Goal: Complete application form: Complete application form

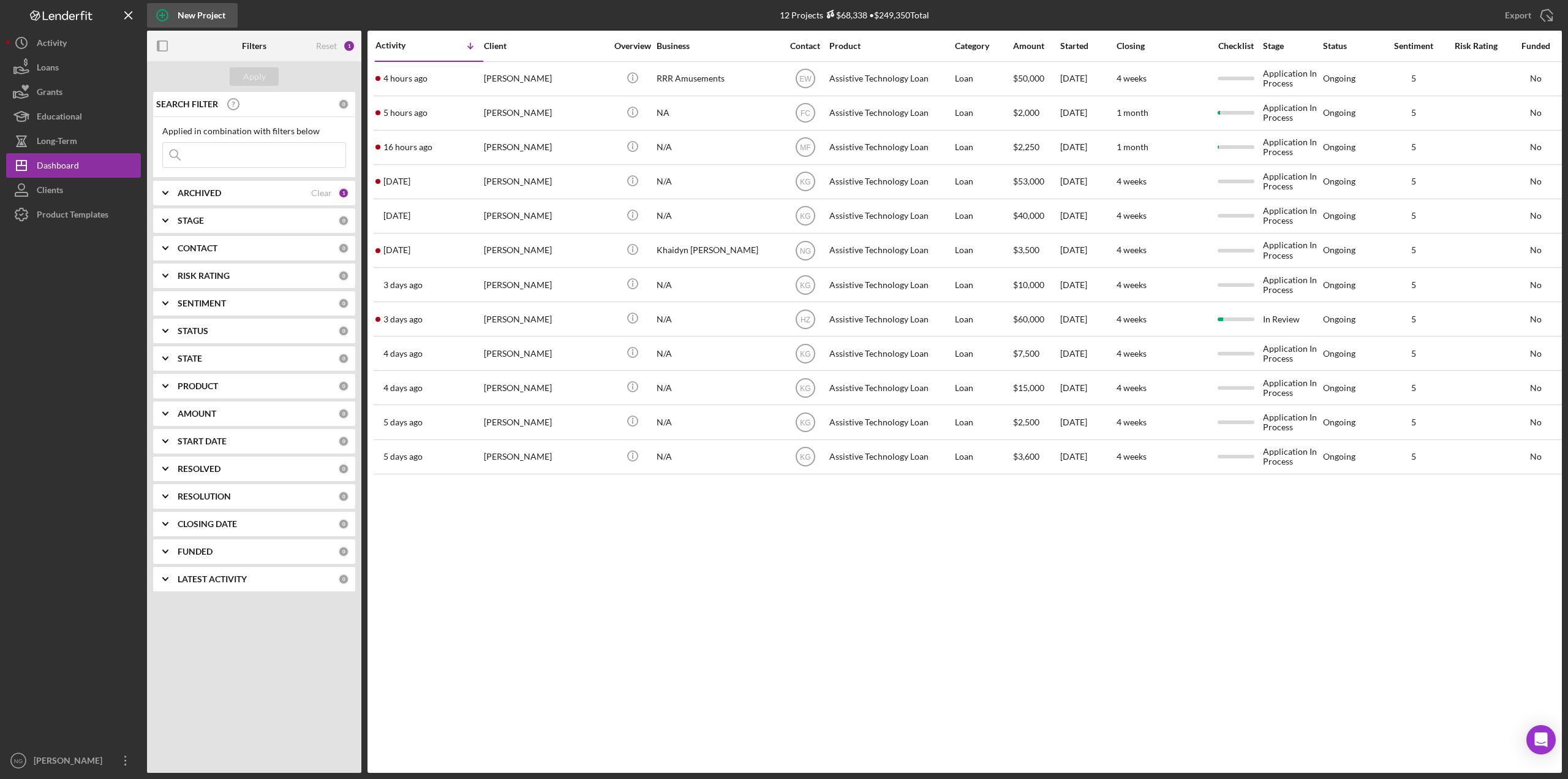
click at [155, 14] on icon "button" at bounding box center [163, 15] width 31 height 31
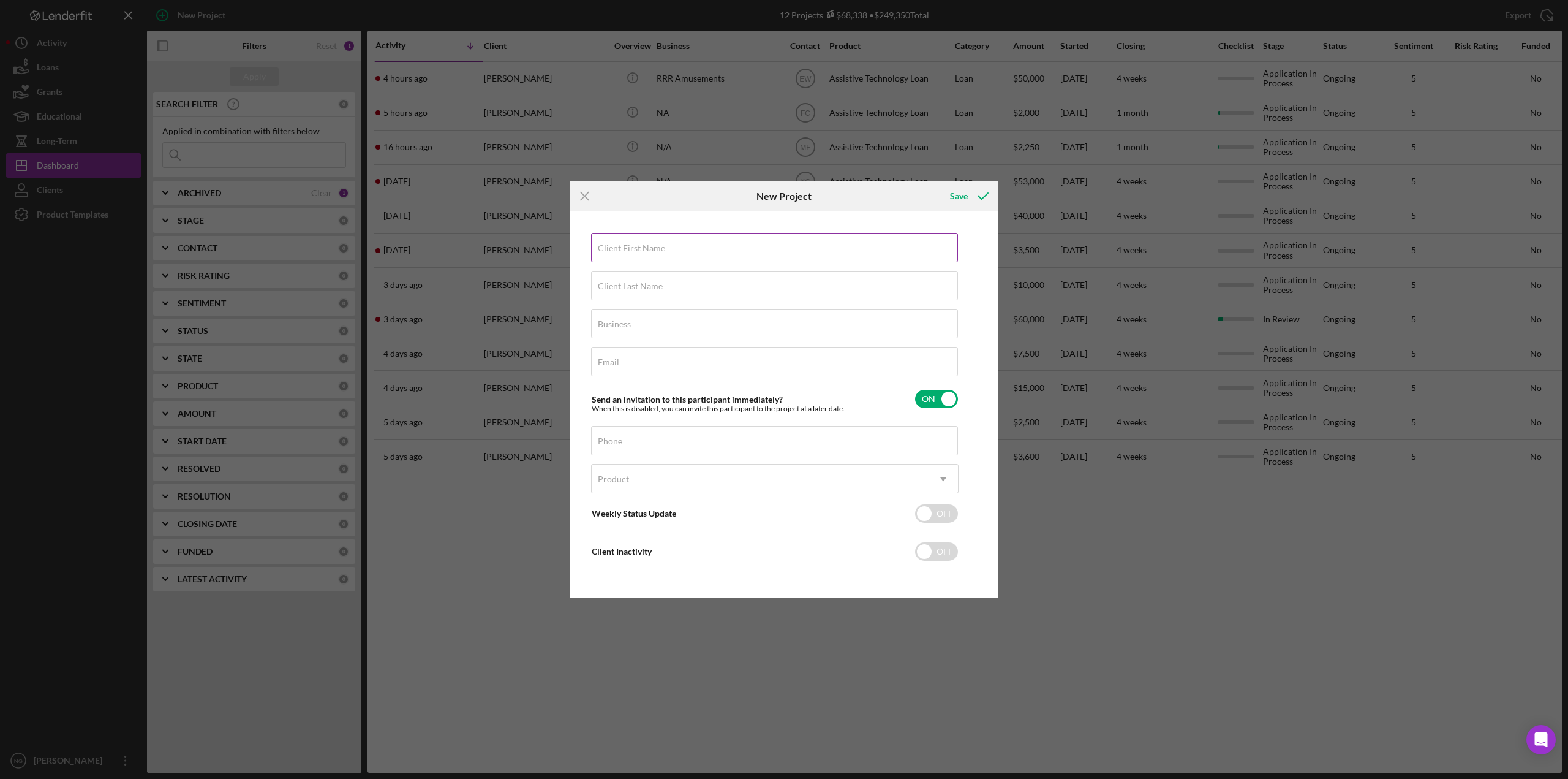
click at [655, 244] on label "Client First Name" at bounding box center [632, 248] width 68 height 10
click at [655, 244] on input "Client First Name" at bounding box center [774, 247] width 367 height 29
type input "[PERSON_NAME]"
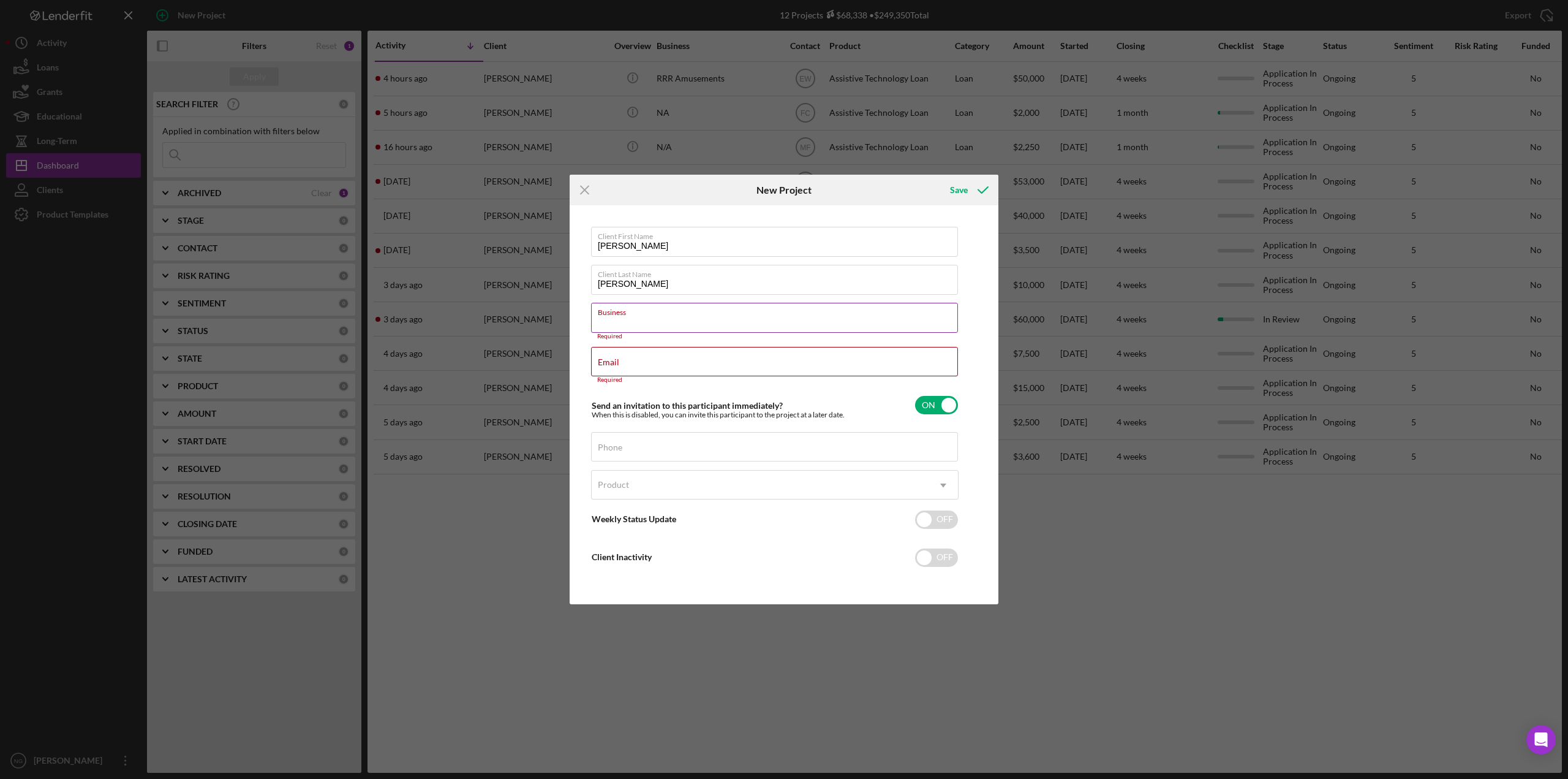
click at [664, 328] on input "Business" at bounding box center [774, 317] width 367 height 29
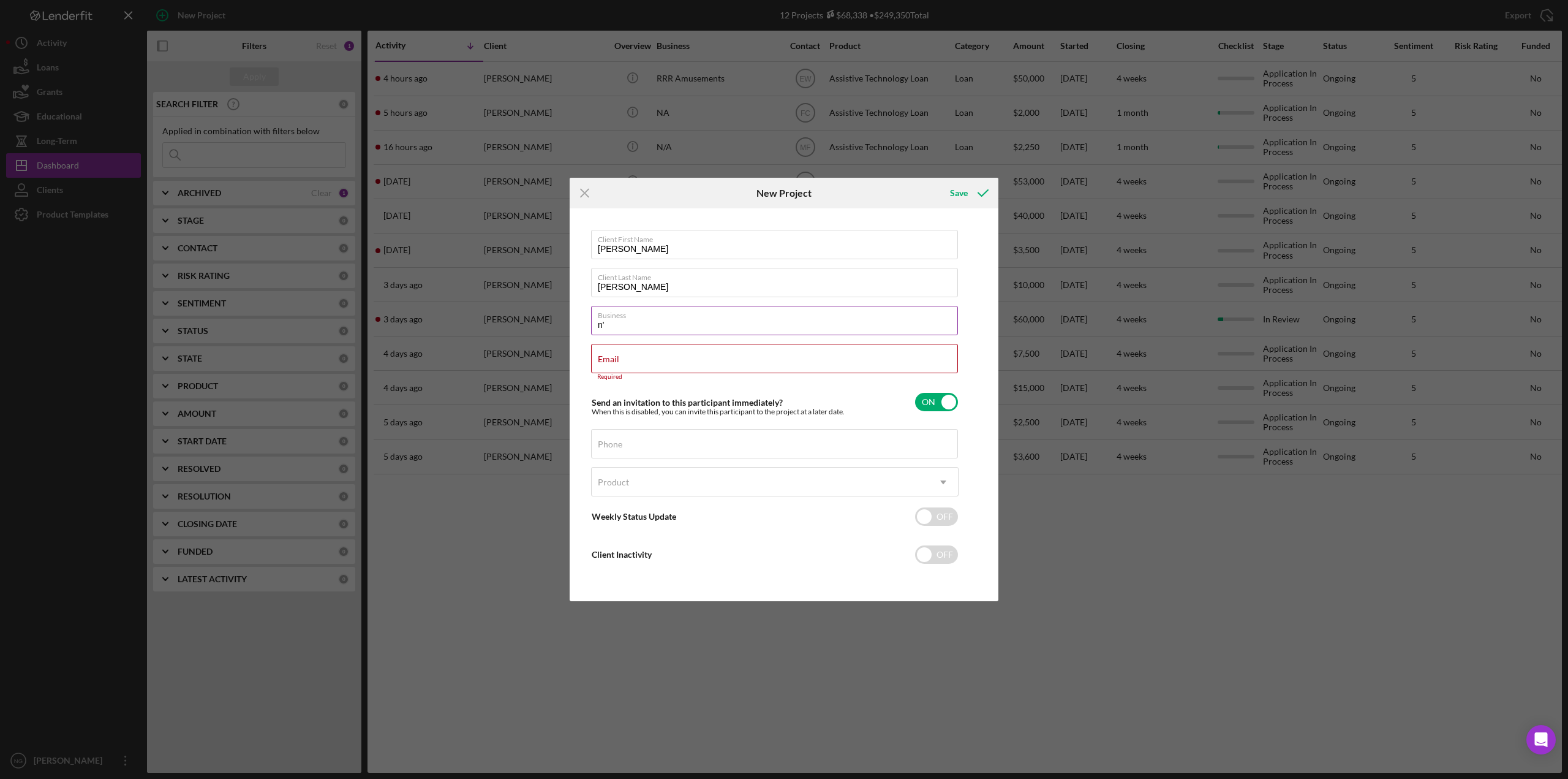
type input "n"
type input "N/A"
type input "J"
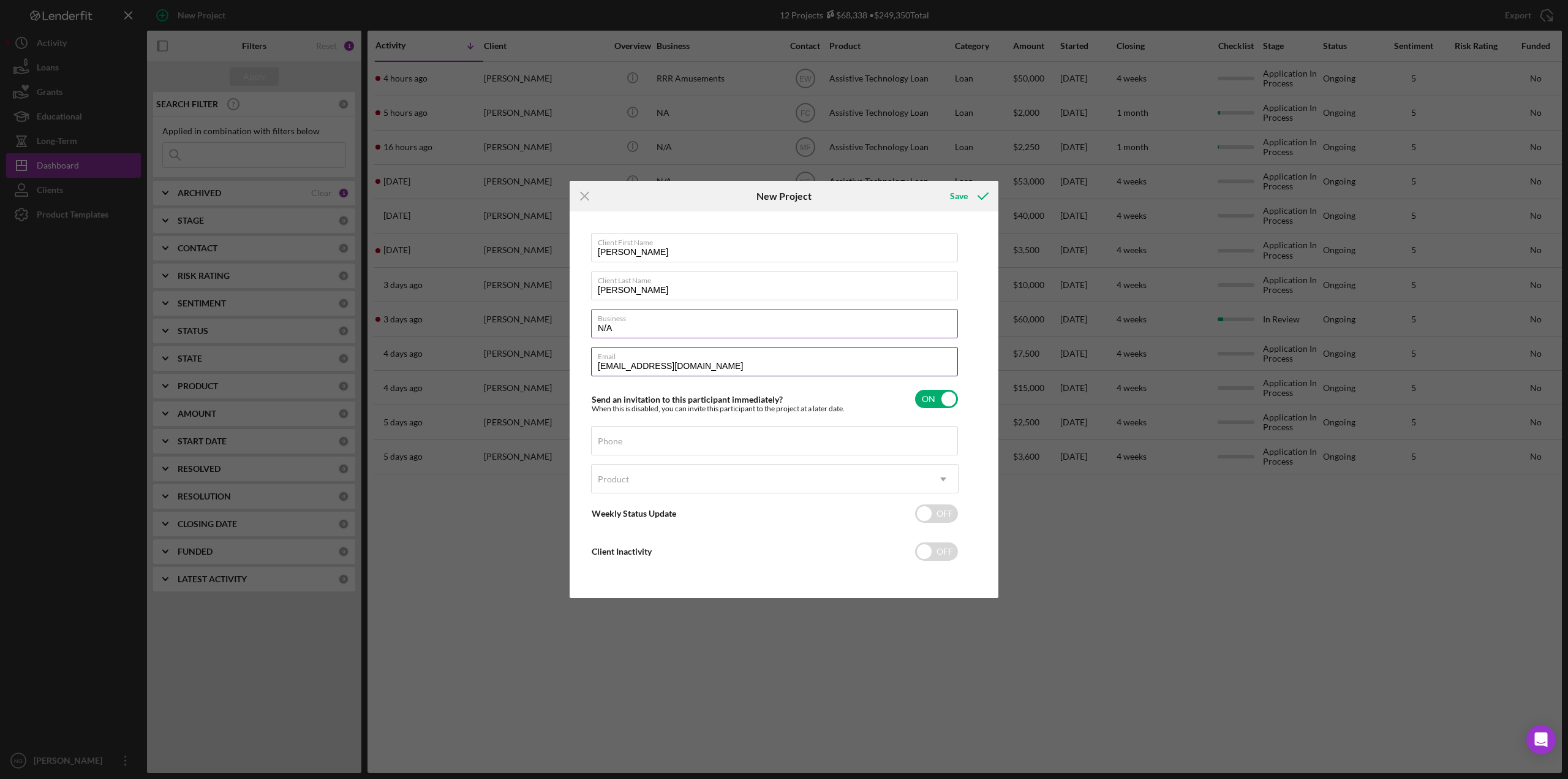
type input "[EMAIL_ADDRESS][DOMAIN_NAME]"
click at [935, 400] on input "checkbox" at bounding box center [936, 398] width 43 height 18
checkbox input "false"
click at [734, 449] on input "Phone" at bounding box center [774, 440] width 367 height 29
type input "[PHONE_NUMBER]"
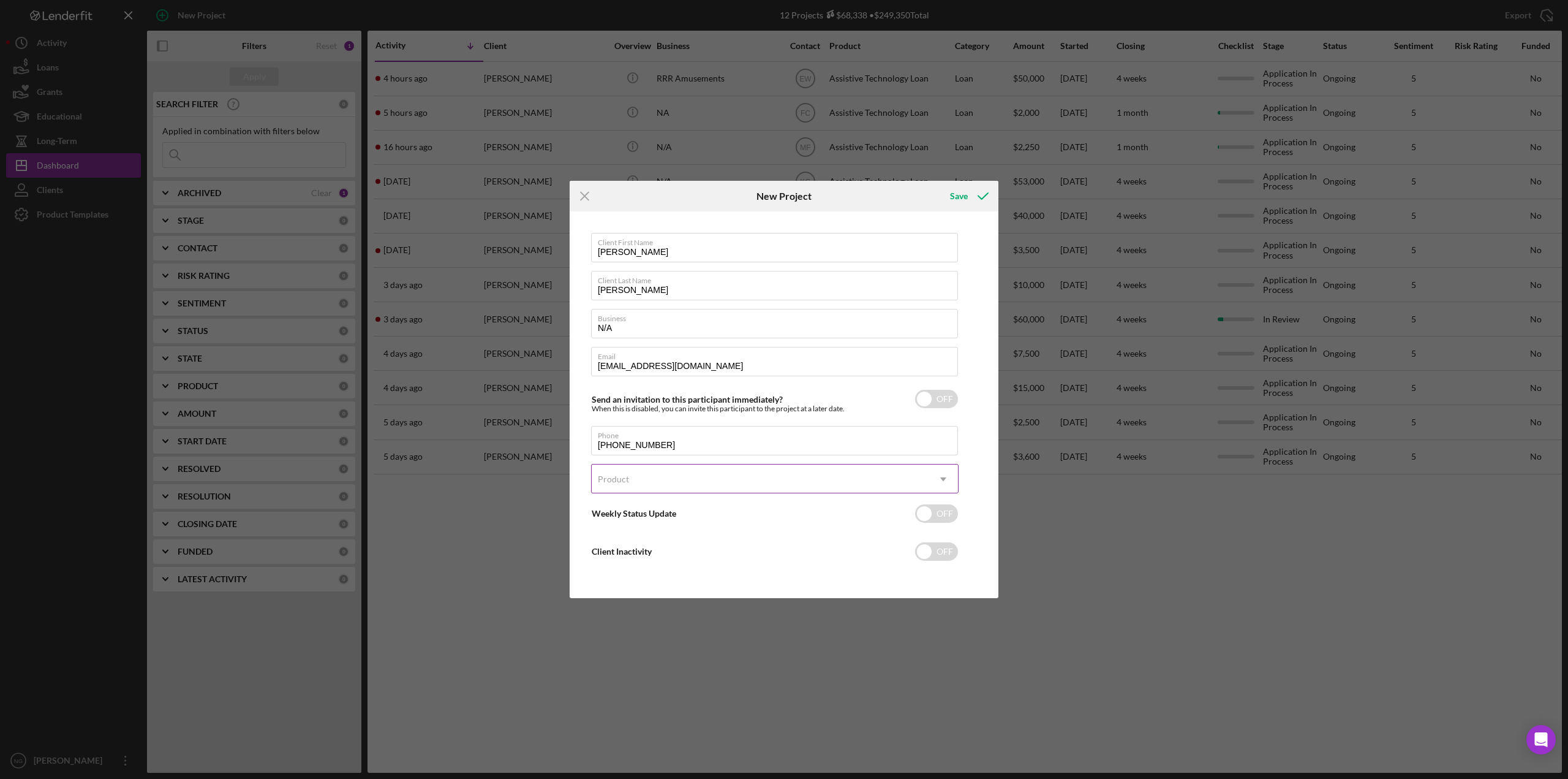
click at [676, 479] on div "Product" at bounding box center [760, 479] width 337 height 28
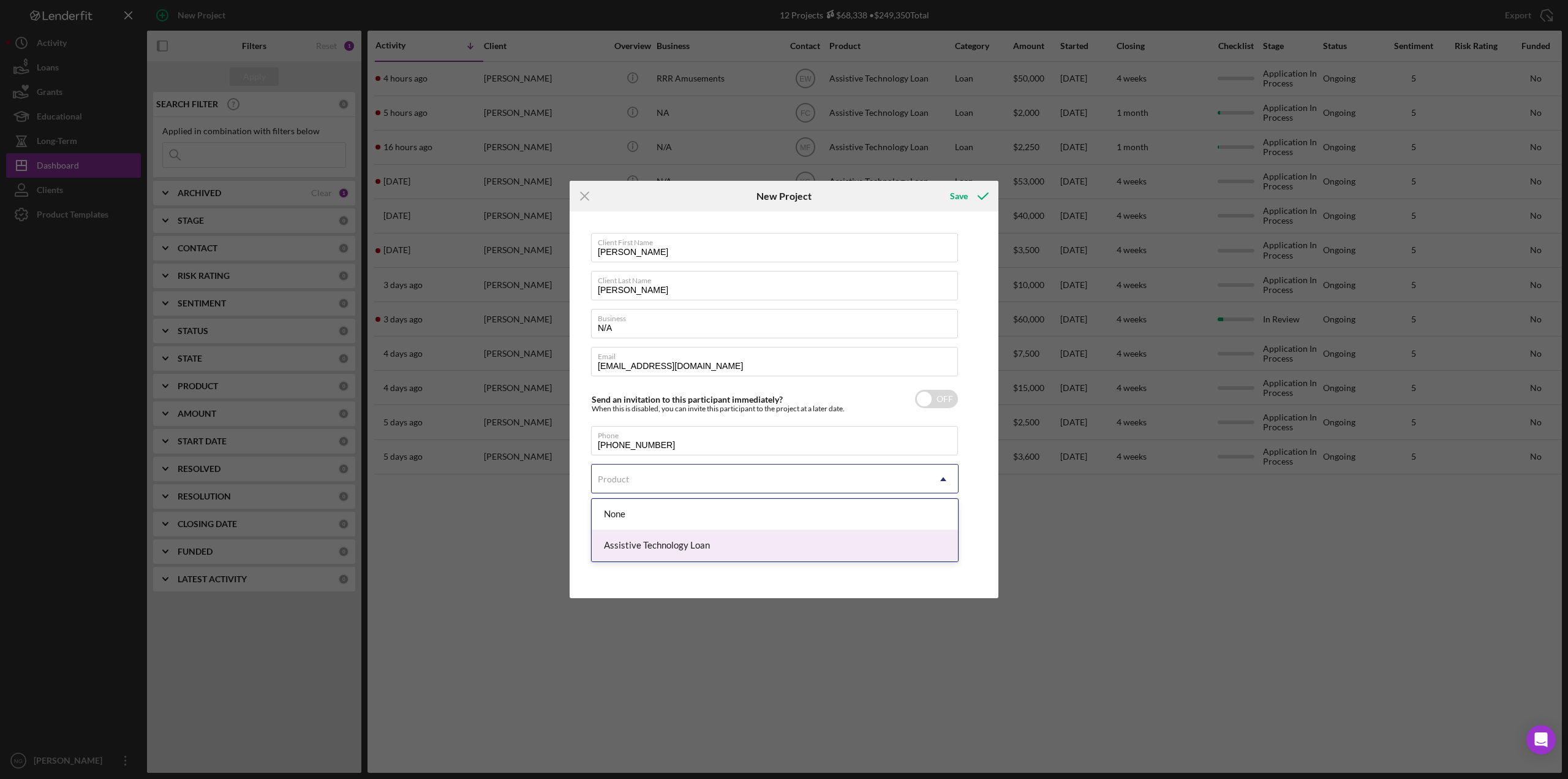
click at [685, 546] on div "Assistive Technology Loan" at bounding box center [774, 545] width 367 height 31
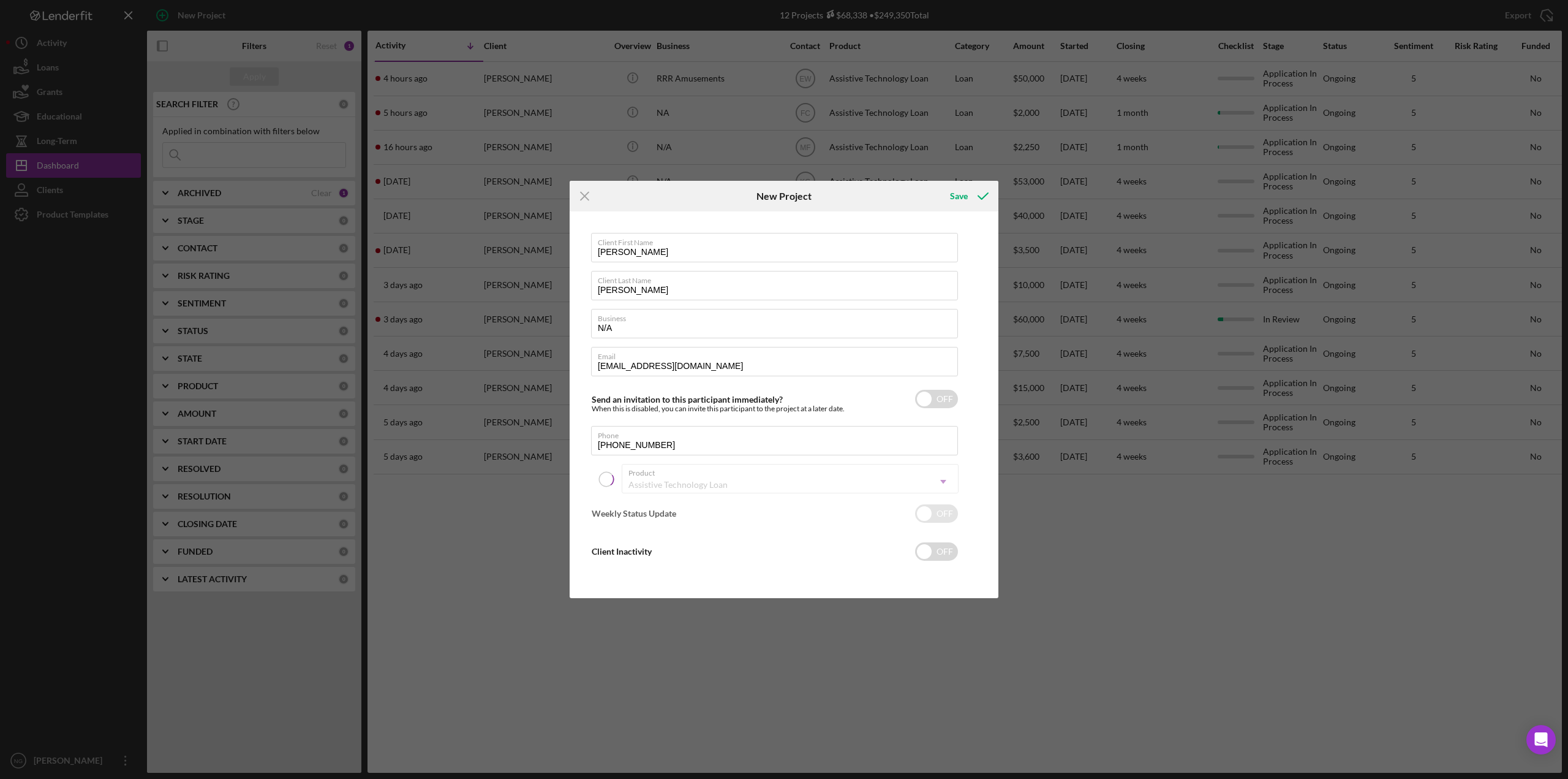
checkbox input "true"
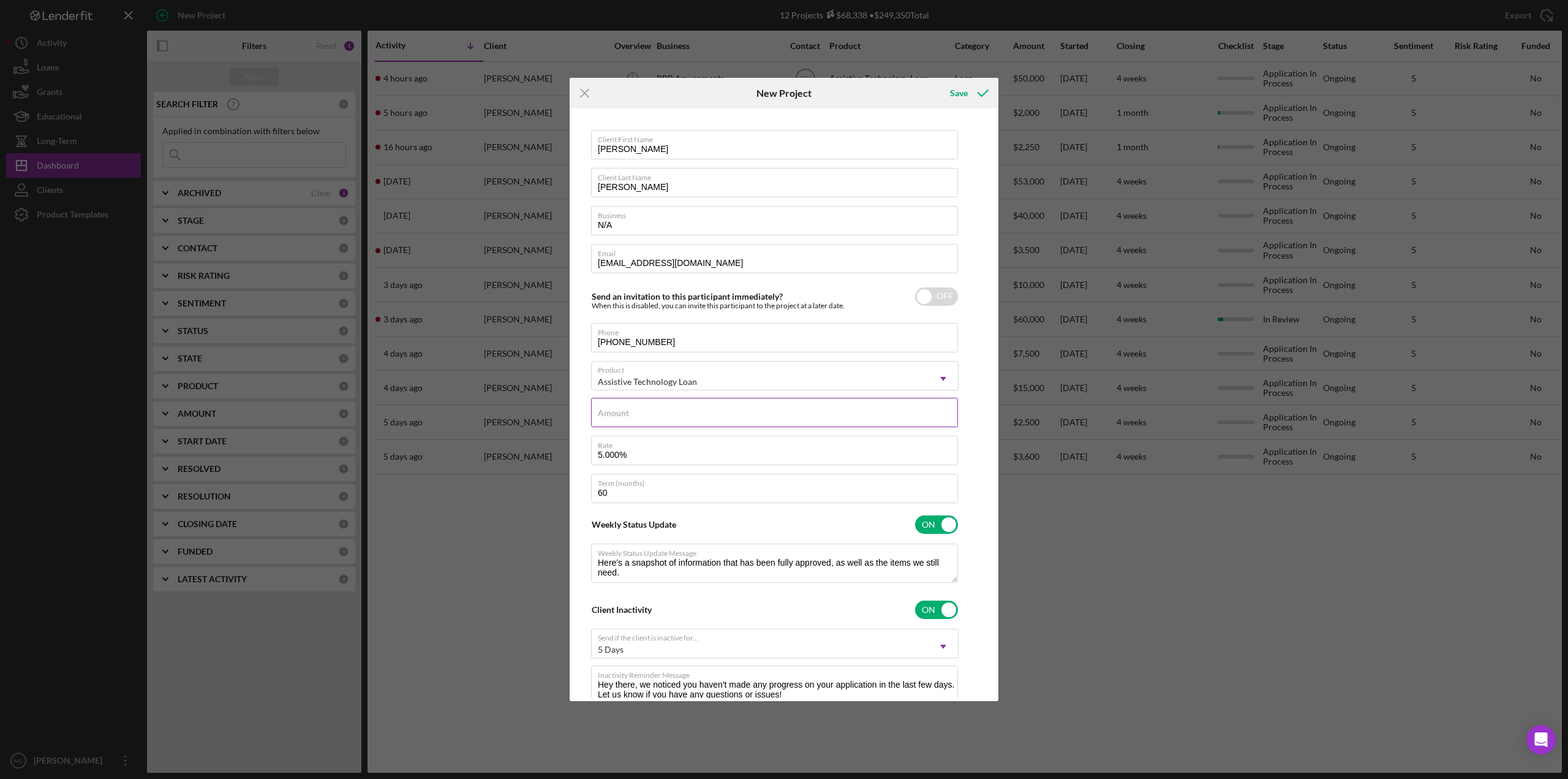
click at [746, 418] on input "Amount" at bounding box center [774, 412] width 367 height 29
type input "$4"
type textarea "Here's a snapshot of information that has been fully approved, as well as the i…"
type input "$49"
type textarea "Here's a snapshot of information that has been fully approved, as well as the i…"
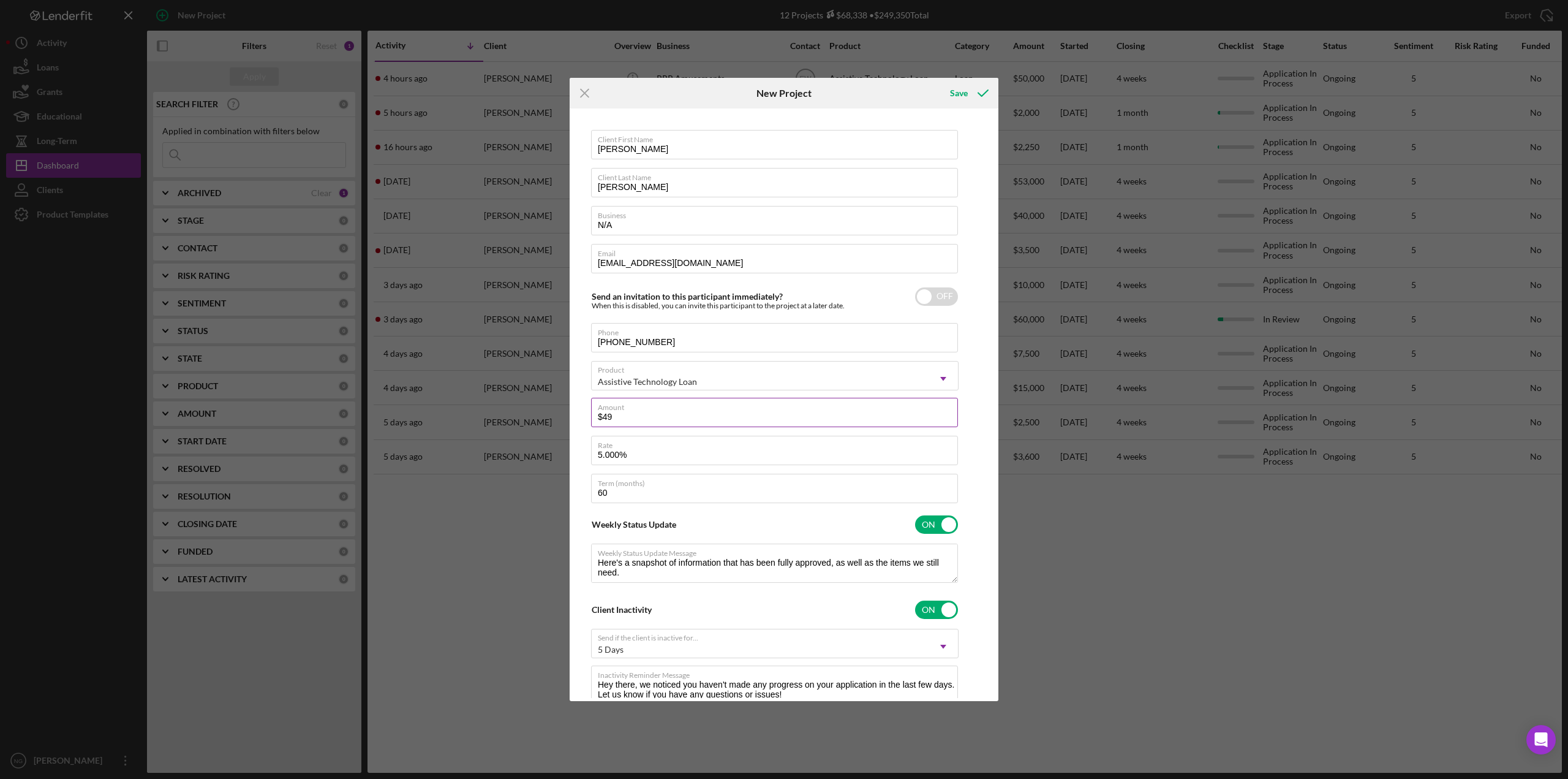
type input "$496"
type textarea "Here's a snapshot of information that has been fully approved, as well as the i…"
type input "$4,965"
type textarea "Here's a snapshot of information that has been fully approved, as well as the i…"
type input "$49,657"
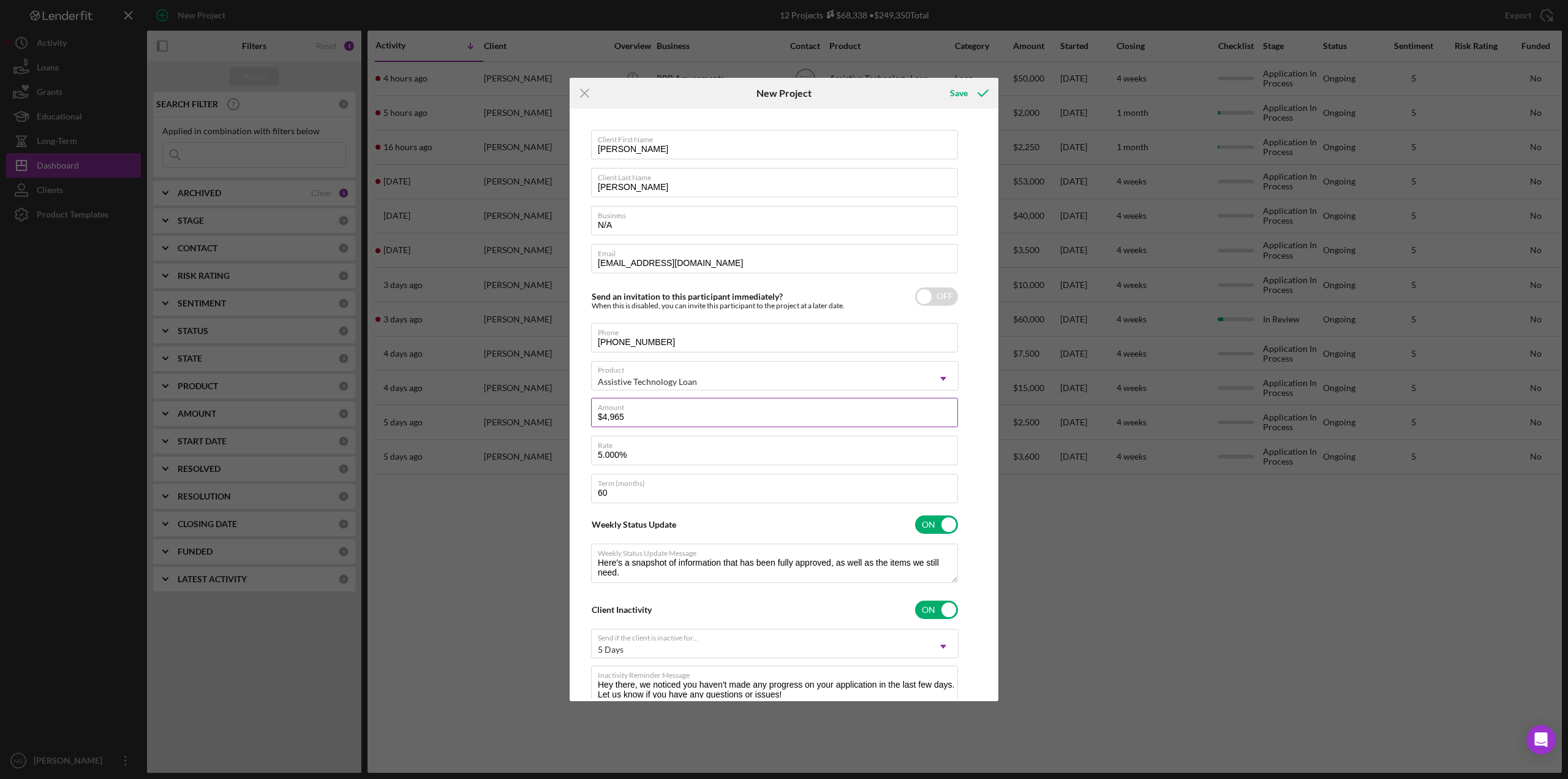
type textarea "Here's a snapshot of information that has been fully approved, as well as the i…"
type input "$49,657"
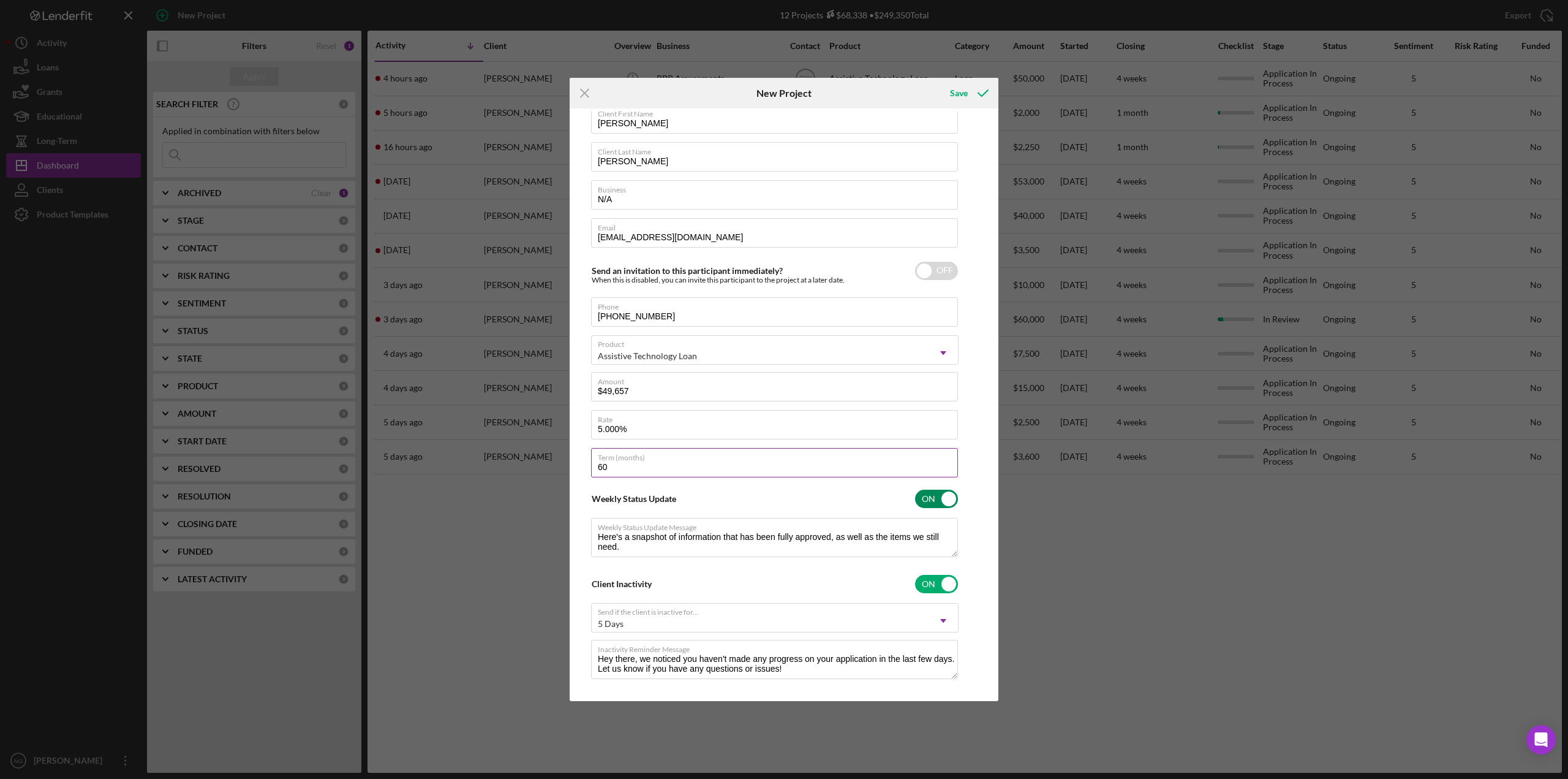
scroll to position [40, 0]
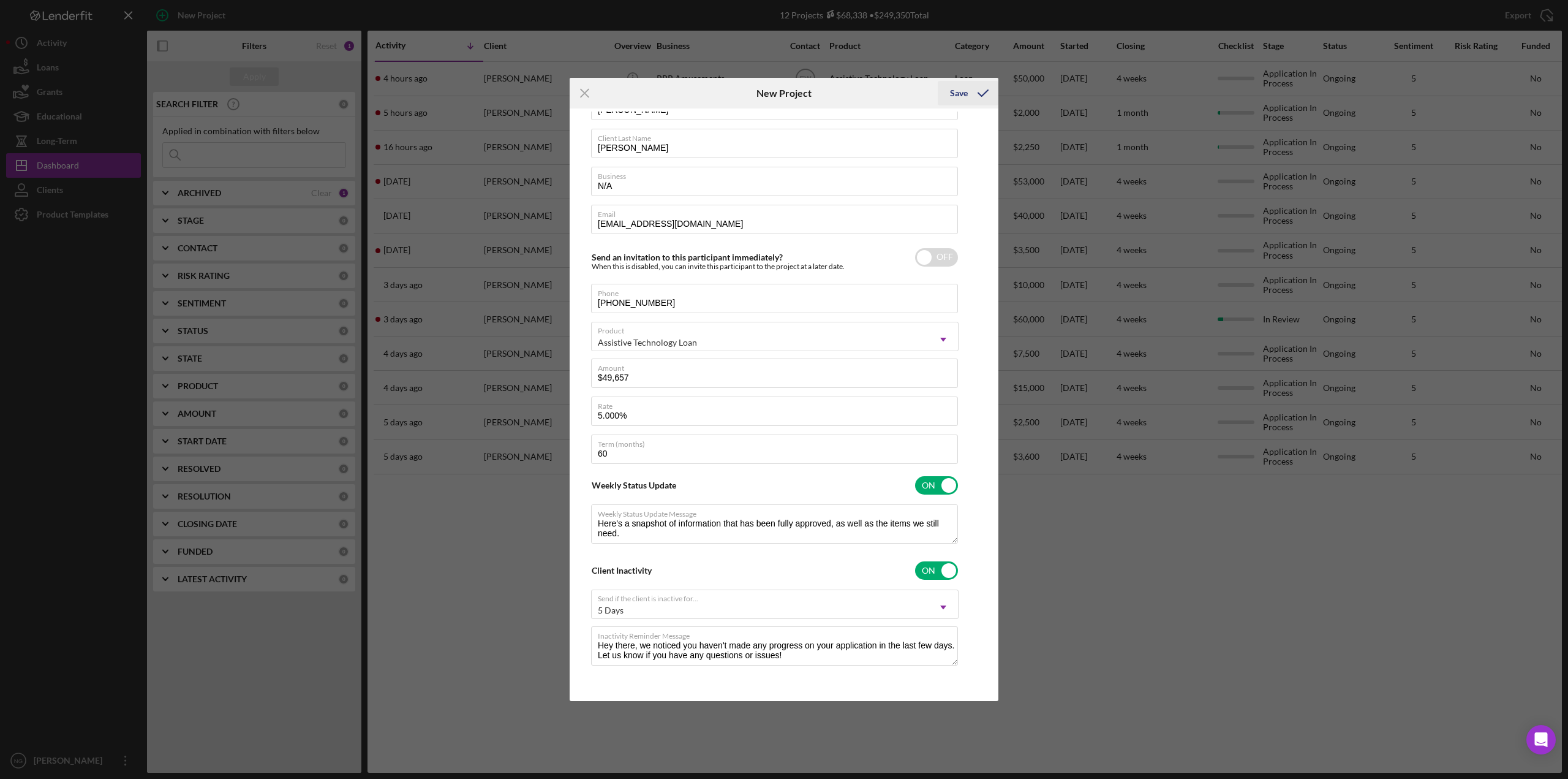
click at [975, 91] on icon "submit" at bounding box center [984, 93] width 31 height 31
type textarea "Here's a snapshot of information that has been fully approved, as well as the i…"
checkbox input "true"
checkbox input "false"
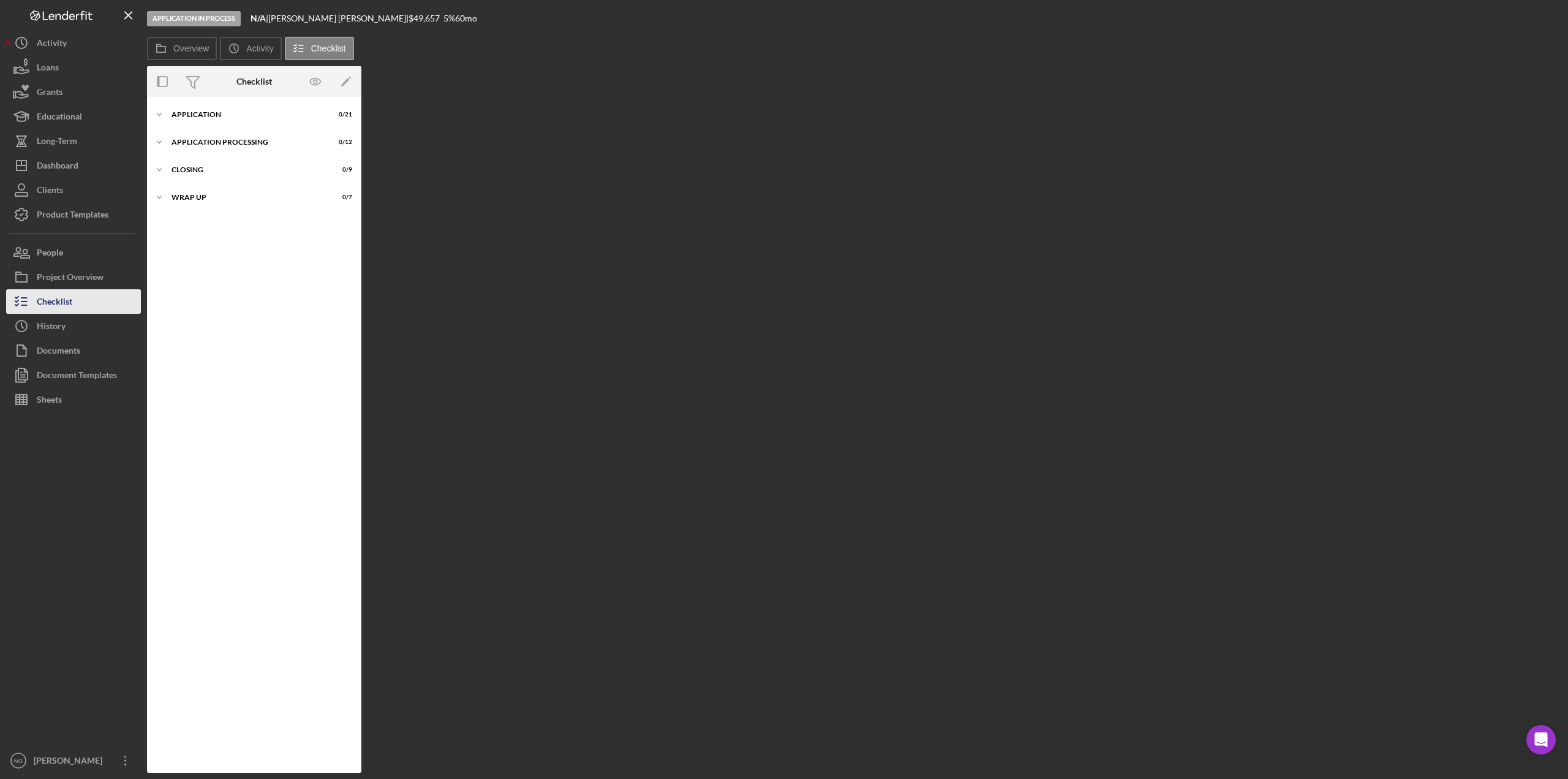
click at [61, 304] on div "Checklist" at bounding box center [55, 303] width 36 height 27
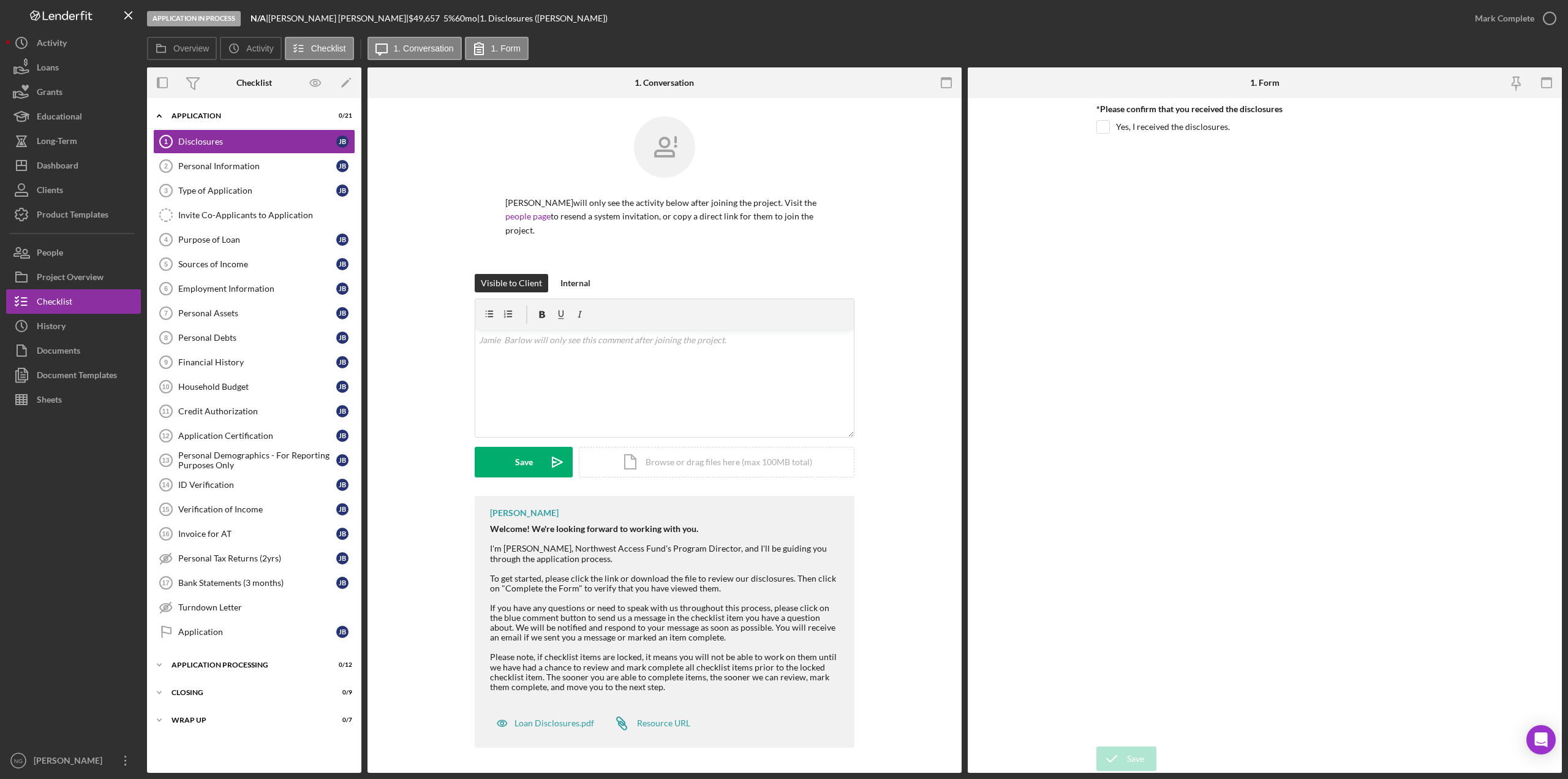
drag, startPoint x: 1105, startPoint y: 127, endPoint x: 1100, endPoint y: 234, distance: 107.1
click at [1104, 127] on input "Yes, I received the disclosures." at bounding box center [1103, 126] width 12 height 12
checkbox input "true"
click at [1129, 758] on button "Save" at bounding box center [1126, 759] width 60 height 24
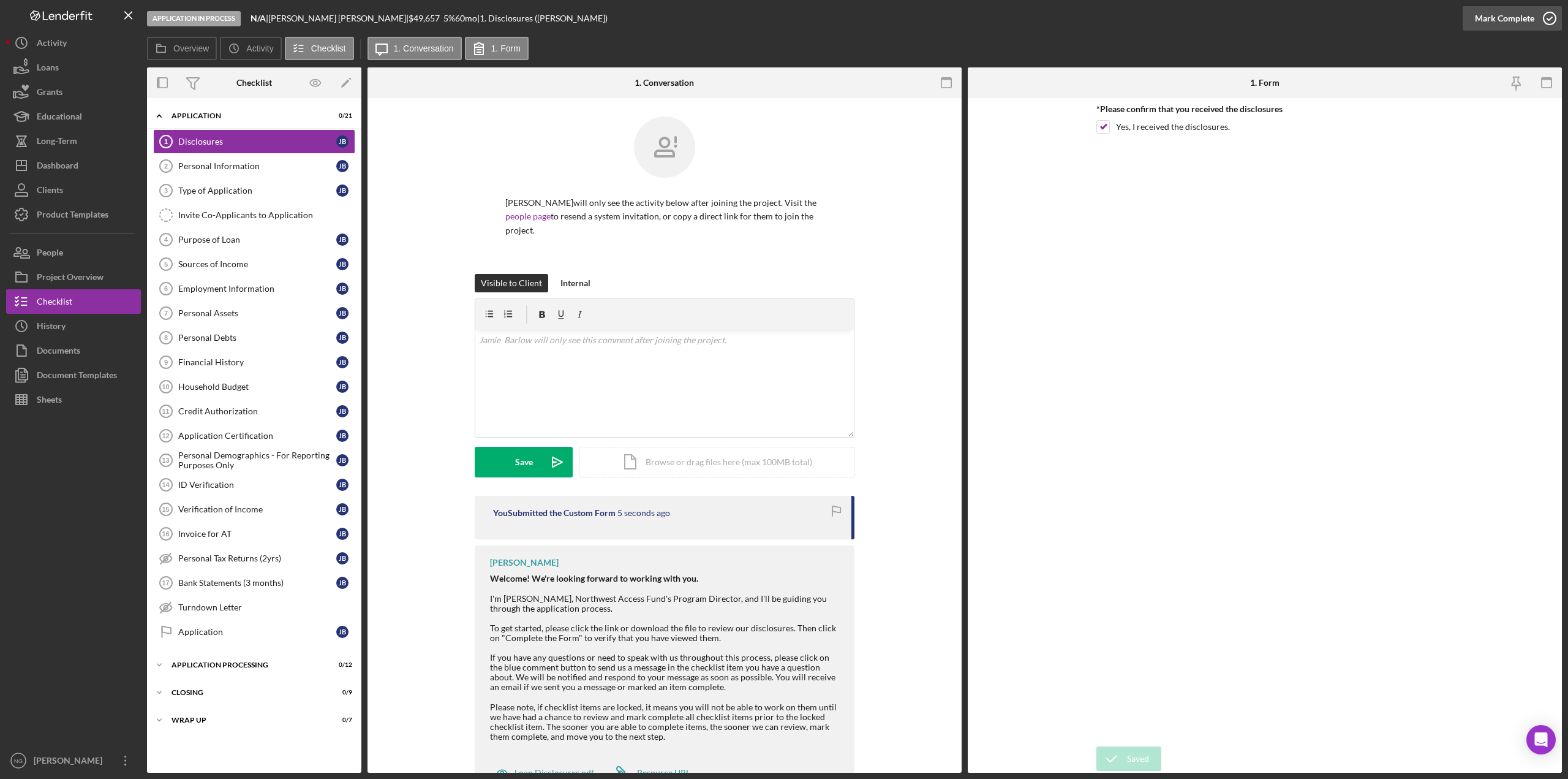
click at [1549, 18] on icon "button" at bounding box center [1550, 18] width 31 height 31
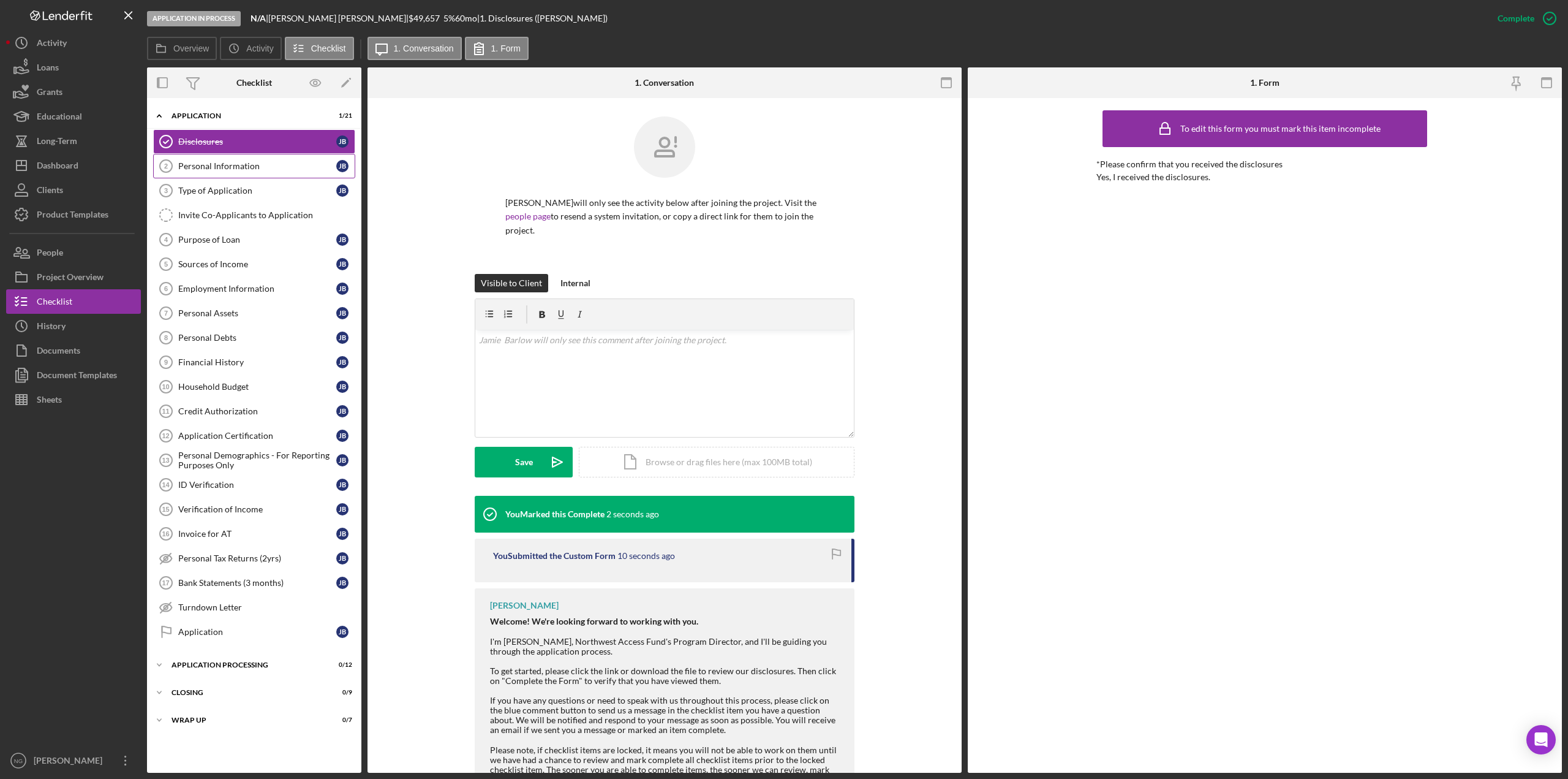
click at [259, 170] on div "Personal Information" at bounding box center [258, 166] width 158 height 10
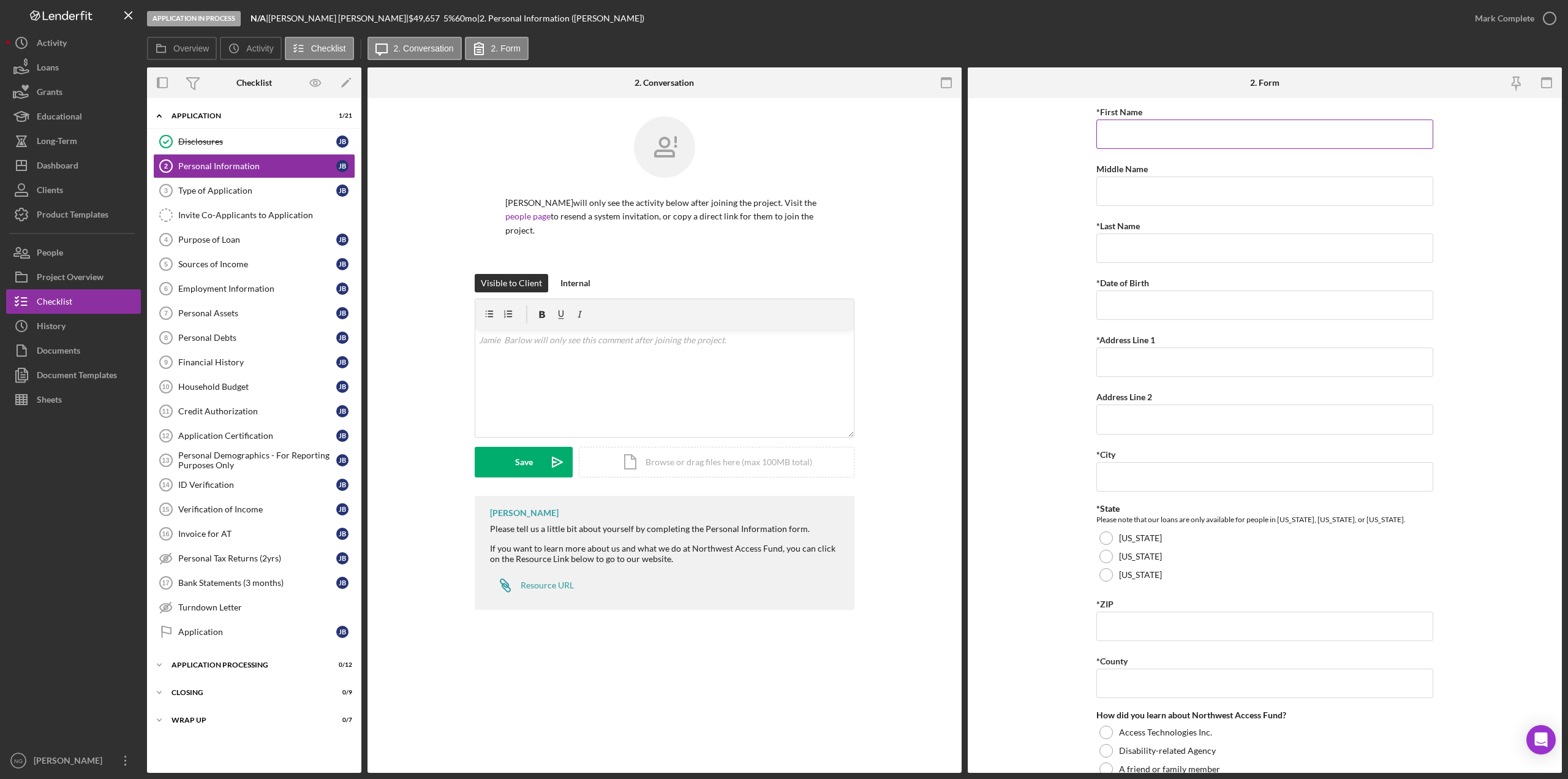
click at [1153, 133] on input "*First Name" at bounding box center [1265, 134] width 337 height 29
type input "[PERSON_NAME]"
type input "[DATE]"
type input "[STREET_ADDRESS]"
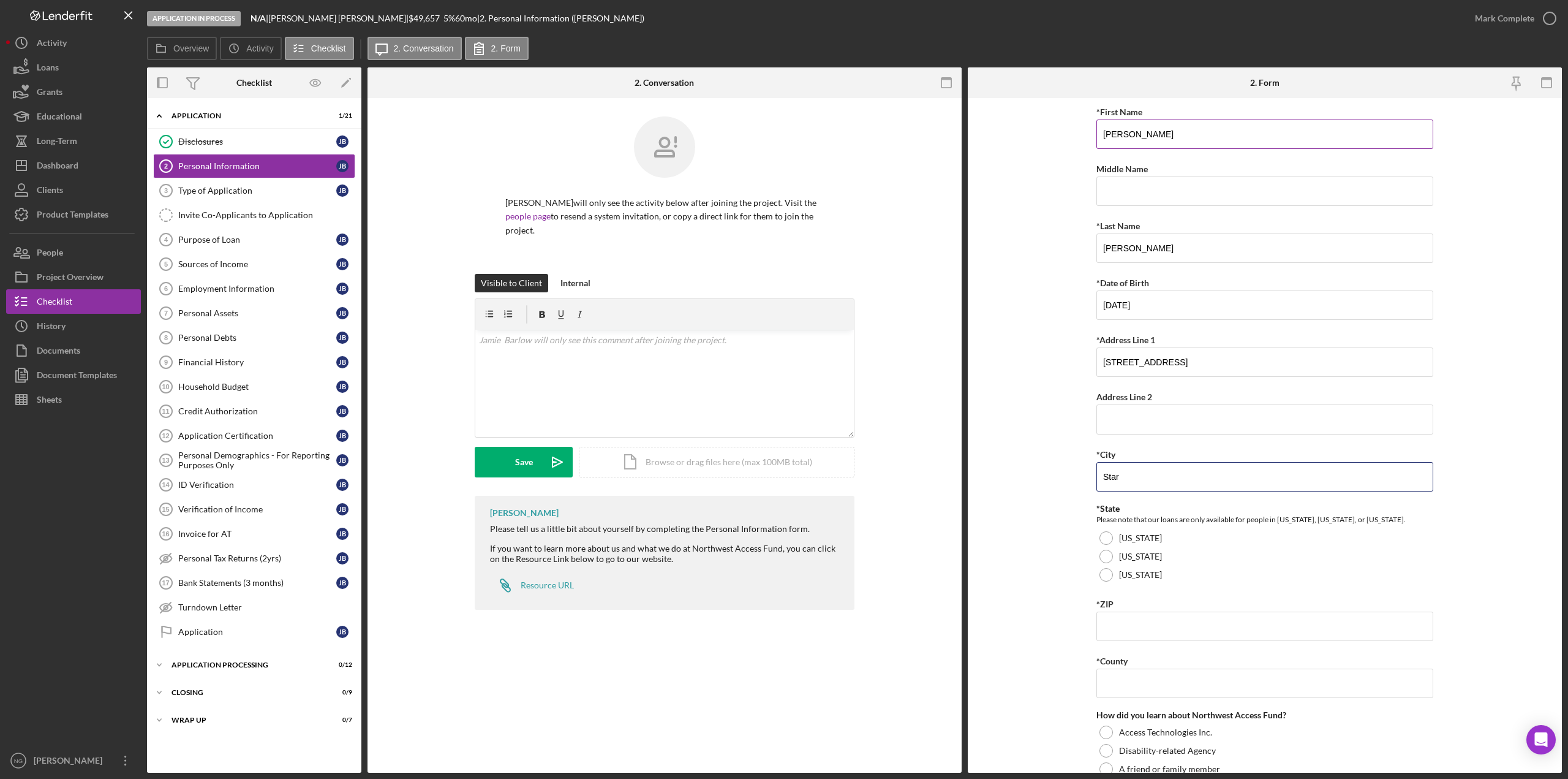
type input "Star"
click at [1100, 537] on div at bounding box center [1106, 537] width 13 height 13
click at [1152, 632] on input "*ZIP" at bounding box center [1265, 626] width 337 height 29
type input "9"
type input "83669"
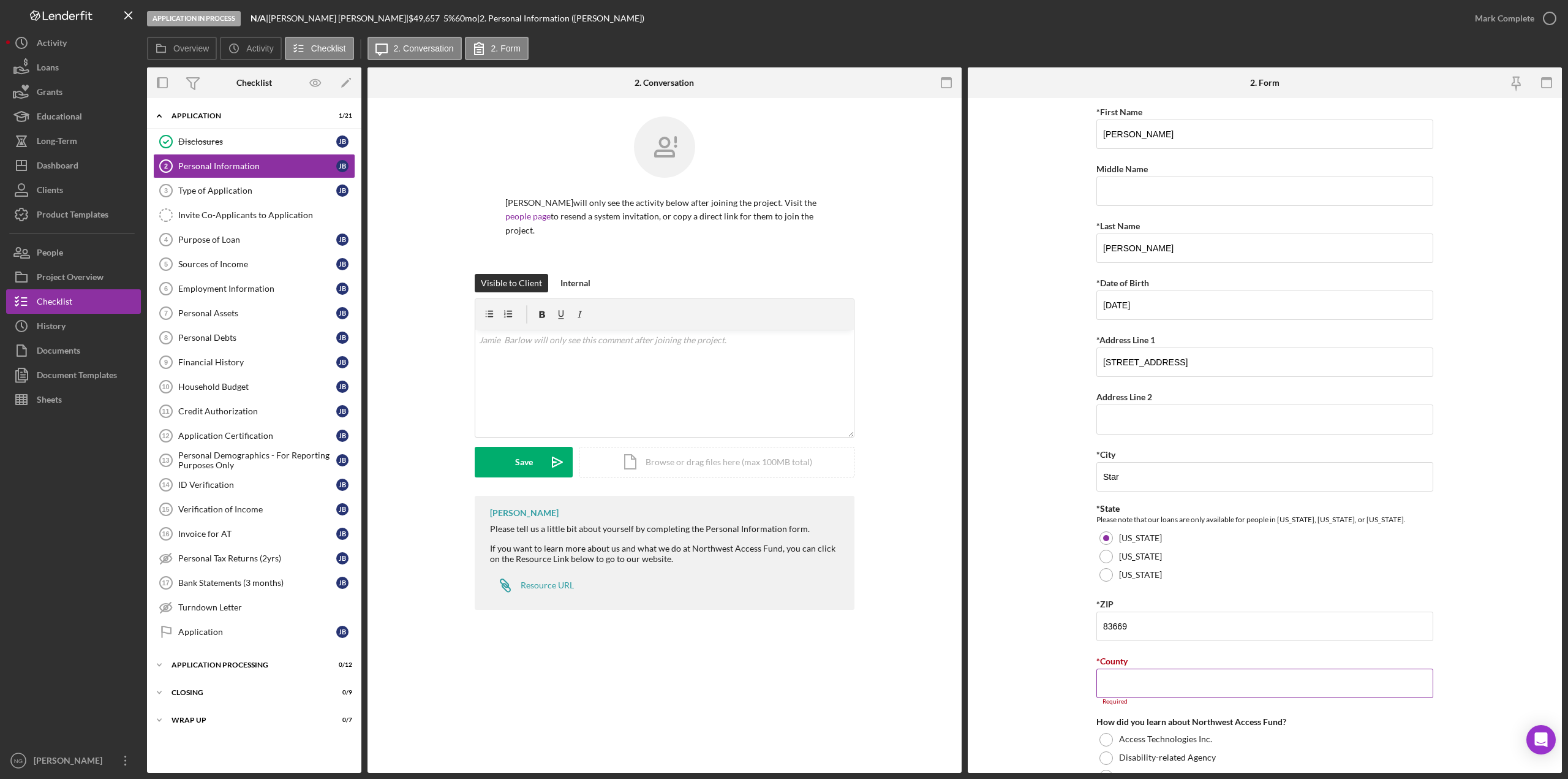
click at [1177, 676] on input "*County" at bounding box center [1265, 683] width 337 height 29
type input "Ada"
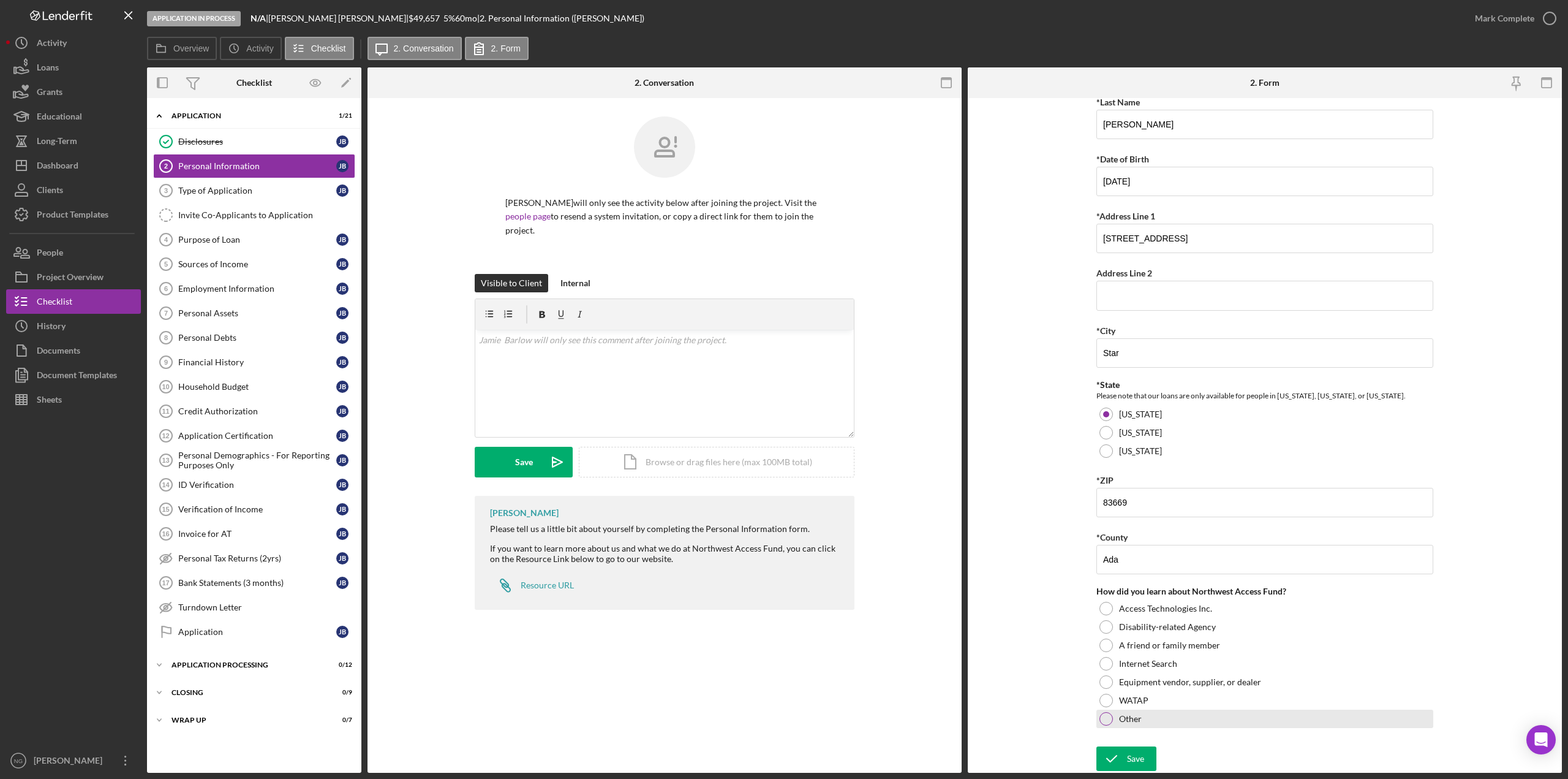
click at [1108, 721] on div at bounding box center [1106, 718] width 13 height 13
click at [1120, 736] on textarea at bounding box center [1265, 748] width 337 height 40
type textarea "St. [PERSON_NAME] Occupational Therapist [PERSON_NAME]"
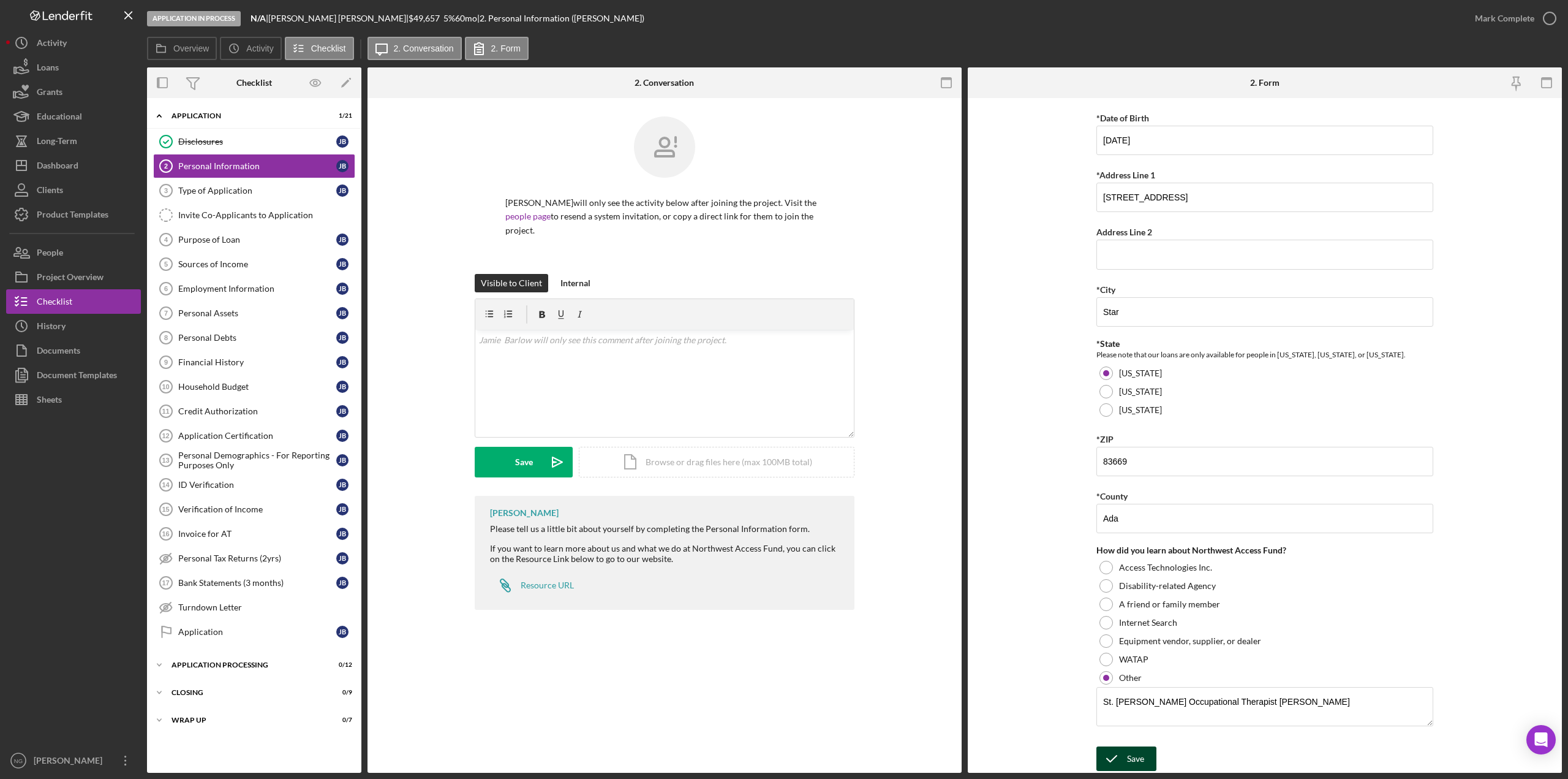
click at [1132, 762] on div "Save" at bounding box center [1135, 759] width 17 height 24
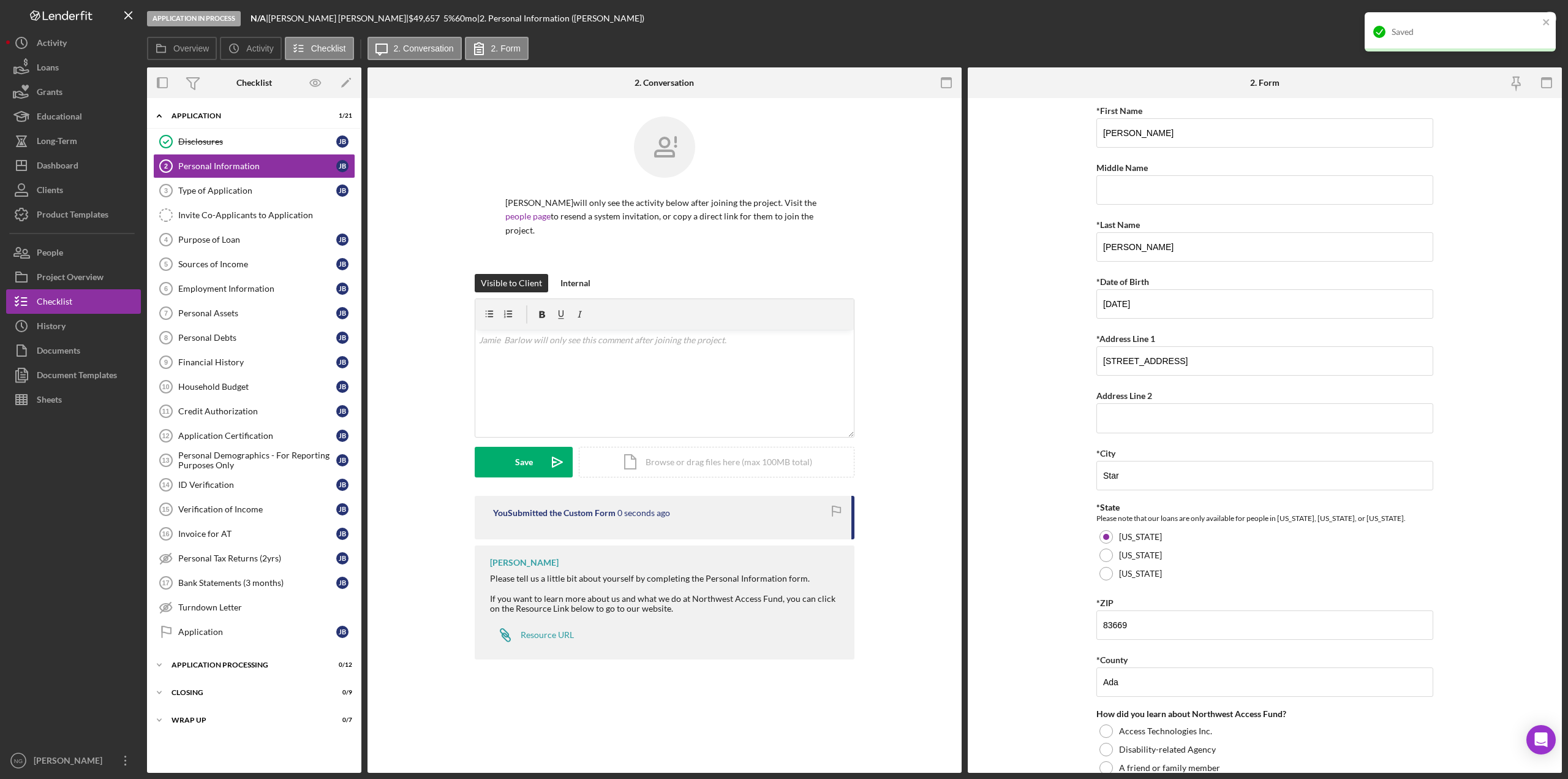
scroll to position [0, 0]
click at [1548, 18] on icon "button" at bounding box center [1550, 18] width 31 height 31
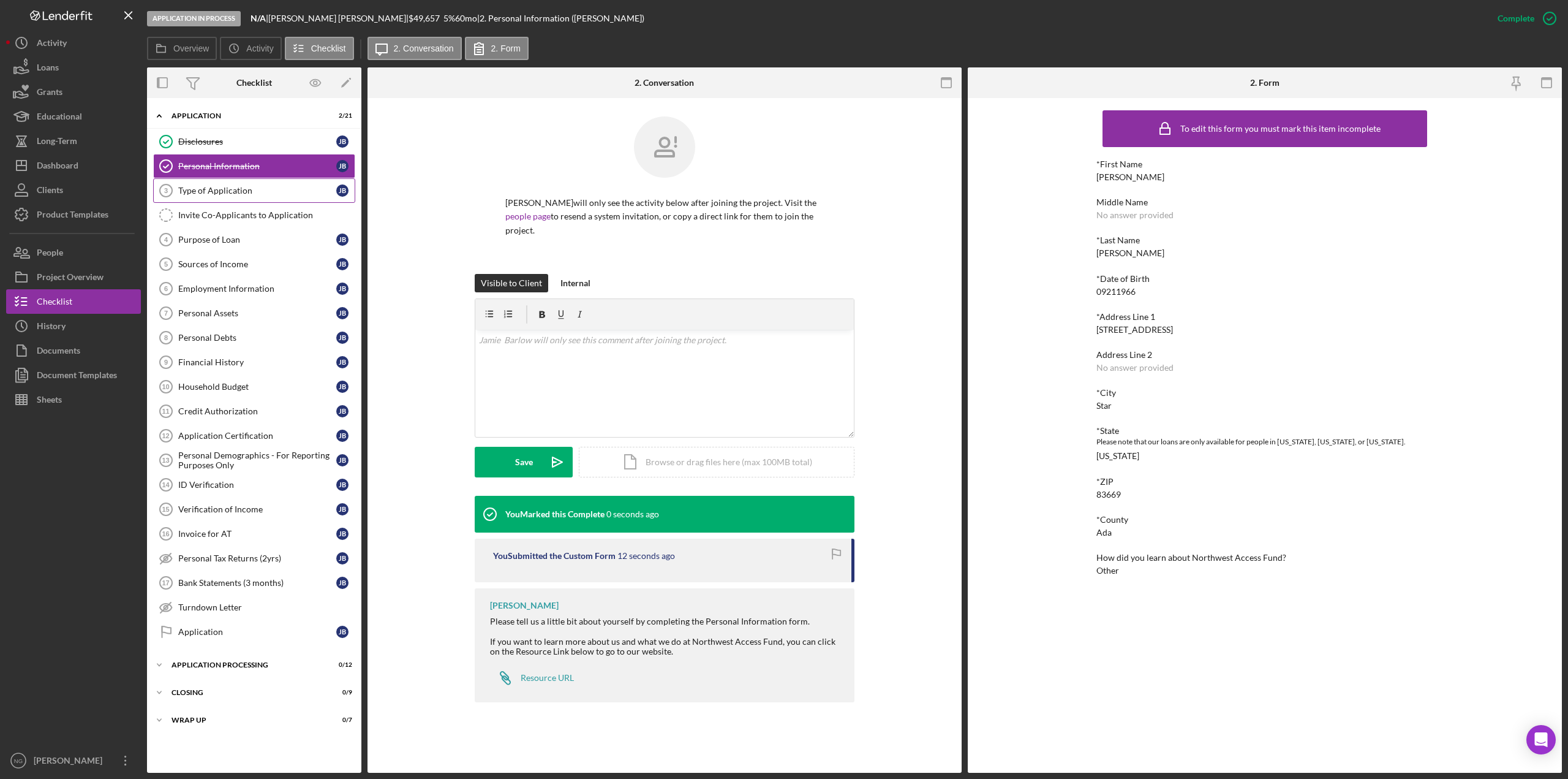
click at [281, 195] on div "Type of Application" at bounding box center [258, 190] width 158 height 10
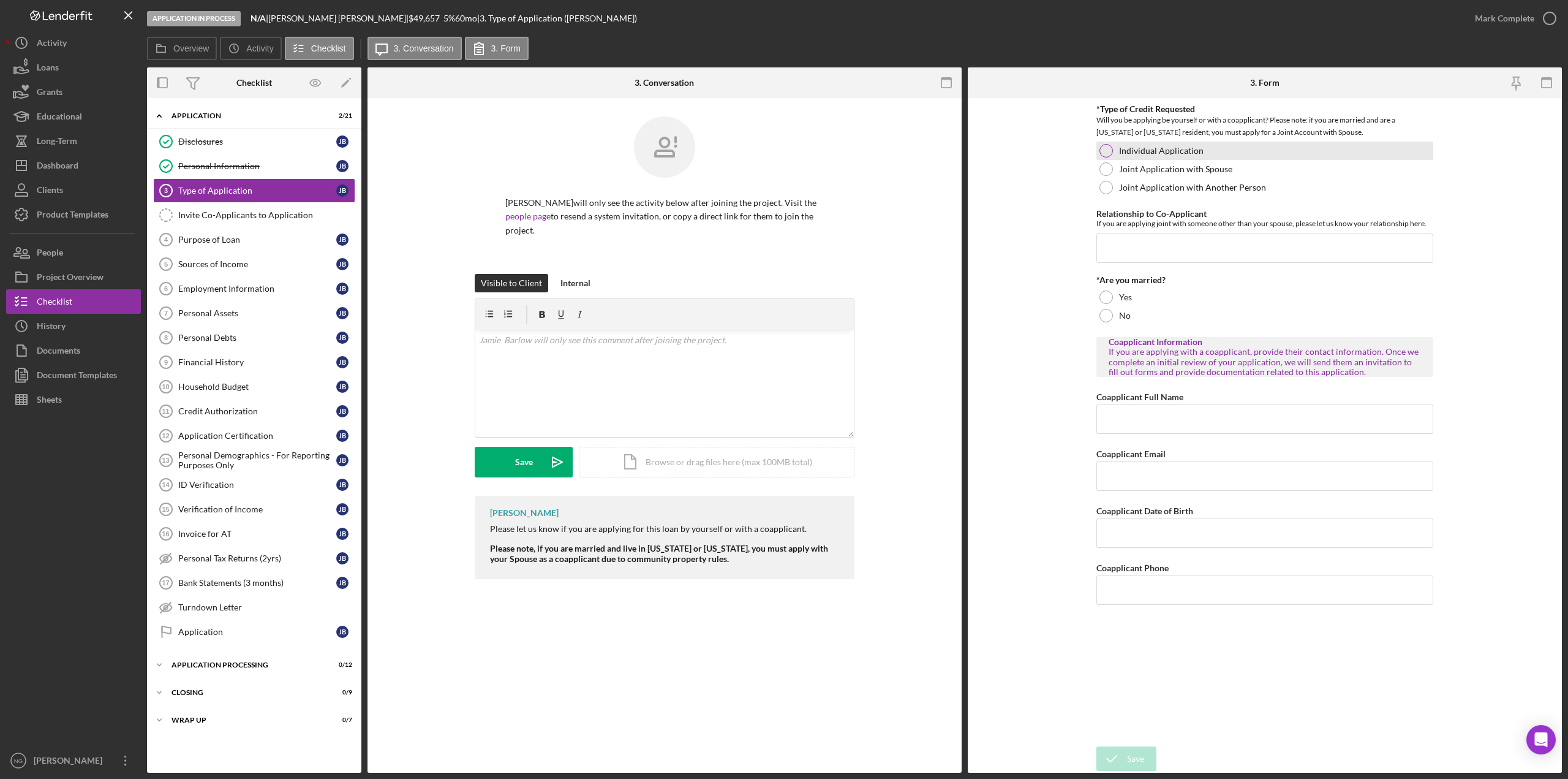
click at [1108, 152] on div at bounding box center [1106, 150] width 13 height 13
click at [1111, 315] on div at bounding box center [1106, 315] width 13 height 13
click at [1122, 754] on icon "submit" at bounding box center [1112, 759] width 31 height 31
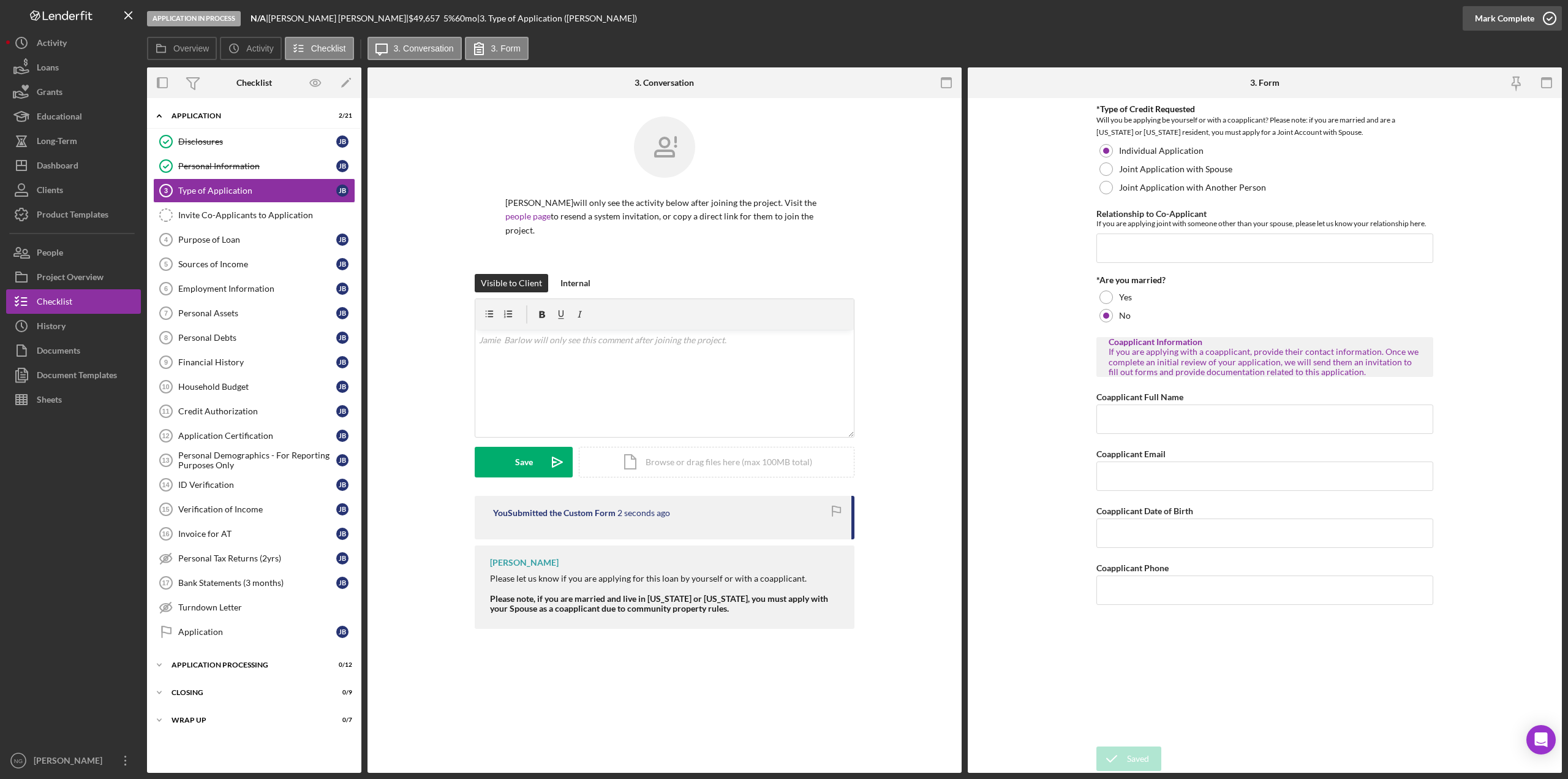
click at [1550, 21] on icon "button" at bounding box center [1550, 18] width 31 height 31
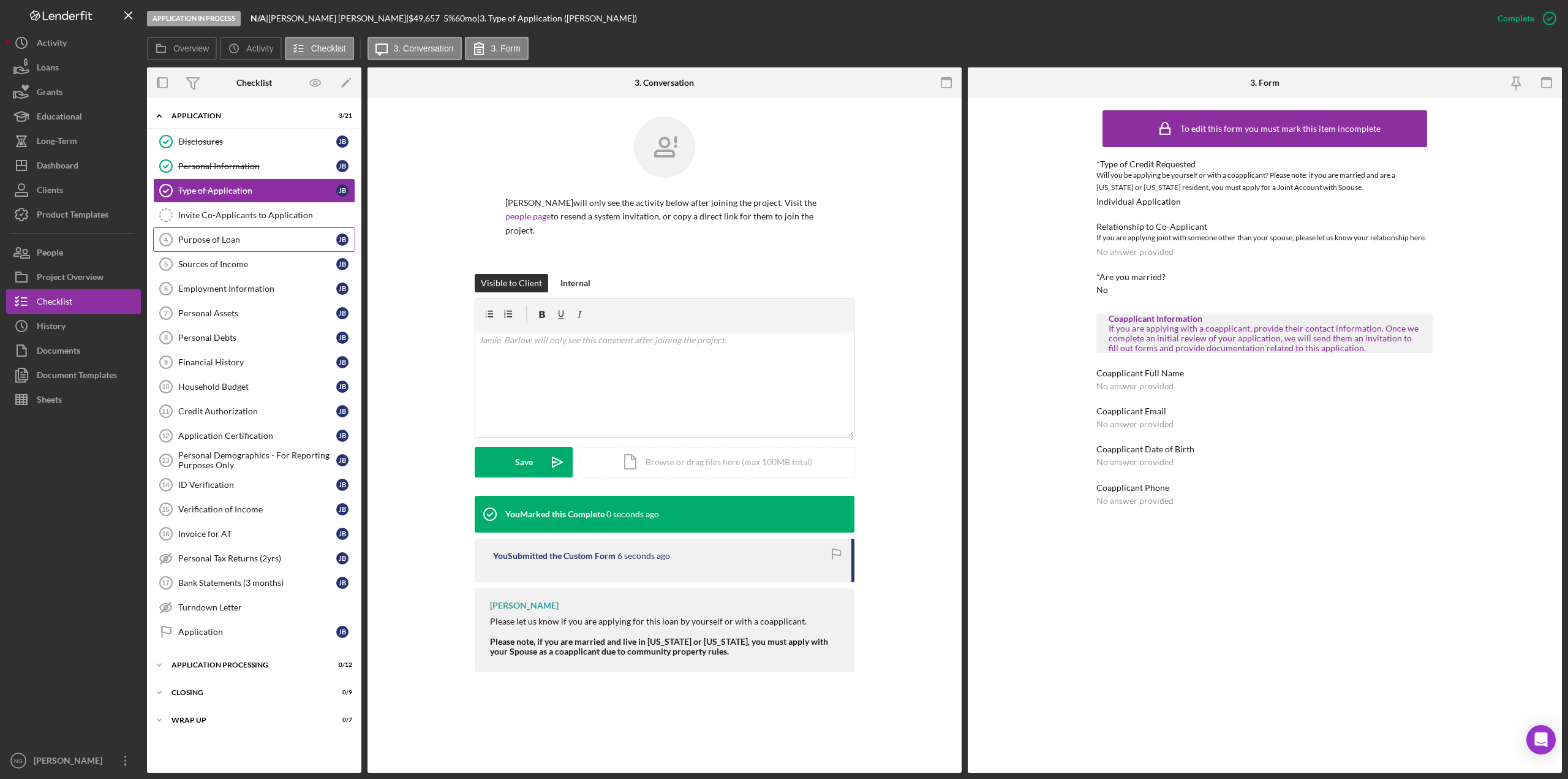
click at [216, 238] on div "Purpose of Loan" at bounding box center [258, 239] width 158 height 10
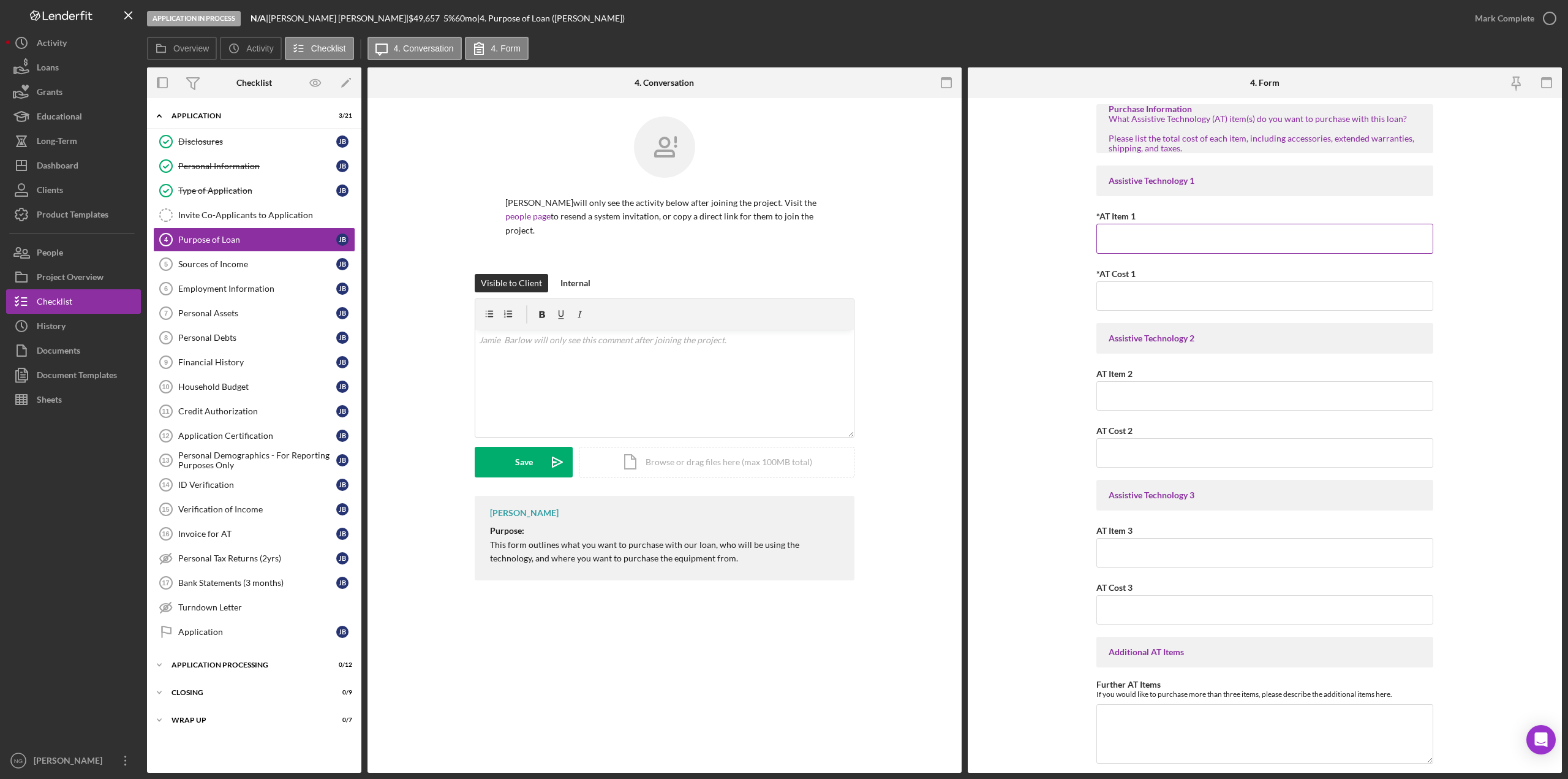
click at [1213, 236] on input "*AT Item 1" at bounding box center [1265, 238] width 337 height 29
click at [1236, 233] on input "Wheelchair Accessible Van" at bounding box center [1265, 238] width 337 height 29
type input "Wheelchair Accessible Van"
type input "$49,654"
type input "Electronic Hand Controls"
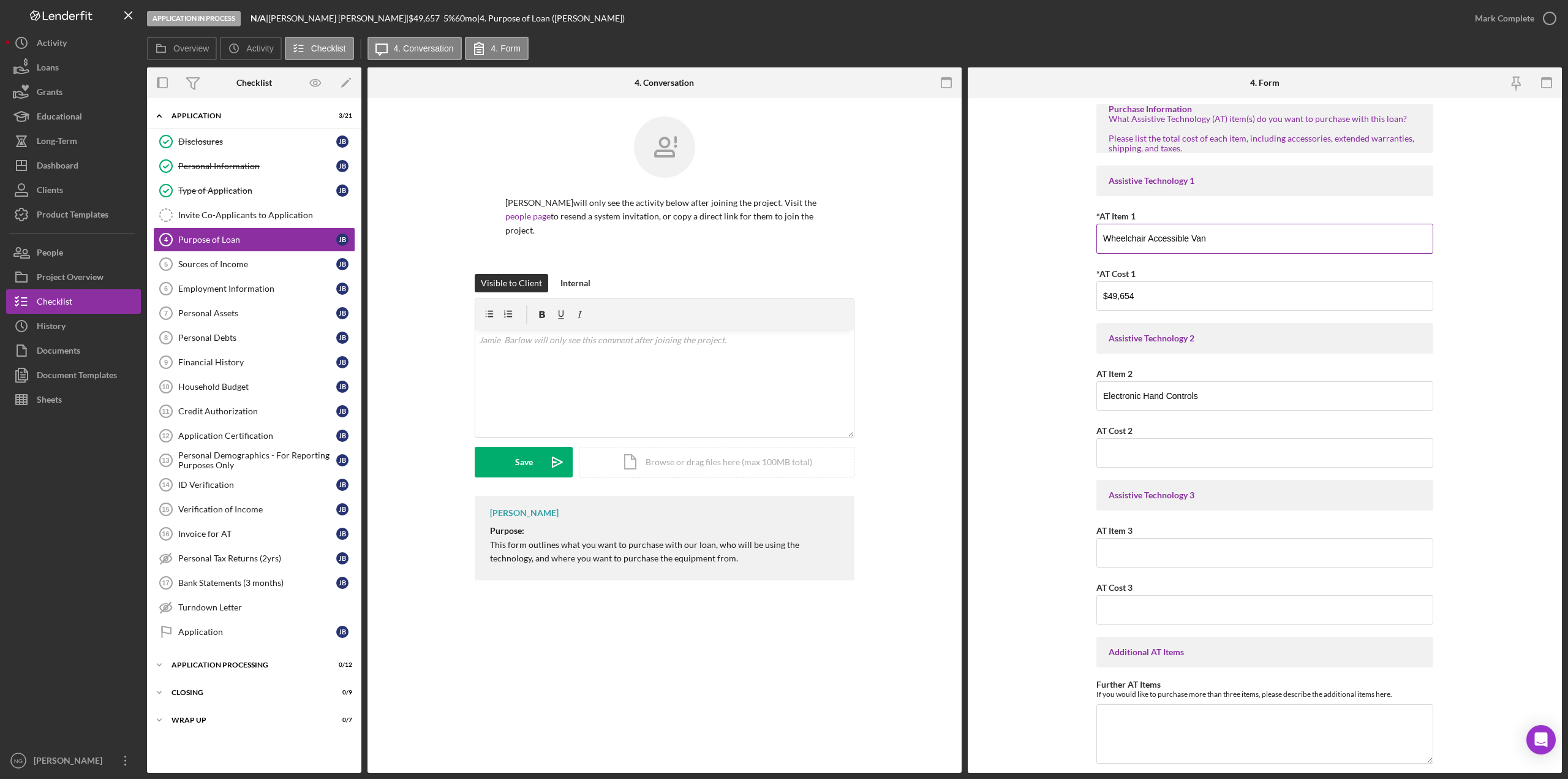
scroll to position [381, 0]
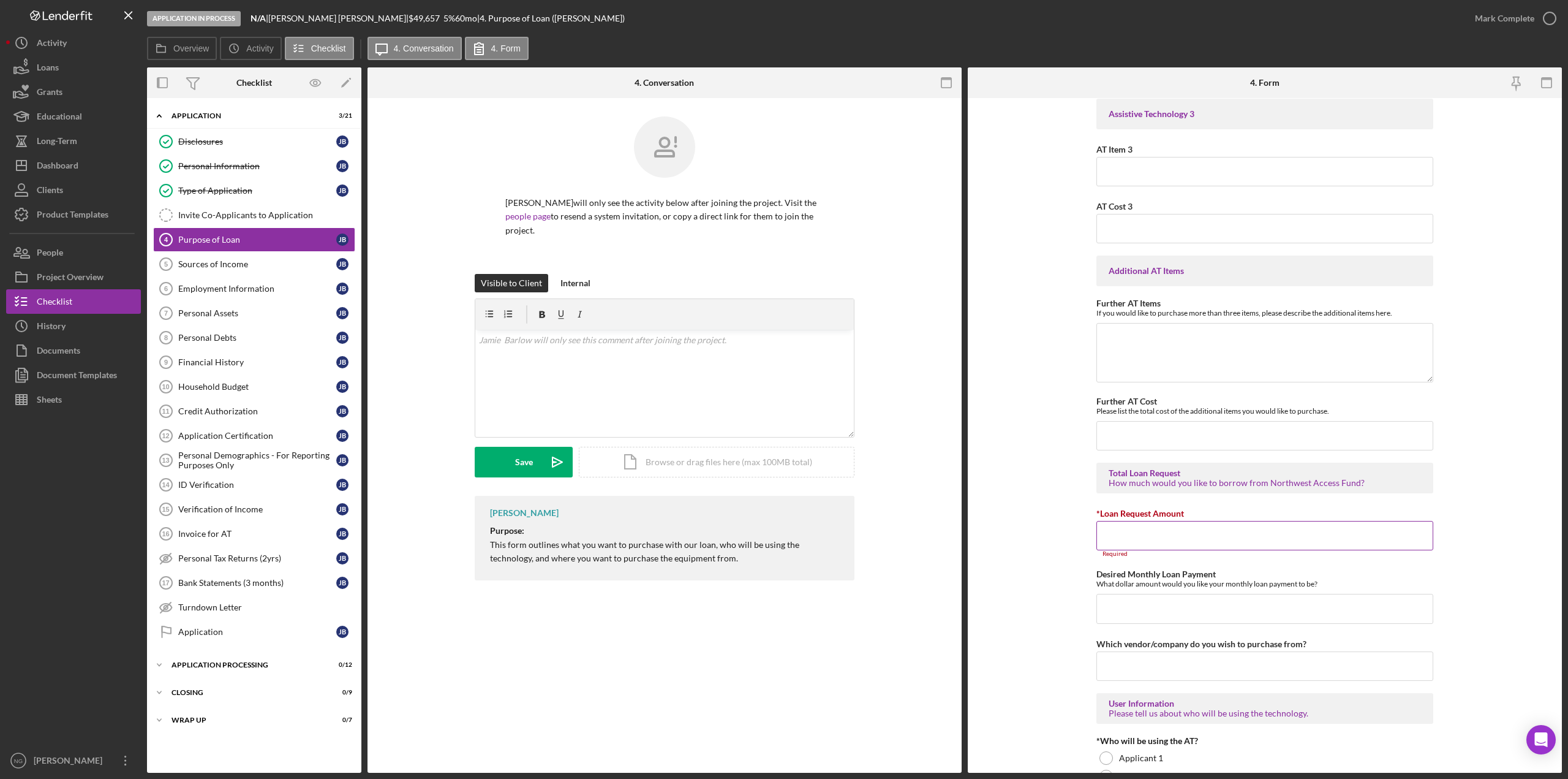
click at [1203, 535] on input "*Loan Request Amount" at bounding box center [1265, 535] width 337 height 29
type input "$48,254.00"
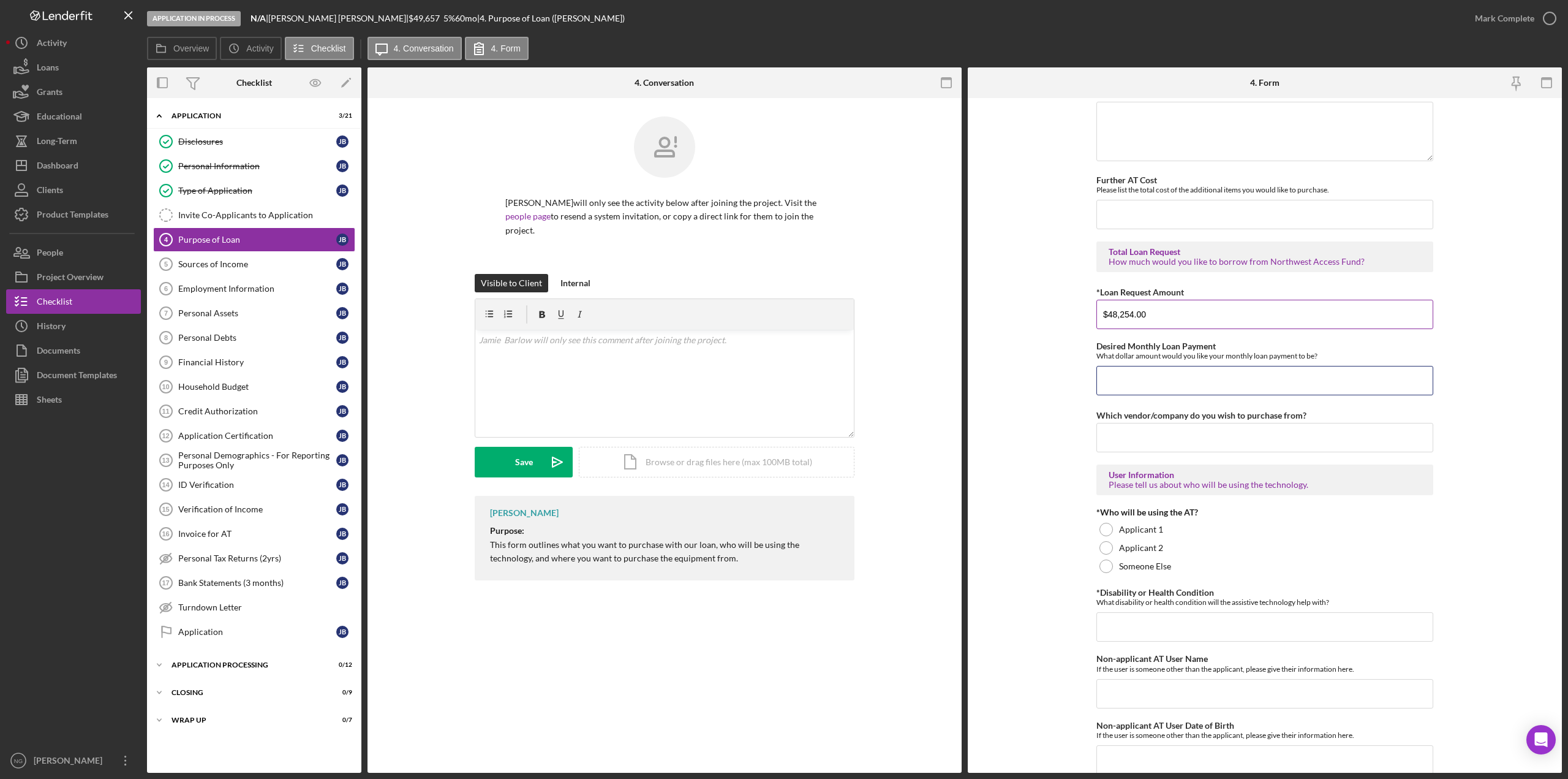
scroll to position [687, 0]
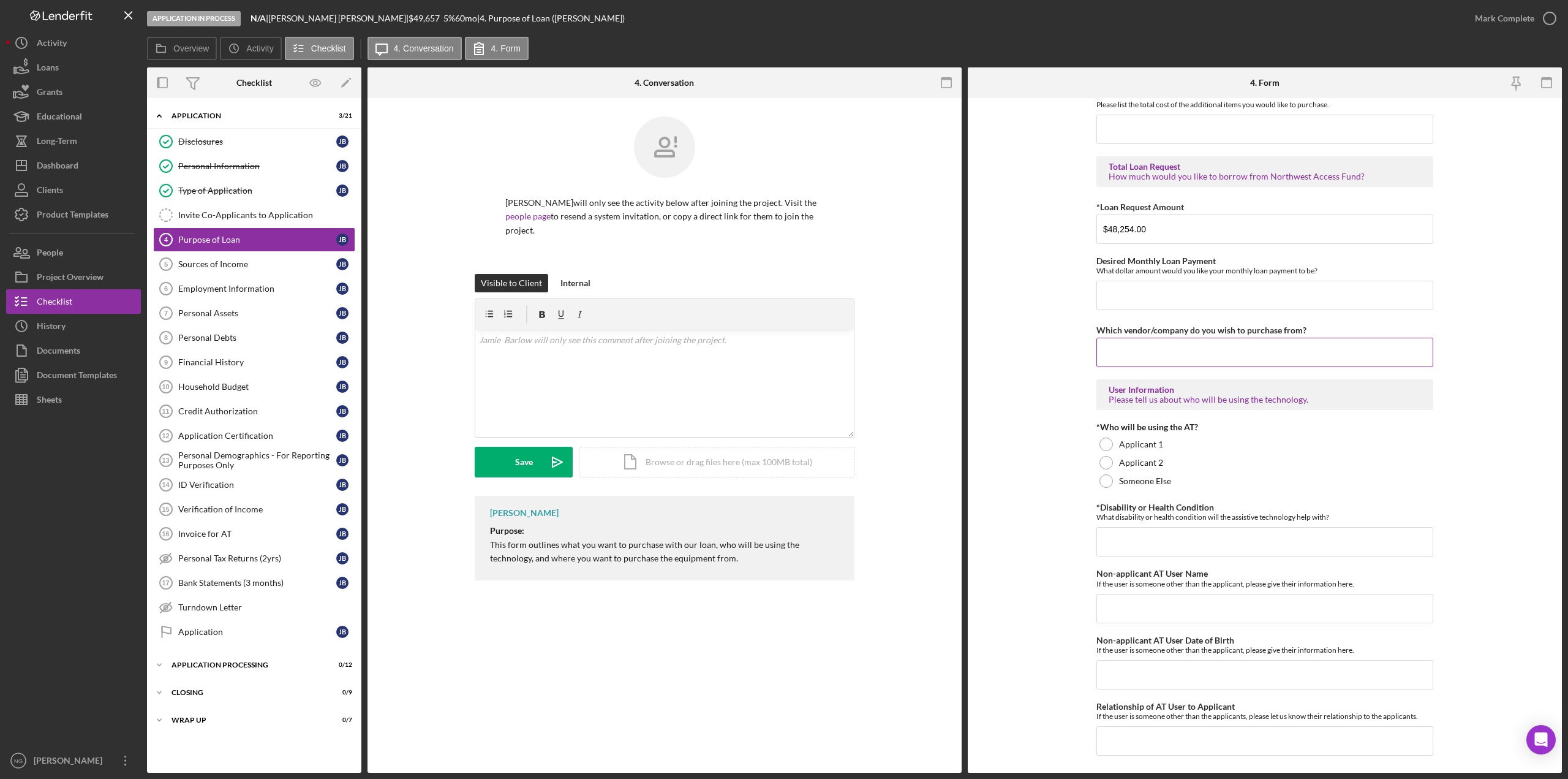
click at [1163, 357] on input "Which vendor/company do you wish to purchase from?" at bounding box center [1265, 353] width 337 height 29
type input "Accessible Vans"
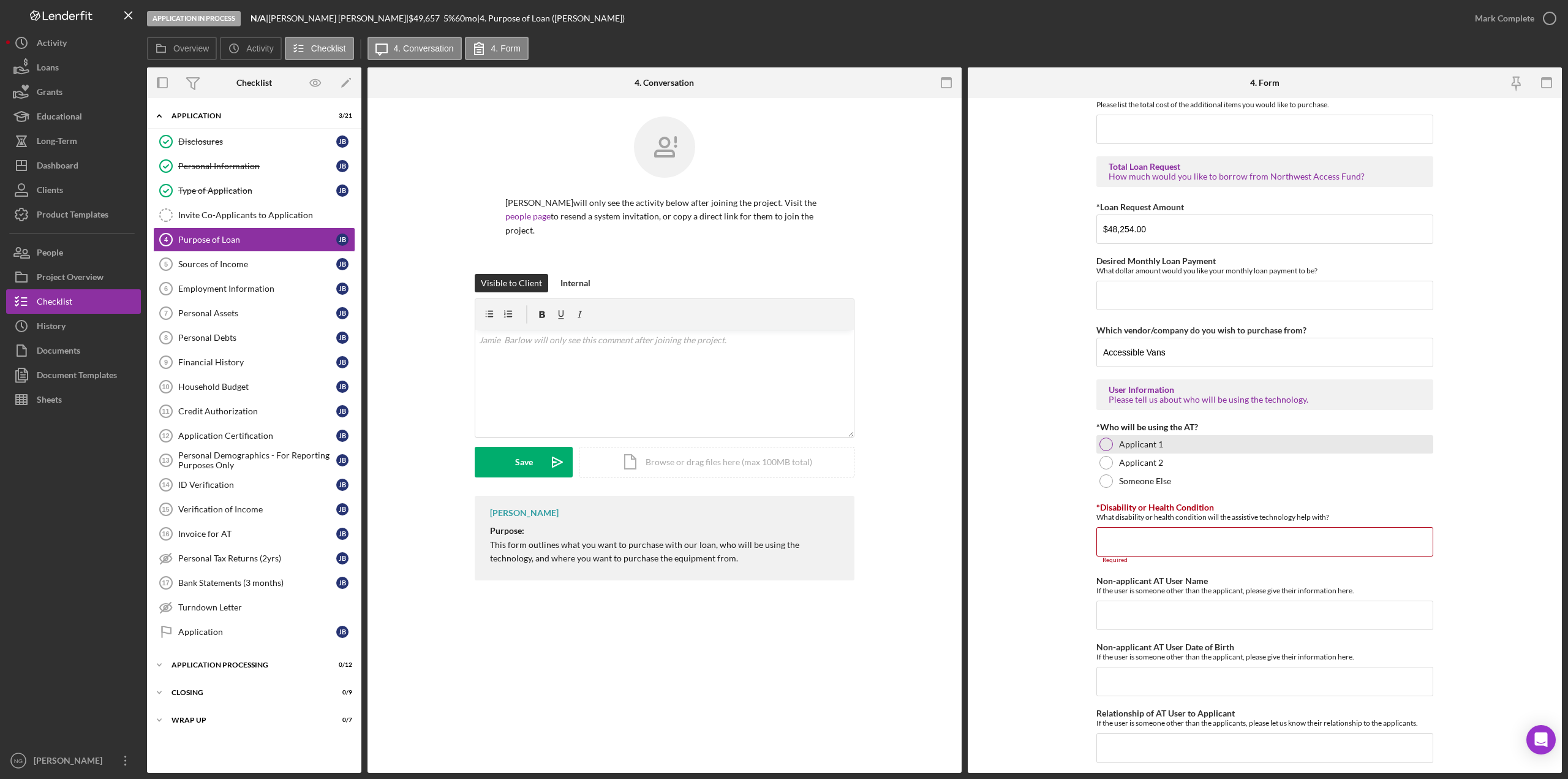
click at [1105, 446] on div at bounding box center [1106, 444] width 13 height 13
click at [1143, 541] on input "*Disability or Health Condition" at bounding box center [1265, 542] width 337 height 29
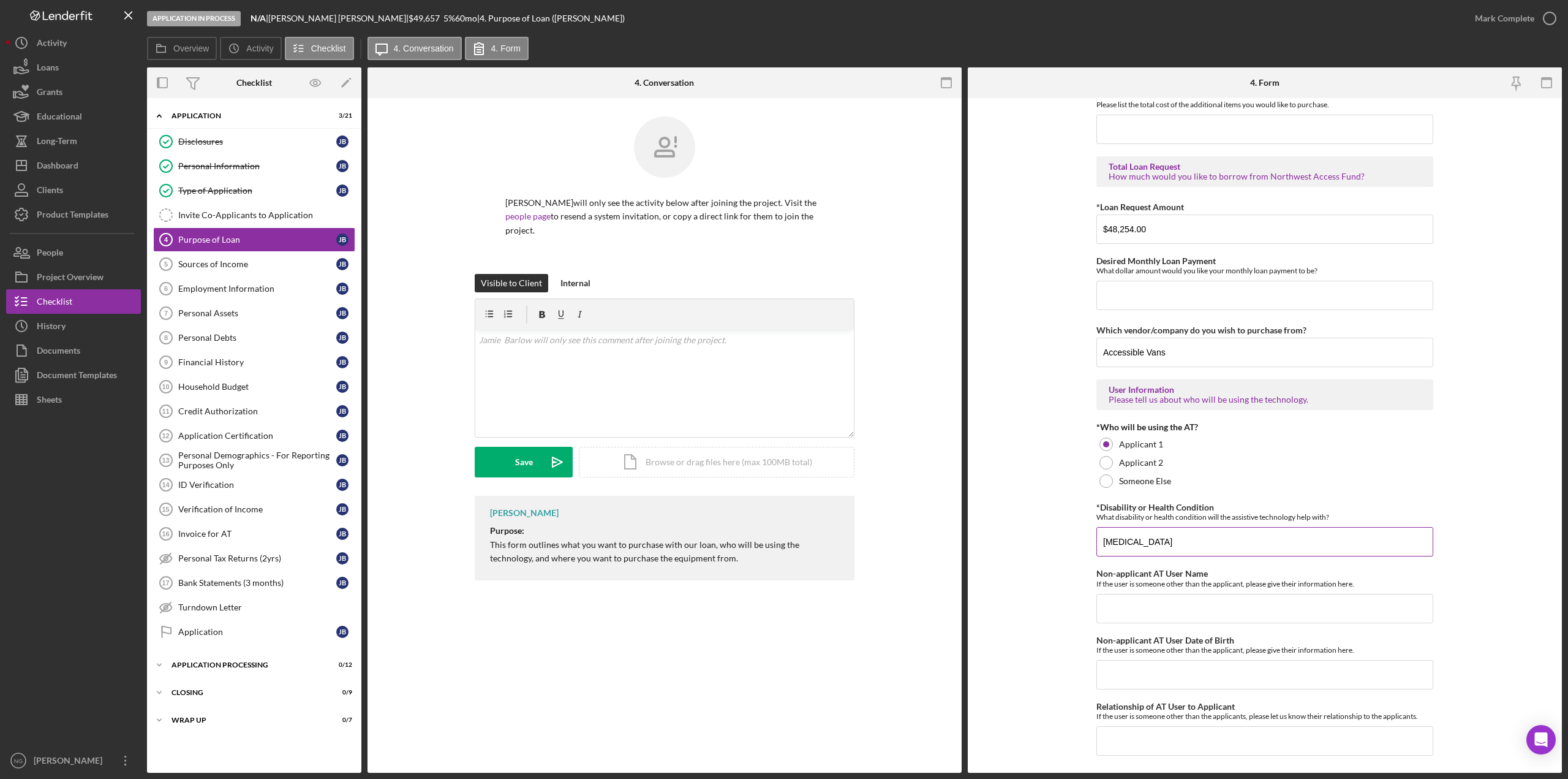
type input "[MEDICAL_DATA]"
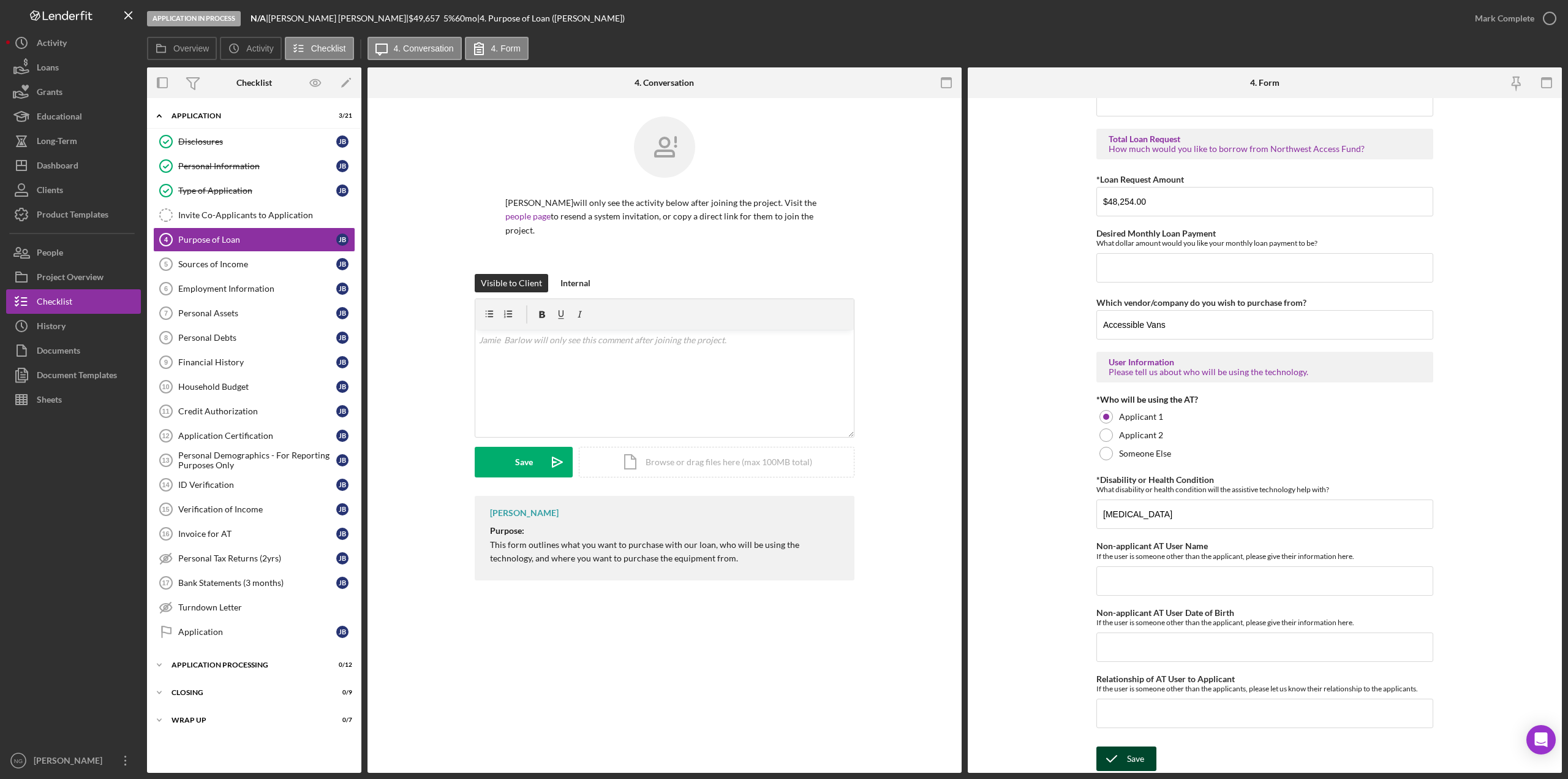
click at [1136, 764] on div "Save" at bounding box center [1135, 759] width 17 height 24
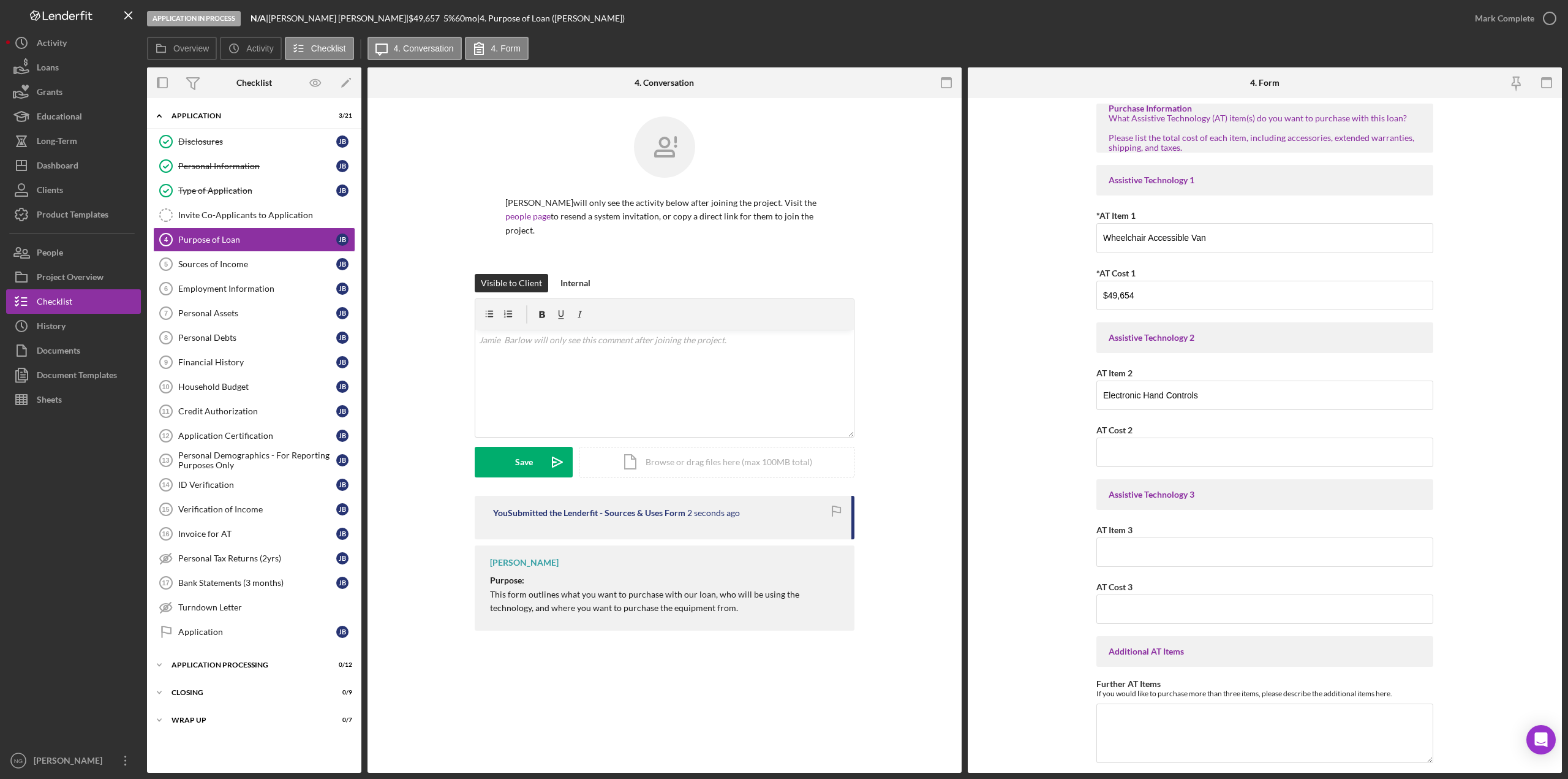
scroll to position [0, 0]
click at [1548, 22] on icon "button" at bounding box center [1550, 18] width 31 height 31
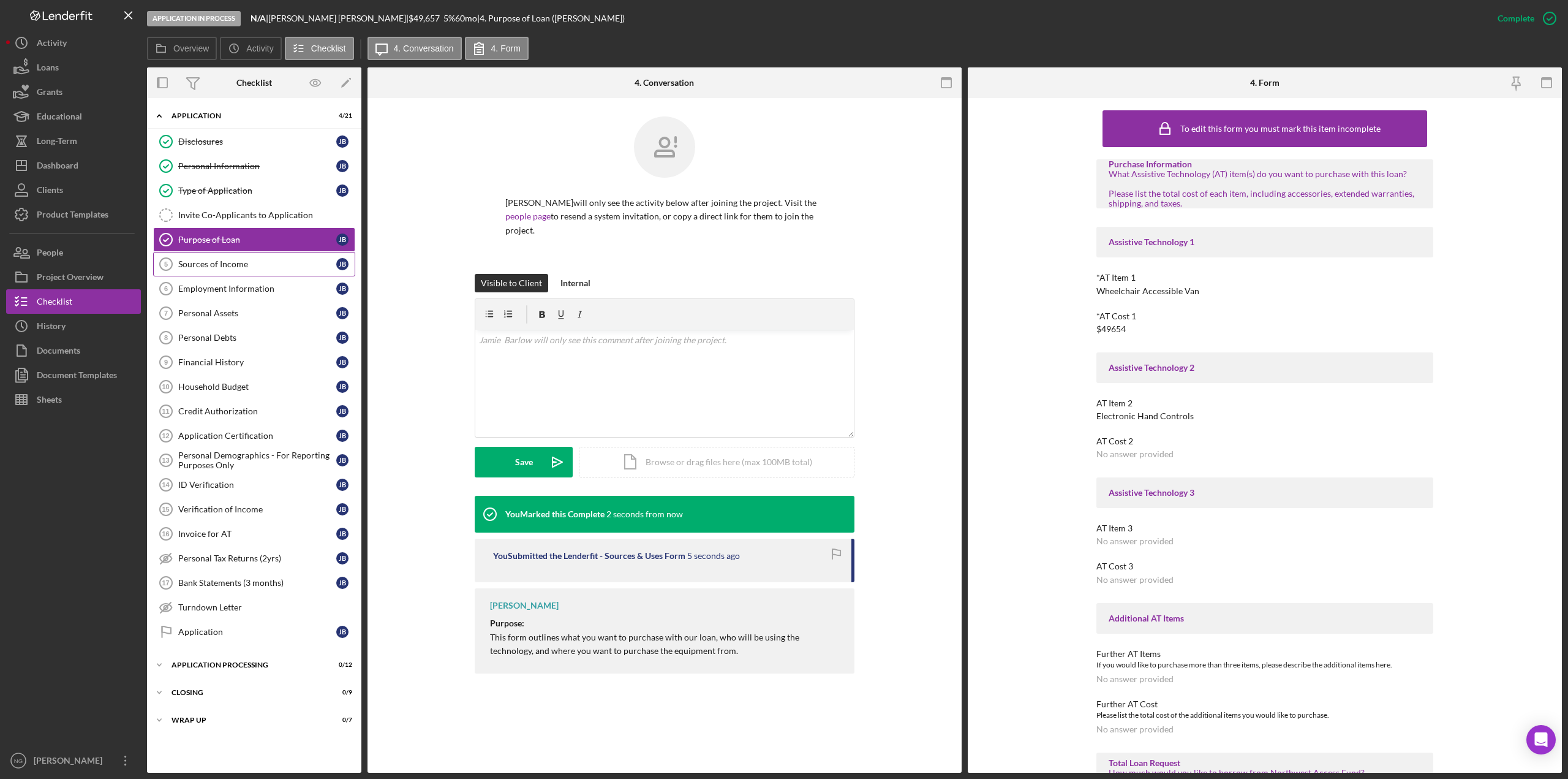
click at [263, 269] on div "Sources of Income" at bounding box center [258, 264] width 158 height 10
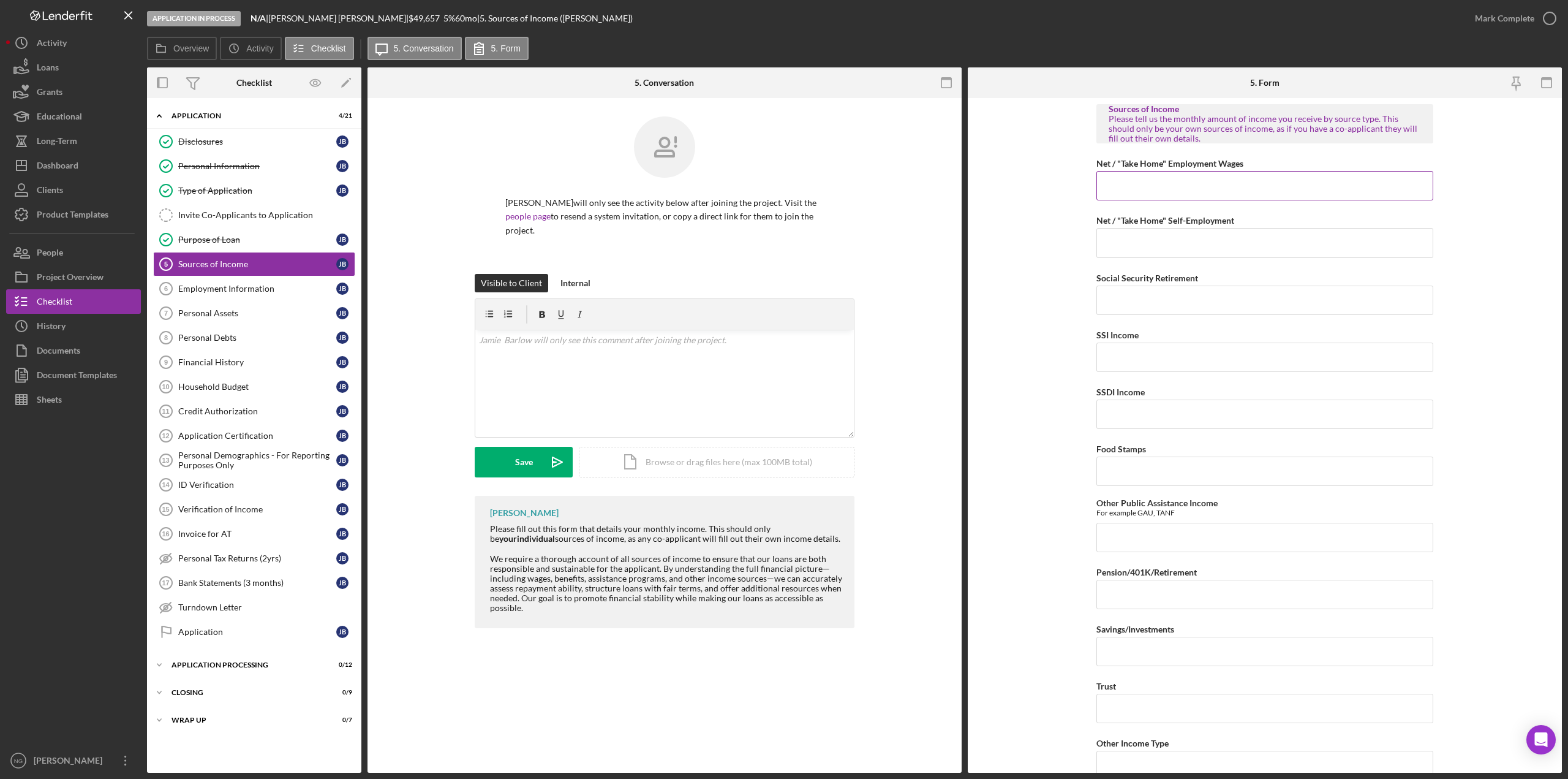
click at [1275, 189] on input "Net / "Take Home" Employment Wages" at bounding box center [1265, 186] width 337 height 29
click at [1146, 181] on input "Net / "Take Home" Employment Wages" at bounding box center [1265, 186] width 337 height 29
click at [1162, 291] on input "Social Security Retirement" at bounding box center [1265, 300] width 337 height 29
type input "$2,293.20"
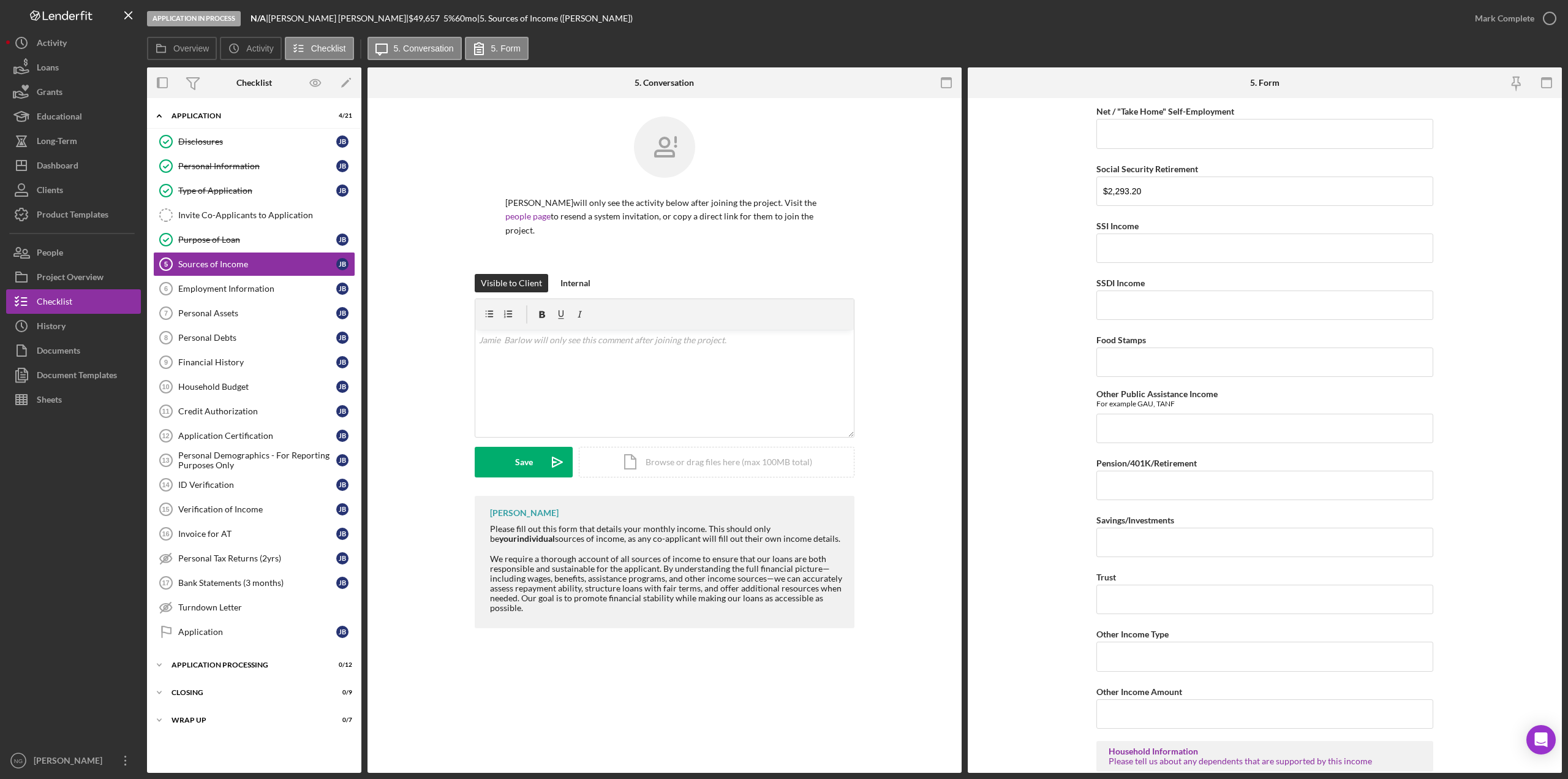
scroll to position [122, 0]
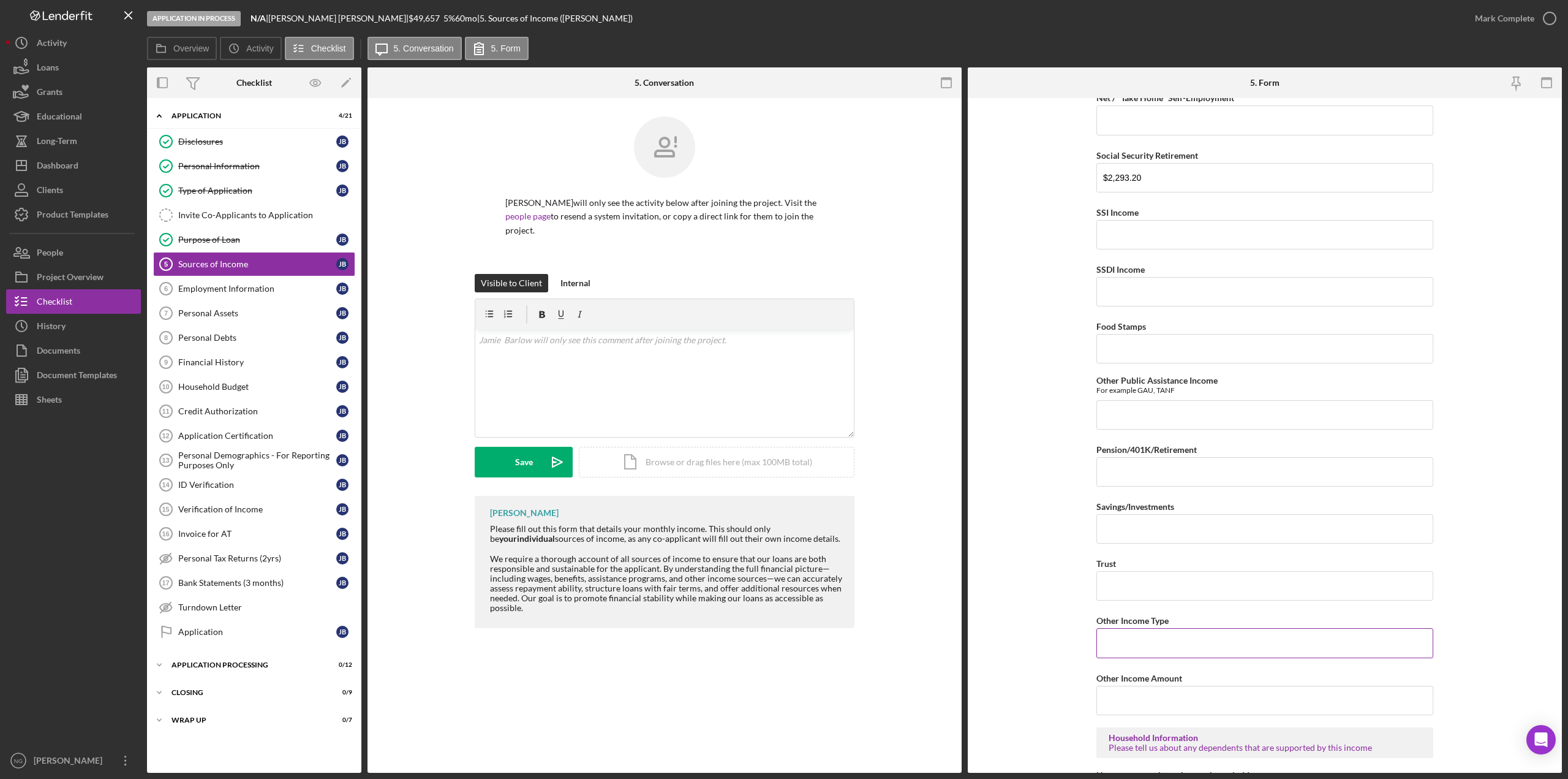
click at [1135, 642] on input "Other Income Type" at bounding box center [1265, 643] width 337 height 29
click at [1163, 641] on input "Other Income Type" at bounding box center [1265, 643] width 337 height 29
paste input "e/Lease/solor/utility"
click at [1100, 650] on input "e/Lease/solor/utility" at bounding box center [1265, 643] width 337 height 29
type input "Home/Lease/solor/utility"
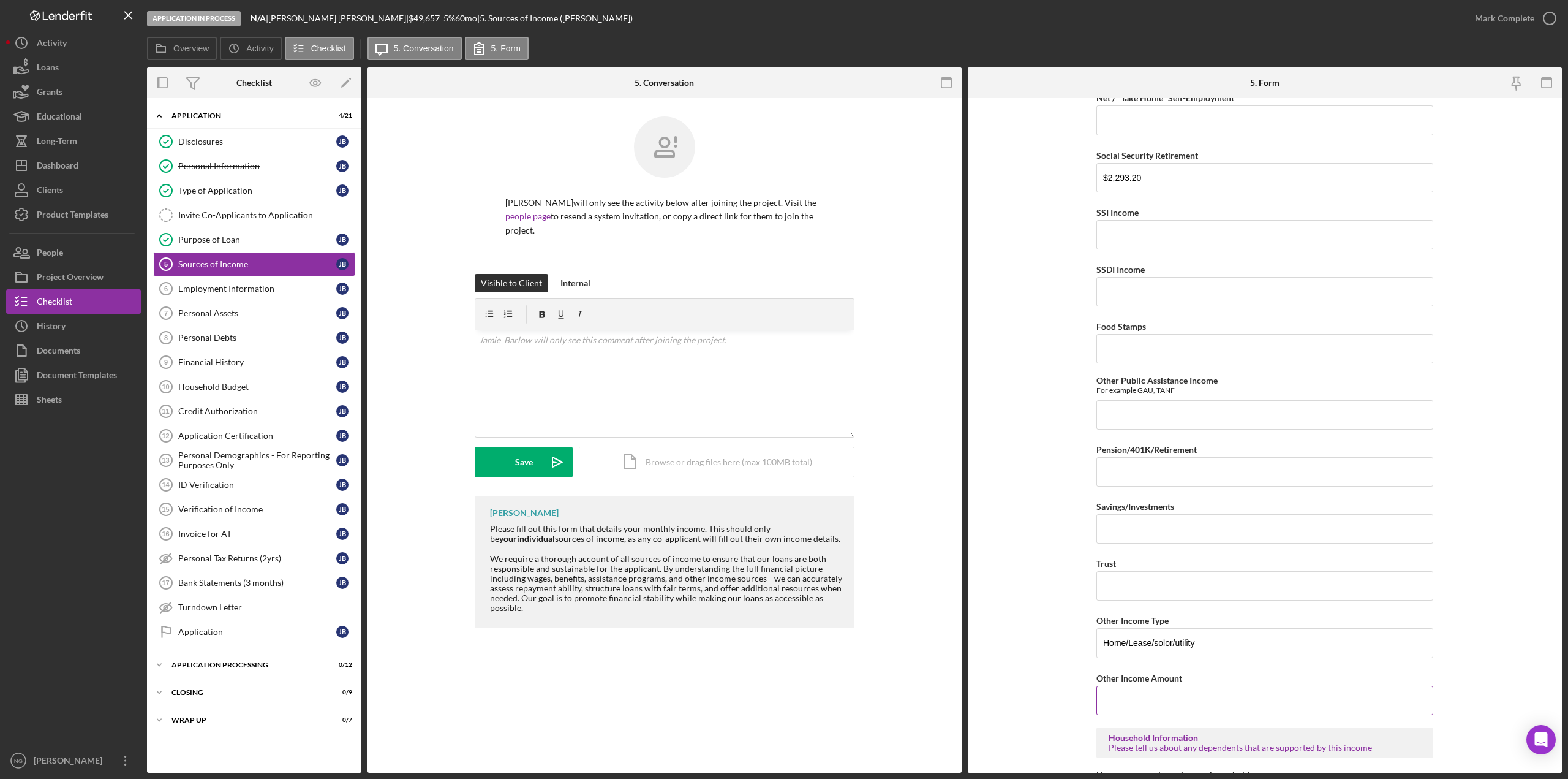
click at [1157, 686] on input "Other Income Amount" at bounding box center [1265, 700] width 337 height 29
type input "$1,266.50"
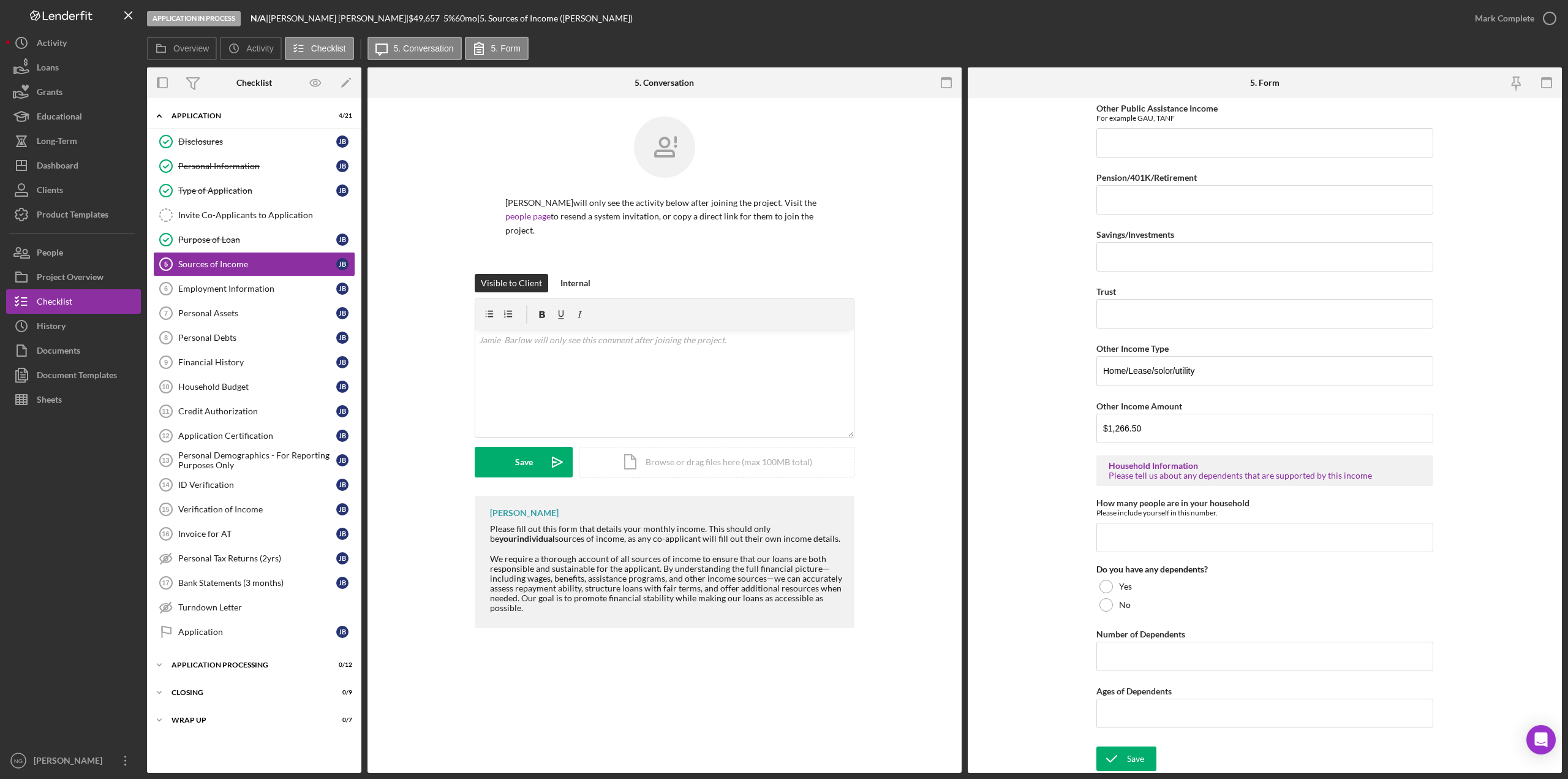
click at [1107, 615] on div "Sources of Income Please tell us the monthly amount of income you receive by so…" at bounding box center [1265, 224] width 337 height 1031
click at [1108, 608] on div at bounding box center [1106, 604] width 13 height 13
click at [1144, 530] on input "How many people are in your household" at bounding box center [1265, 537] width 337 height 29
type input "1"
click at [1122, 757] on icon "submit" at bounding box center [1112, 759] width 31 height 31
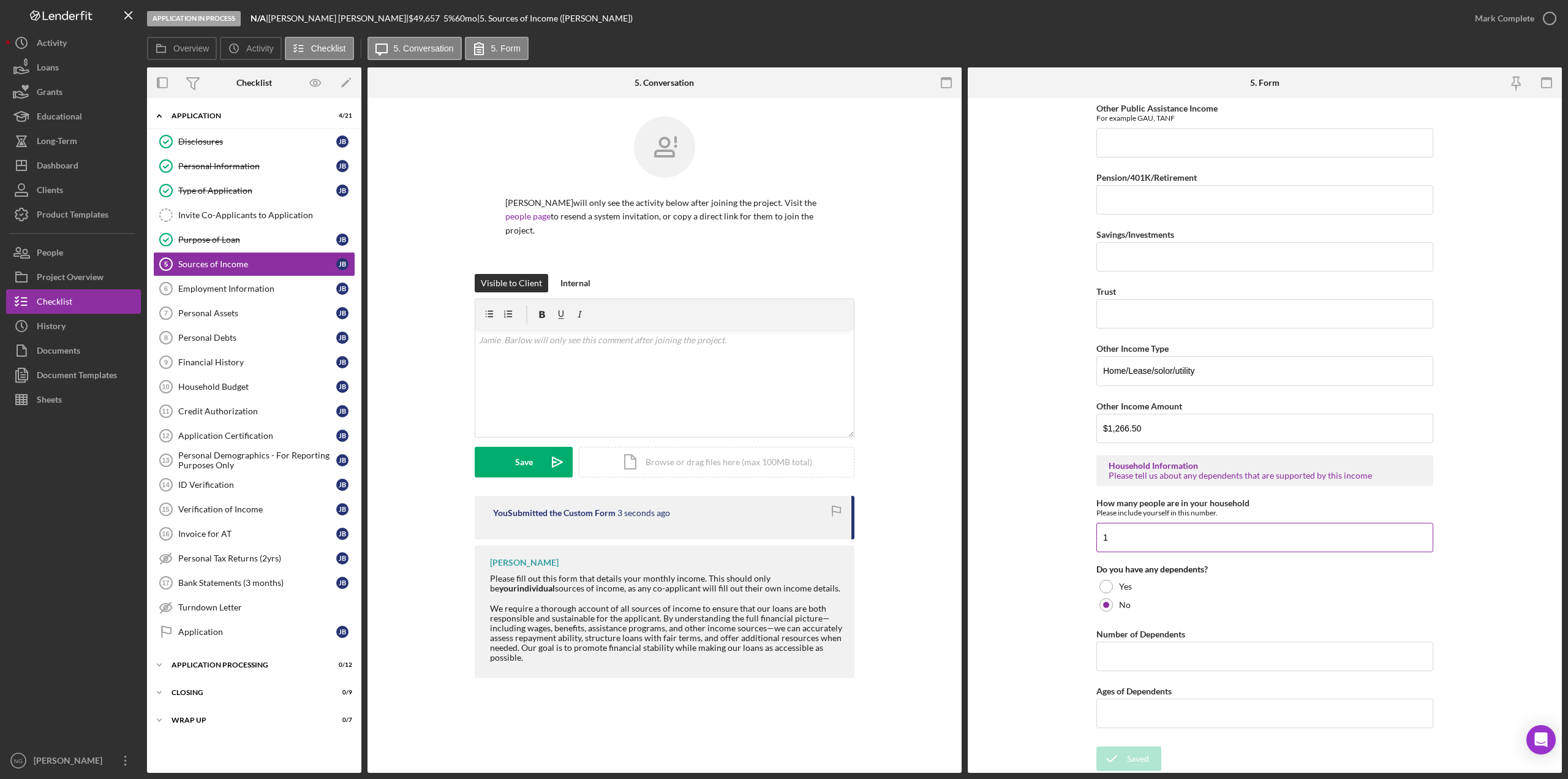
click at [1128, 528] on input "1" at bounding box center [1265, 537] width 337 height 29
click at [230, 277] on link "Employment Information 6 Employment Information [PERSON_NAME]" at bounding box center [254, 288] width 202 height 24
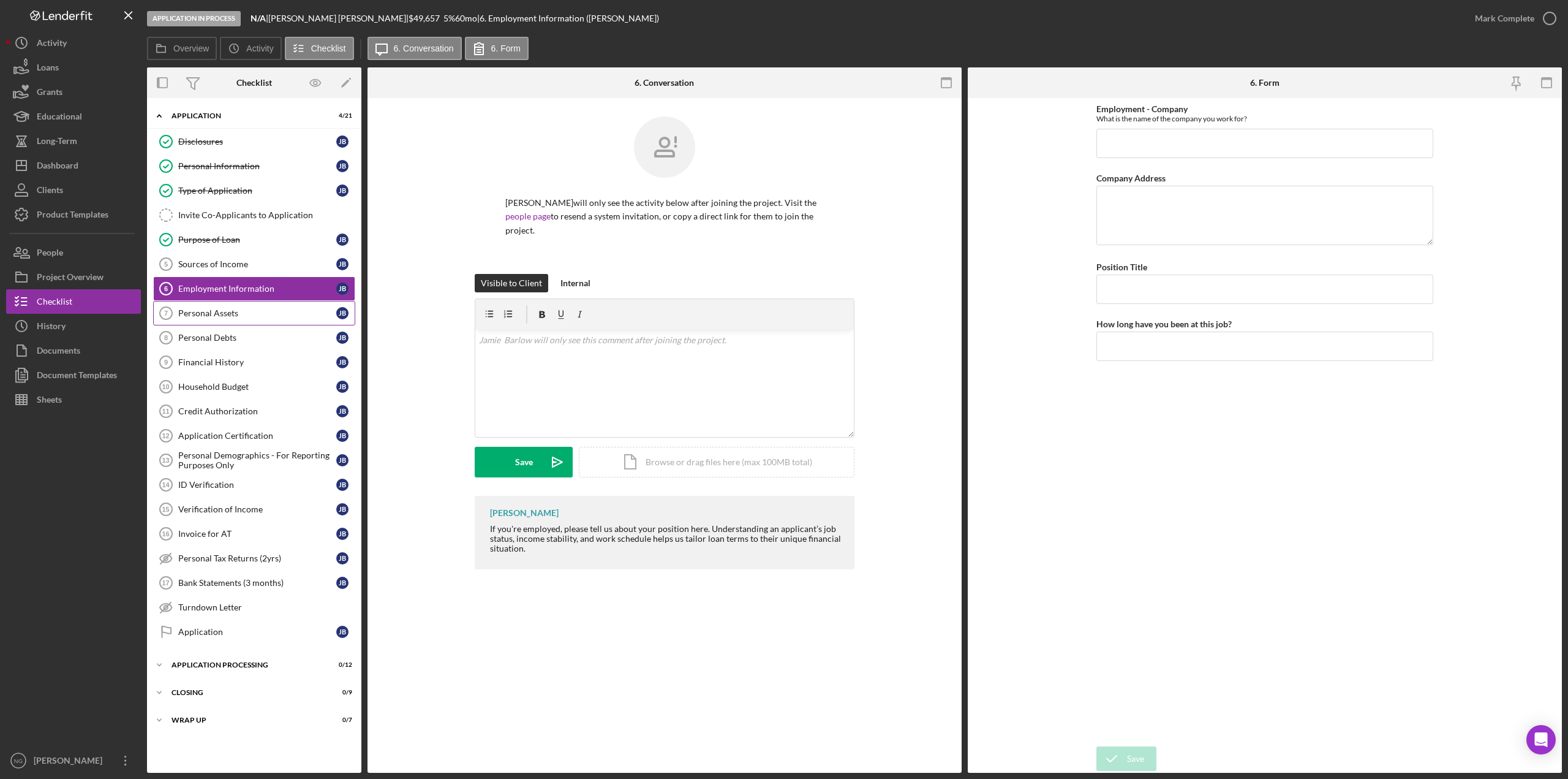
click at [226, 314] on div "Personal Assets" at bounding box center [258, 312] width 158 height 10
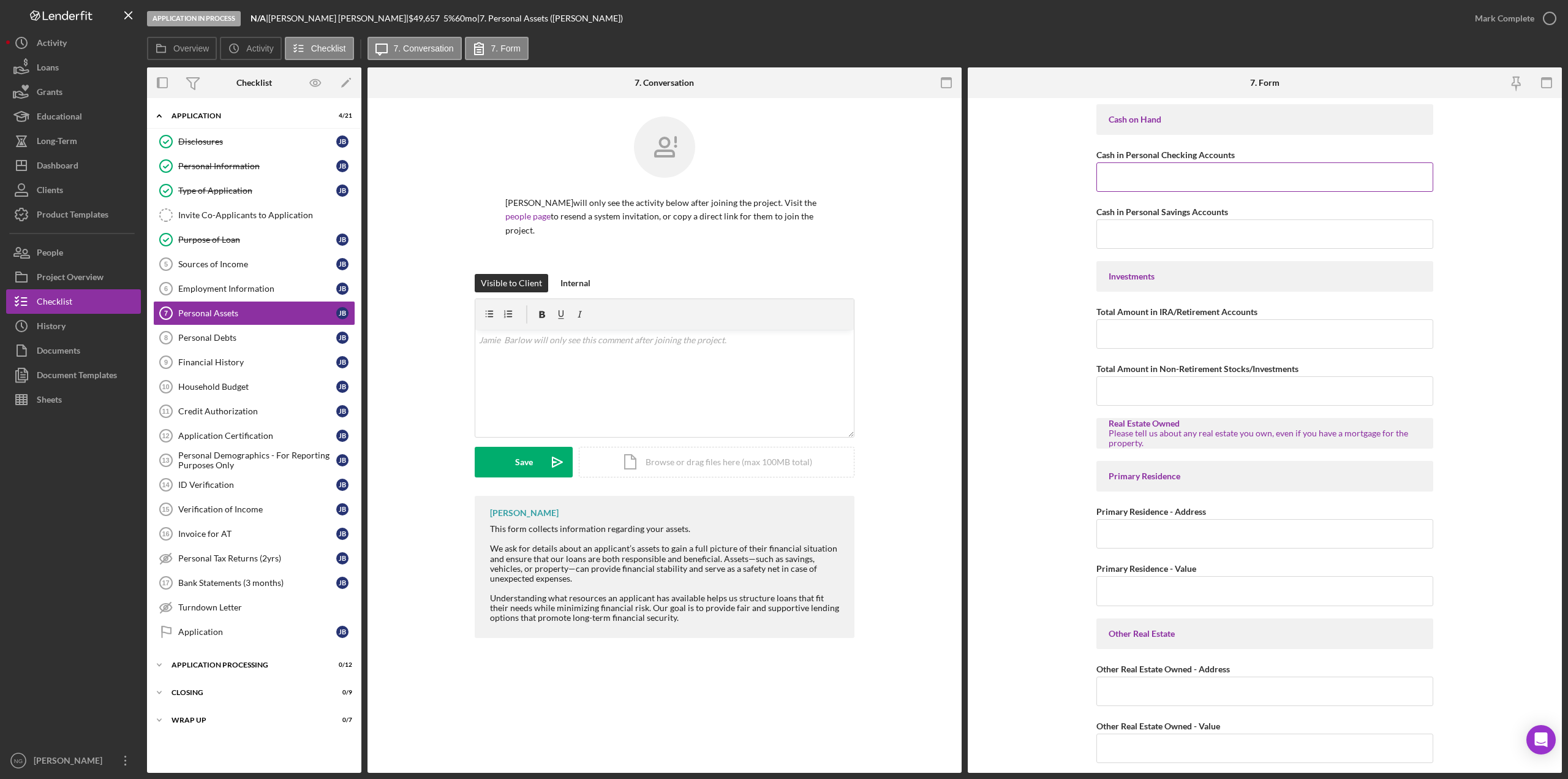
click at [1162, 173] on input "Cash in Personal Checking Accounts" at bounding box center [1265, 177] width 337 height 29
type input "$1,500"
type input "$2,000"
click at [1128, 527] on input "Primary Residence - Address" at bounding box center [1265, 534] width 337 height 29
click at [1135, 692] on input "Other Real Estate Owned - Address" at bounding box center [1265, 691] width 337 height 29
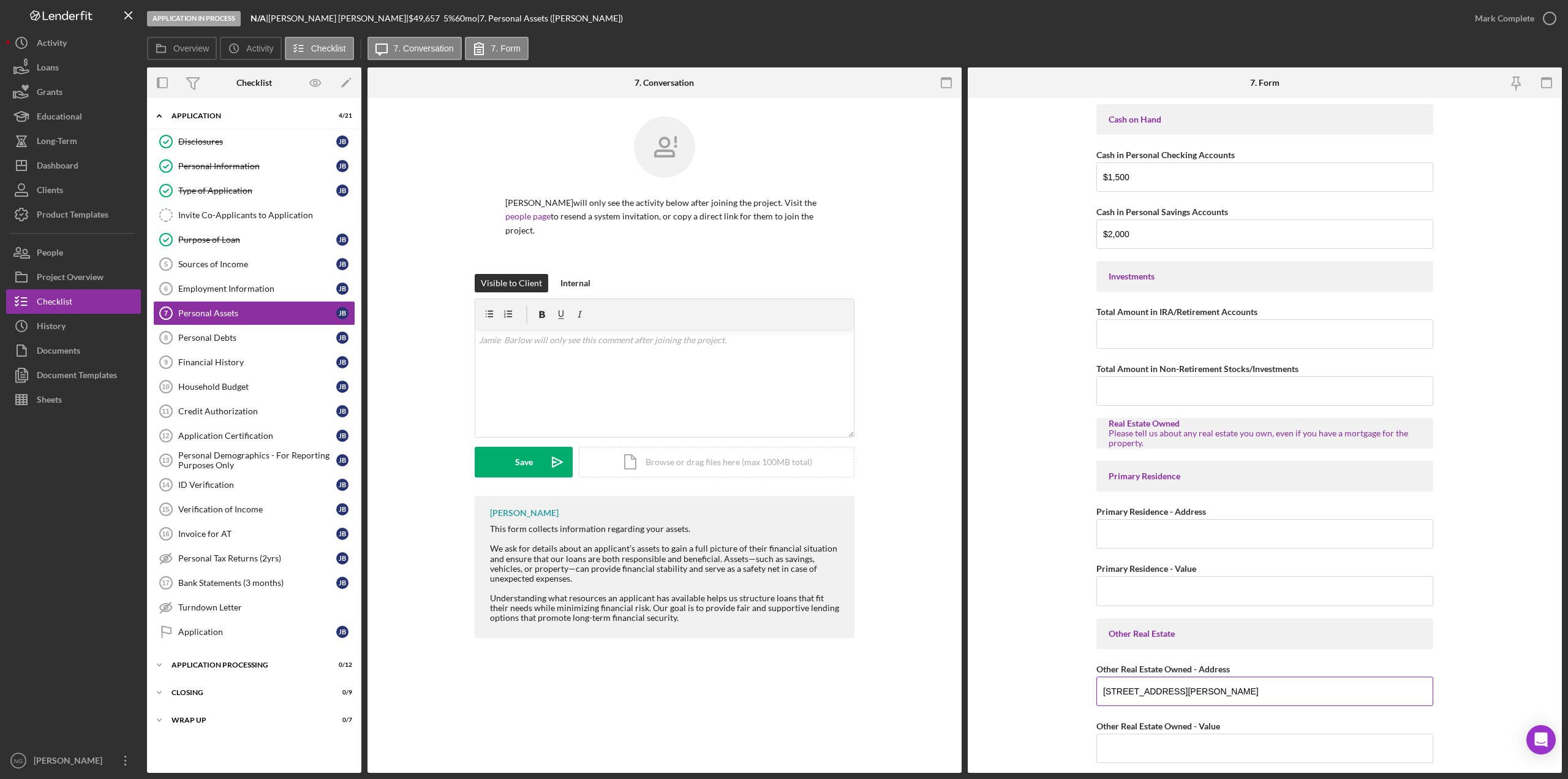
click at [1202, 699] on input "[STREET_ADDRESS][PERSON_NAME]" at bounding box center [1265, 691] width 337 height 29
type input "[STREET_ADDRESS][PERSON_NAME]"
type input "$520,000"
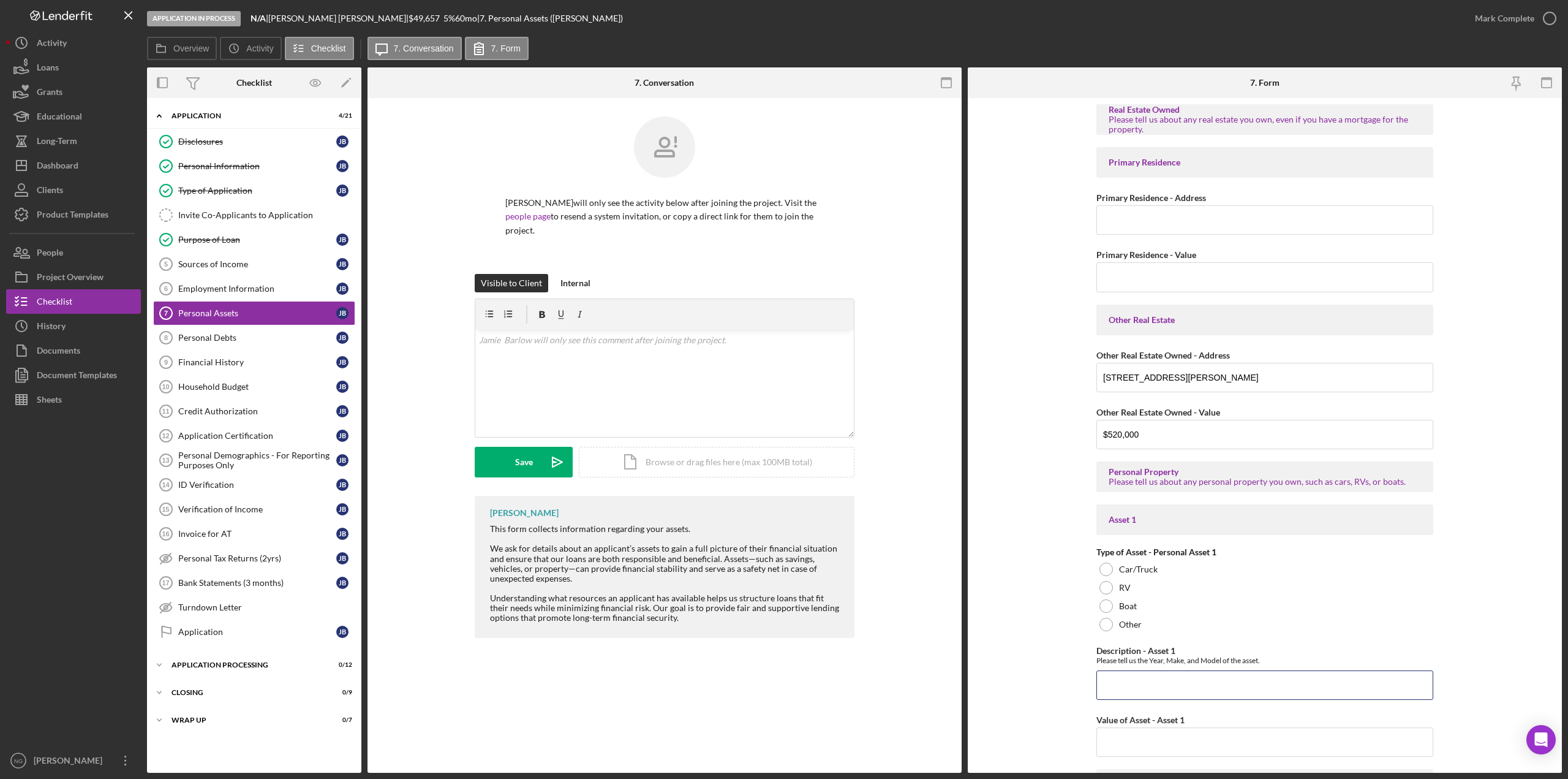
scroll to position [196, 0]
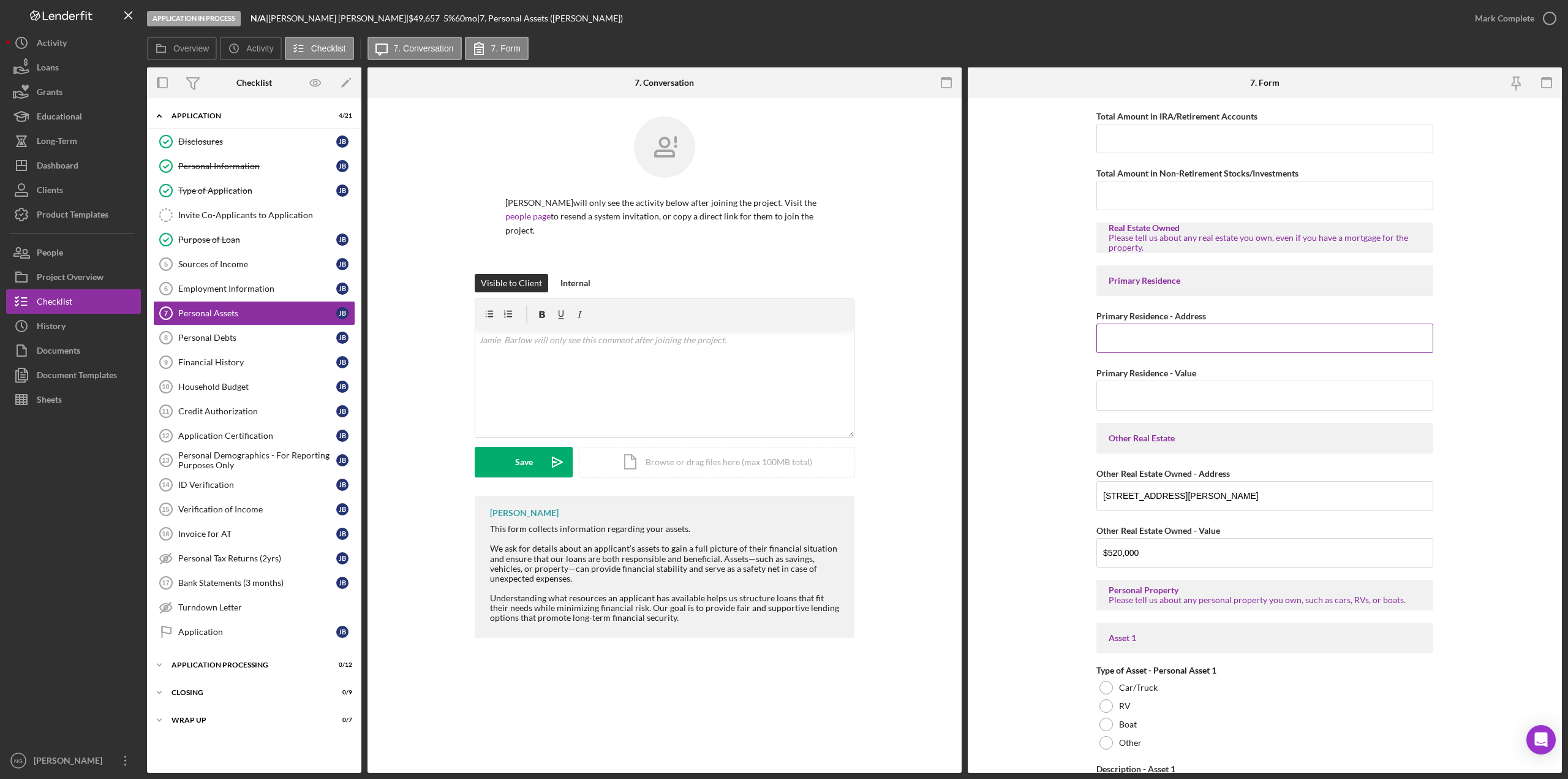
click at [1168, 329] on input "Primary Residence - Address" at bounding box center [1265, 338] width 337 height 29
click at [1187, 335] on input "Primary Residence - Address" at bounding box center [1265, 338] width 337 height 29
paste input "[STREET_ADDRESS]"
type input "[STREET_ADDRESS]"
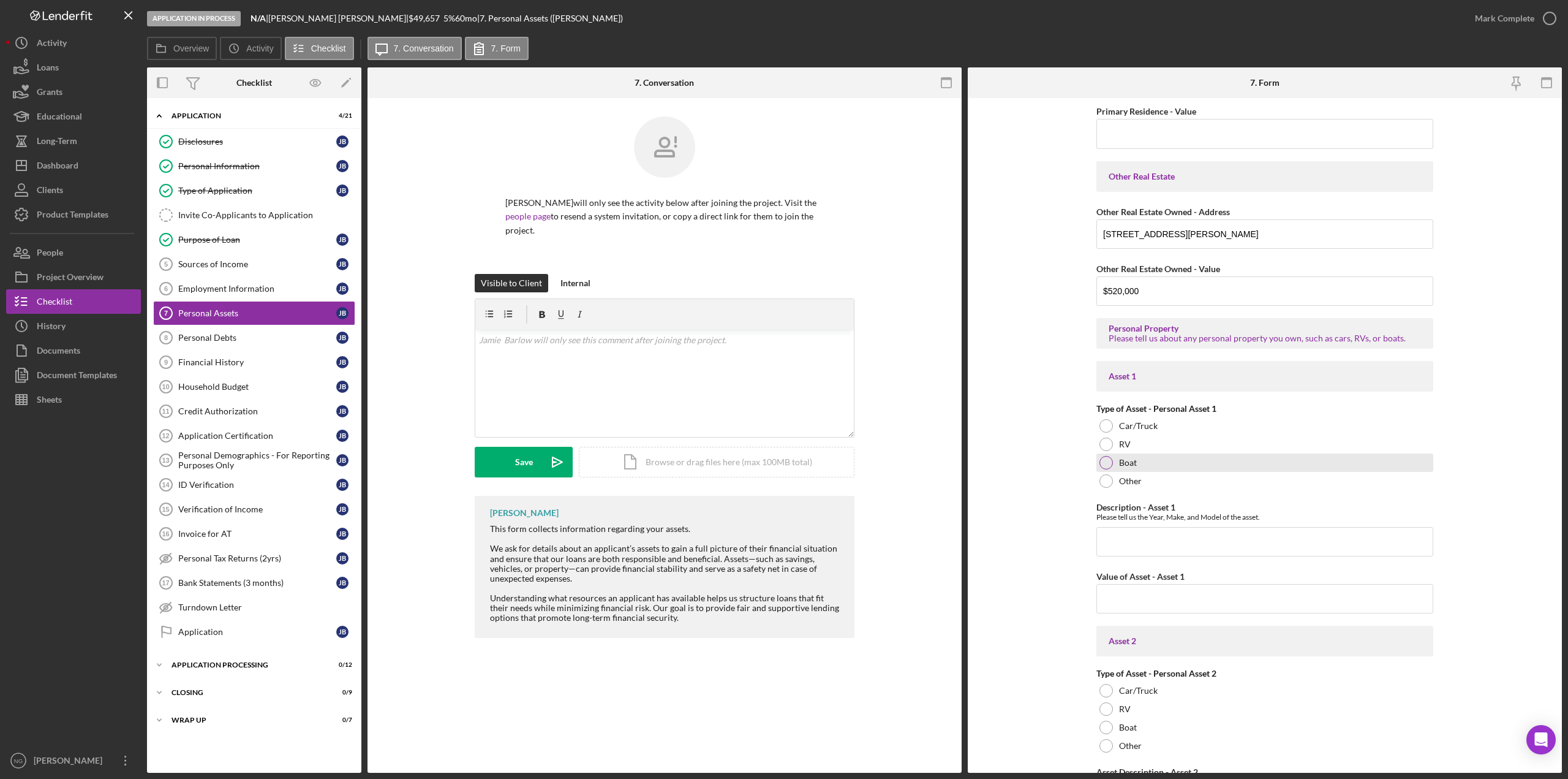
scroll to position [502, 0]
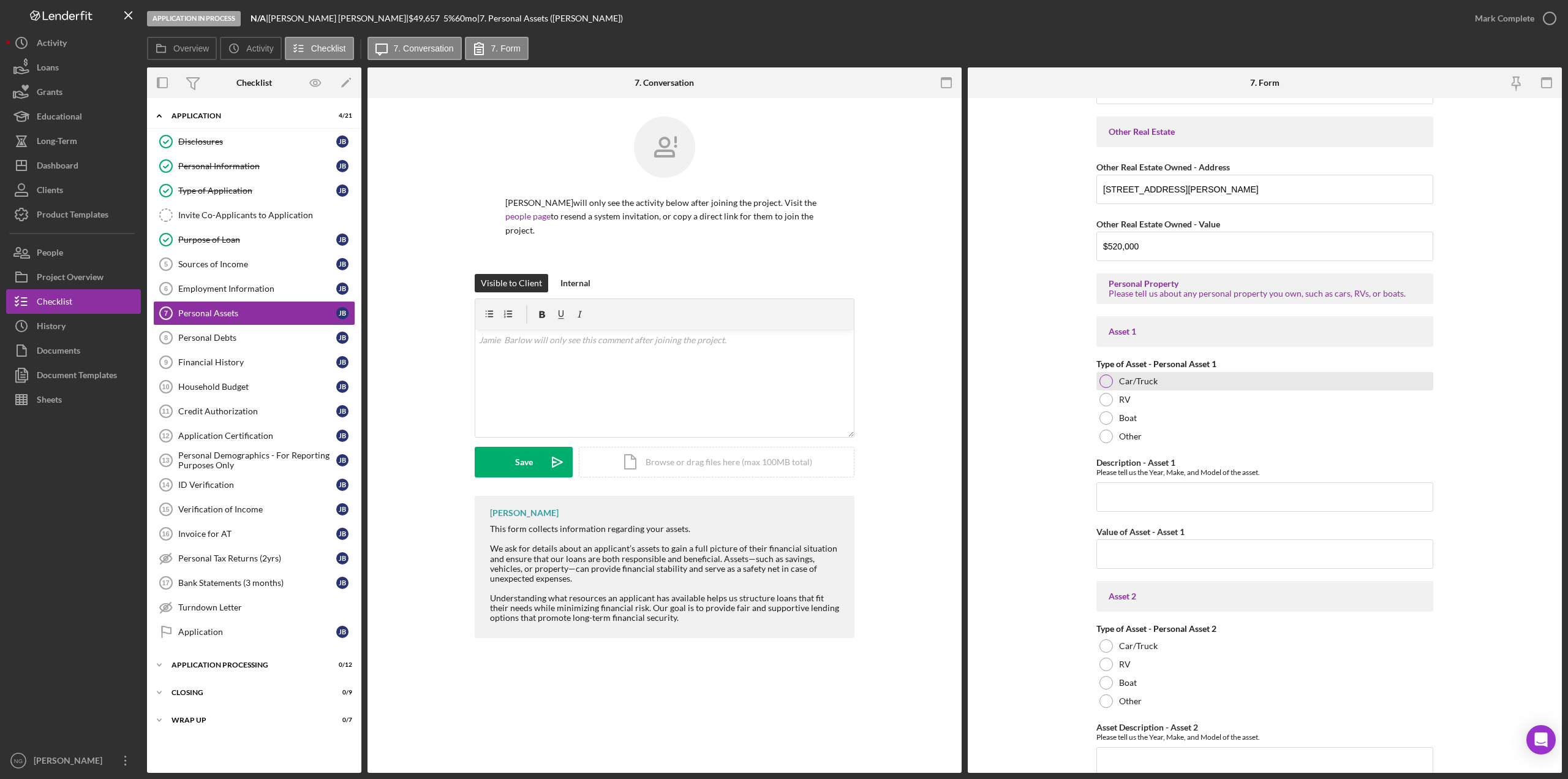
click at [1103, 379] on div at bounding box center [1106, 381] width 13 height 13
click at [1138, 497] on input "Description - Asset 1" at bounding box center [1265, 497] width 337 height 29
type input "2009 Mitsubishi Outlander"
type input "$4,200.00"
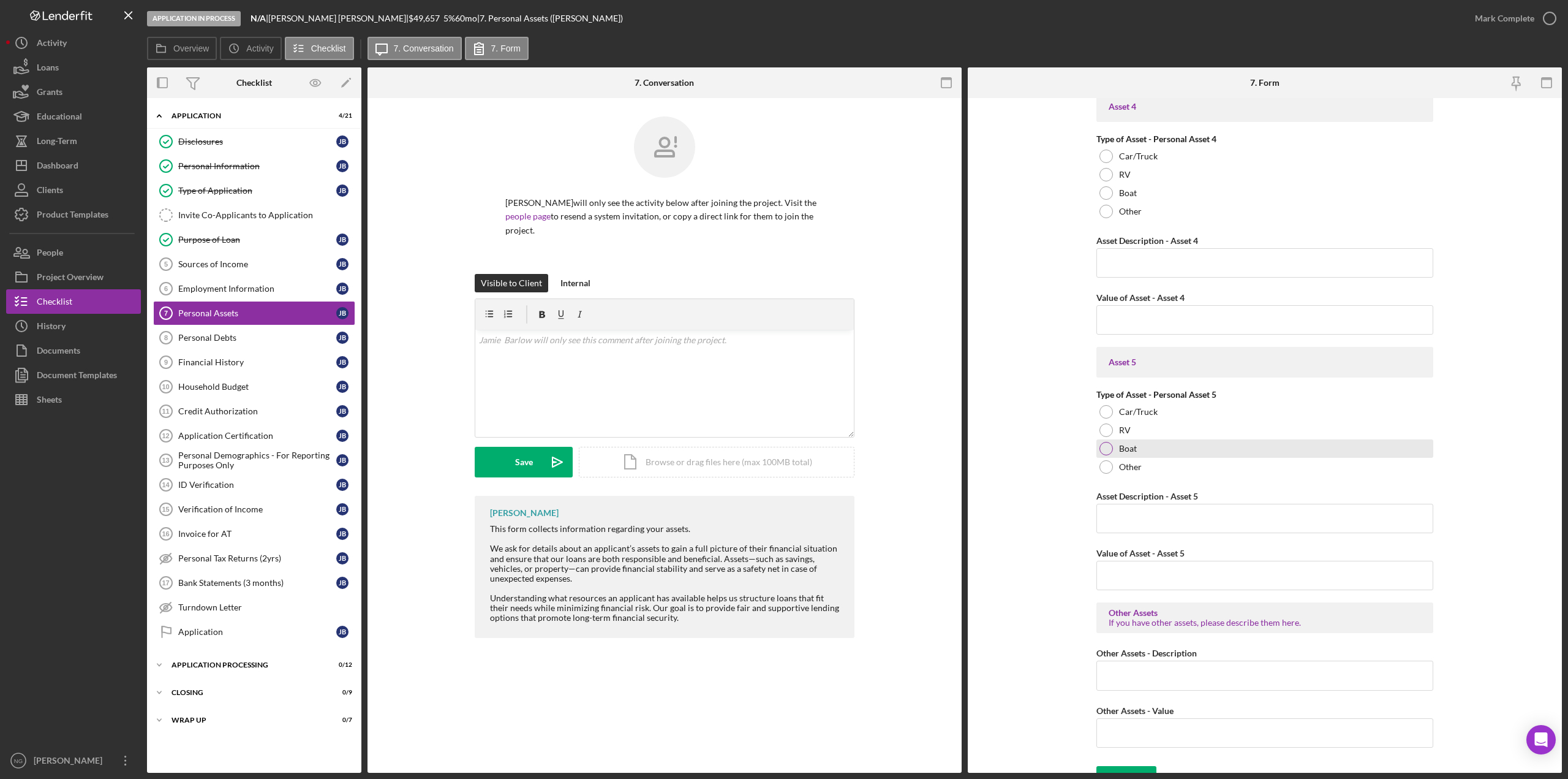
scroll to position [1541, 0]
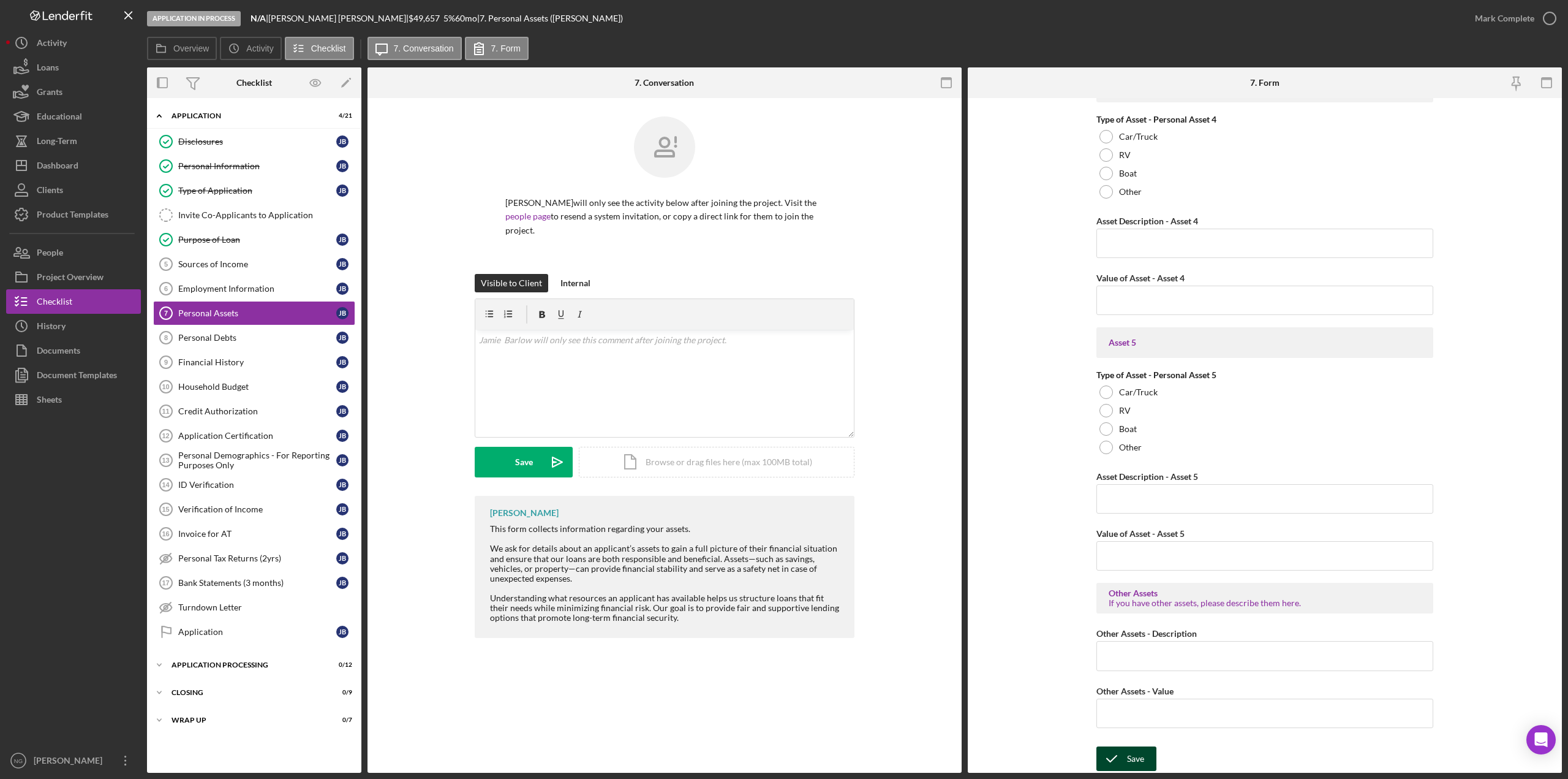
click at [1136, 754] on div "Save" at bounding box center [1135, 759] width 17 height 24
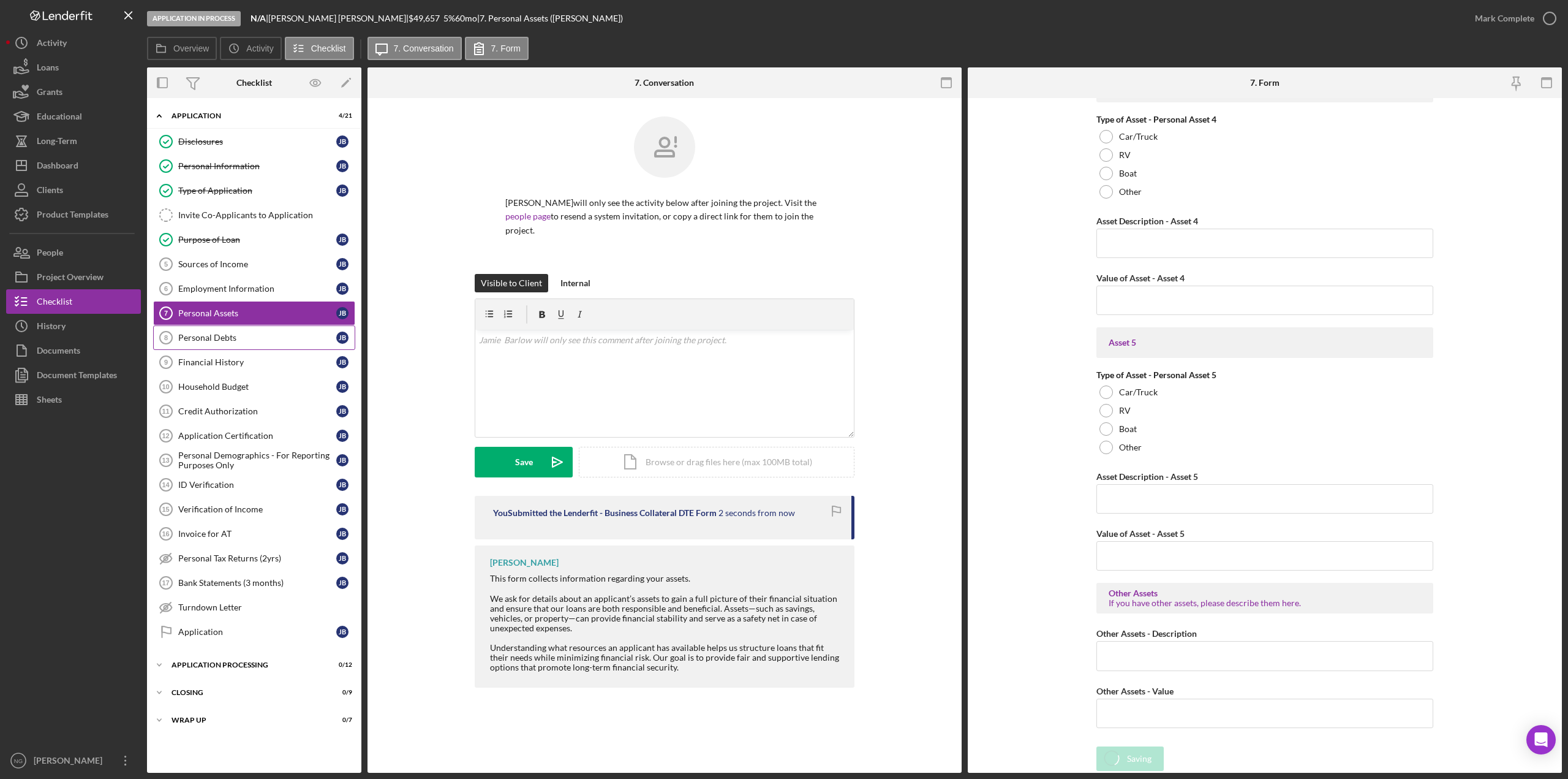
click at [279, 336] on div "Personal Debts" at bounding box center [258, 337] width 158 height 10
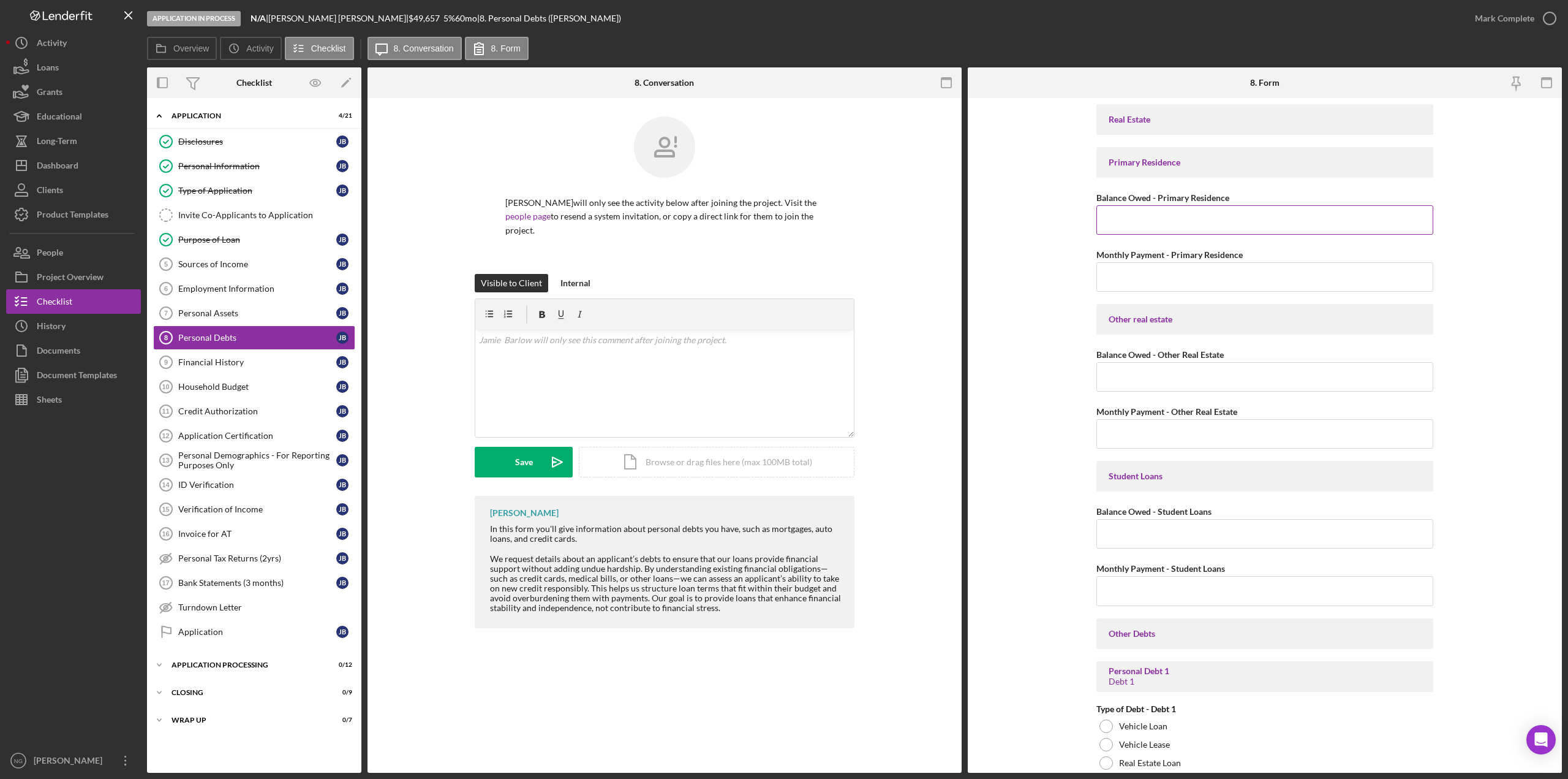
click at [1230, 213] on input "Balance Owed - Primary Residence" at bounding box center [1265, 220] width 337 height 29
click at [1177, 227] on input "Balance Owed - Primary Residence" at bounding box center [1265, 220] width 337 height 29
type input "$61,377.00"
type input "$1,030."
click at [1208, 534] on input "Balance Owed - Student Loans" at bounding box center [1265, 534] width 337 height 29
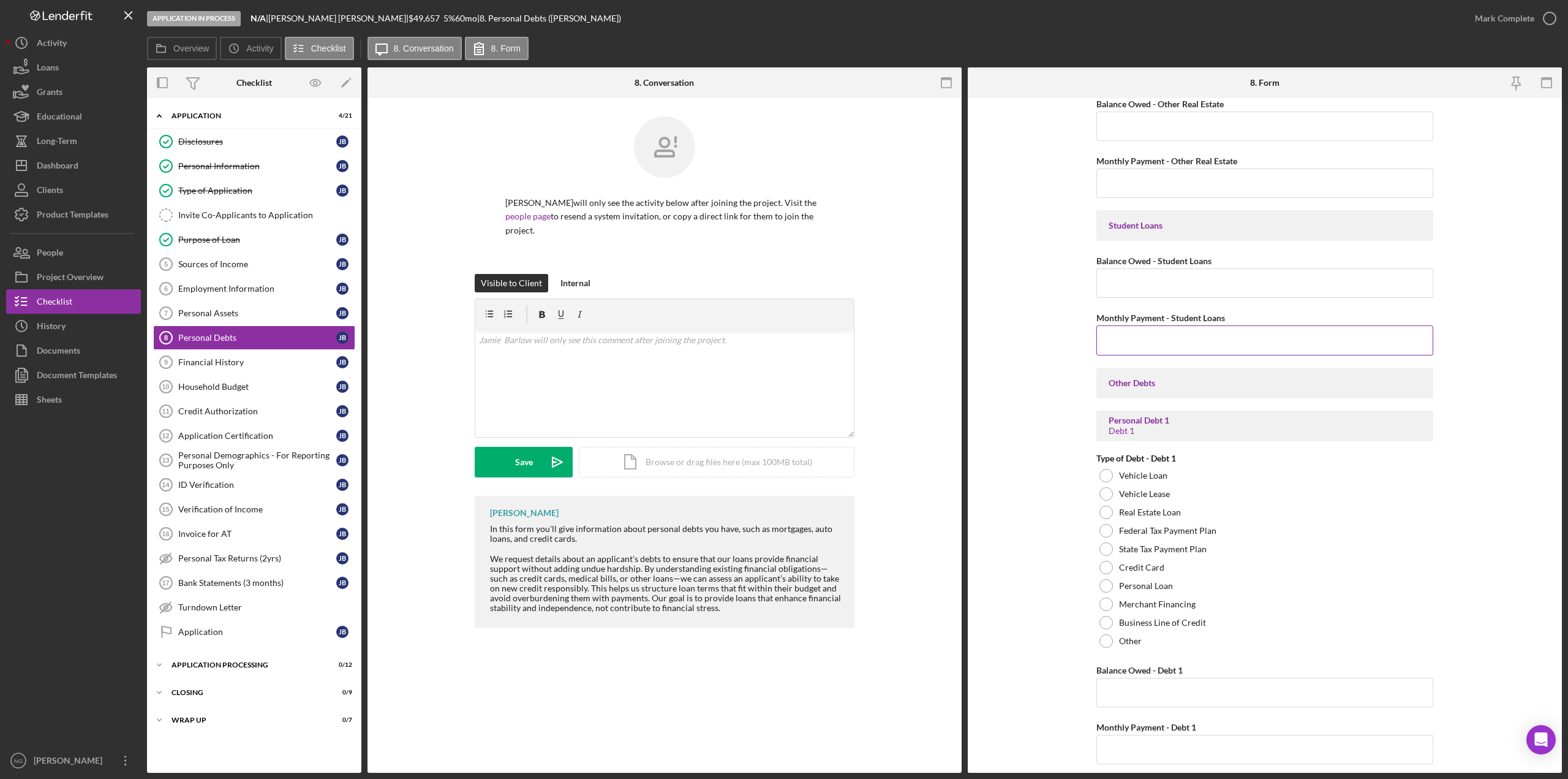
scroll to position [368, 0]
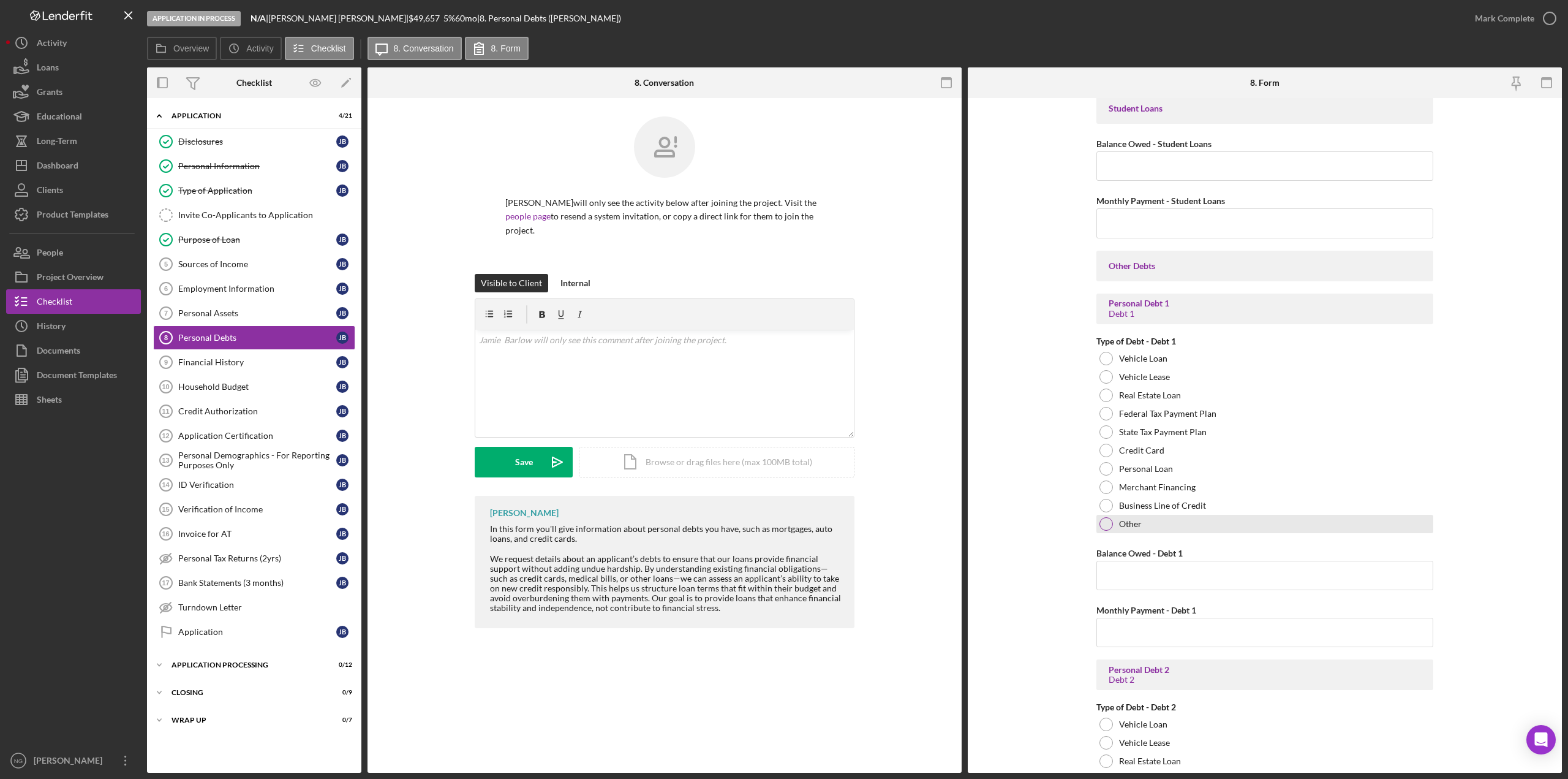
click at [1103, 525] on div at bounding box center [1106, 523] width 13 height 13
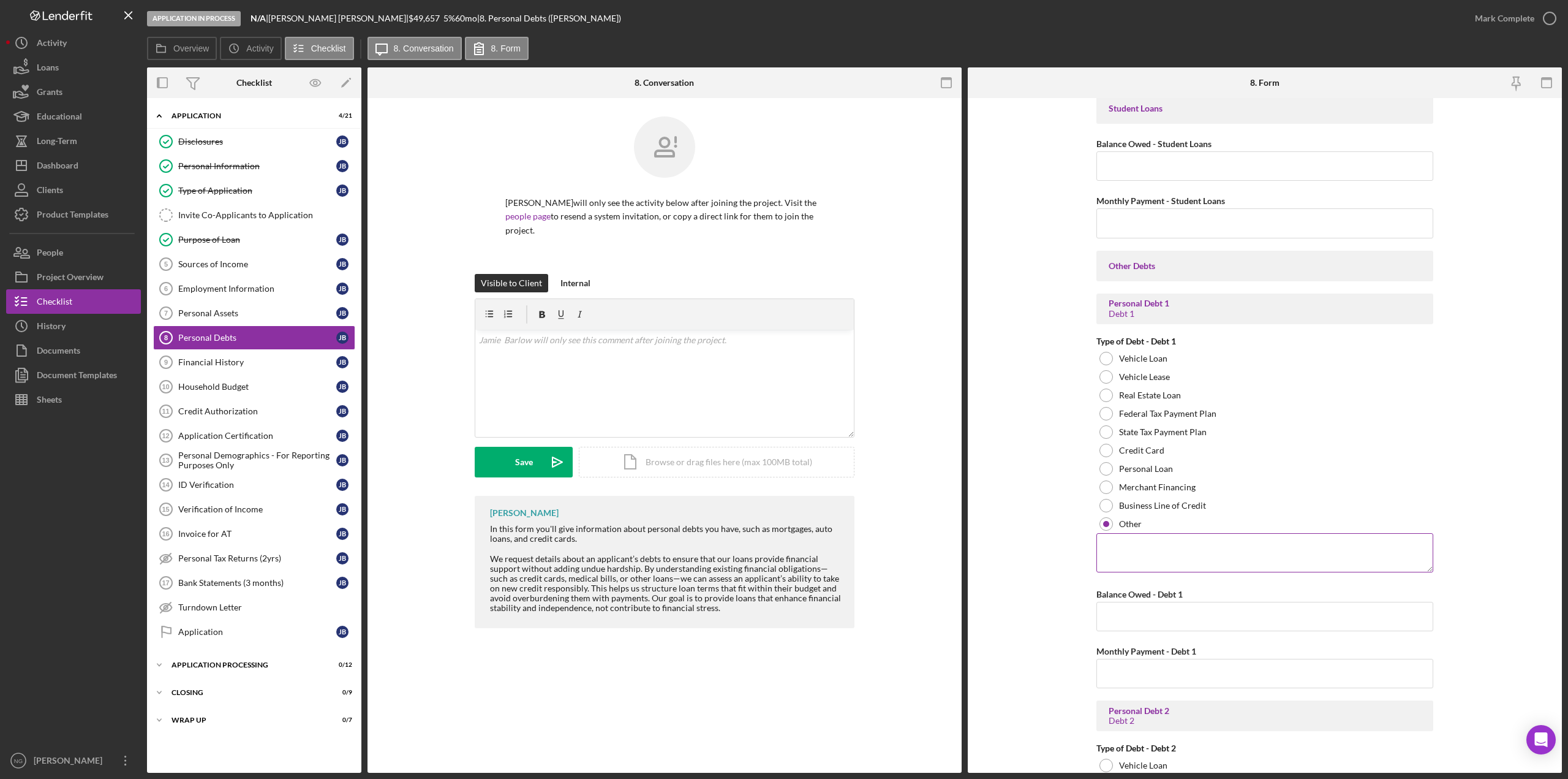
click at [1132, 555] on textarea at bounding box center [1265, 553] width 337 height 40
type textarea "Moasic"
type input "$19,495.0"
type input "$180.79"
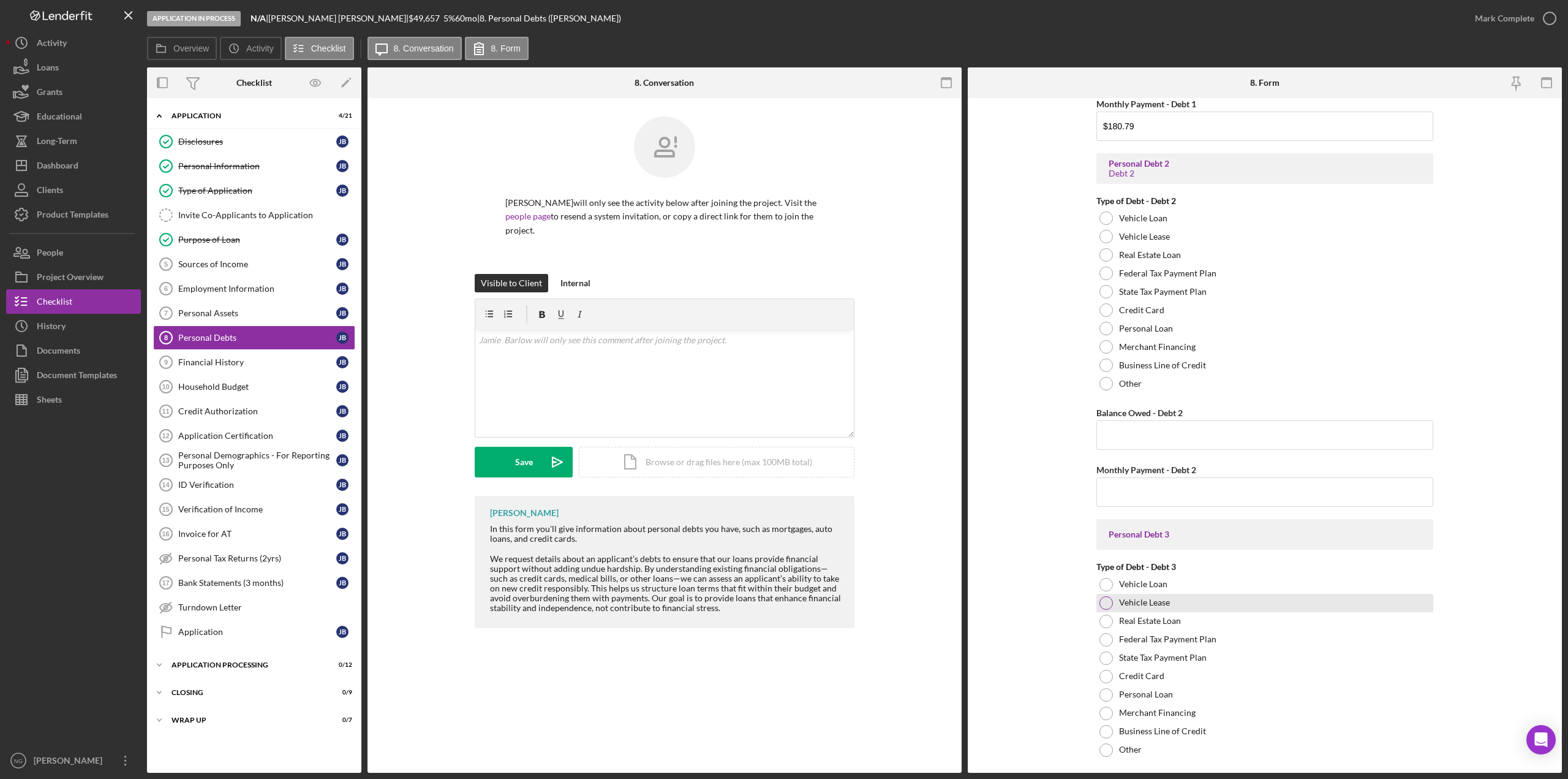
click at [1359, 597] on div "Vehicle Lease" at bounding box center [1265, 602] width 337 height 18
click at [1105, 601] on div at bounding box center [1107, 603] width 6 height 6
drag, startPoint x: 1105, startPoint y: 601, endPoint x: 1075, endPoint y: 602, distance: 30.0
click at [1074, 602] on form "Real Estate Primary Residence Balance Owed - Primary Residence $61,377.00 Month…" at bounding box center [1265, 435] width 594 height 674
click at [1100, 602] on div at bounding box center [1106, 602] width 13 height 13
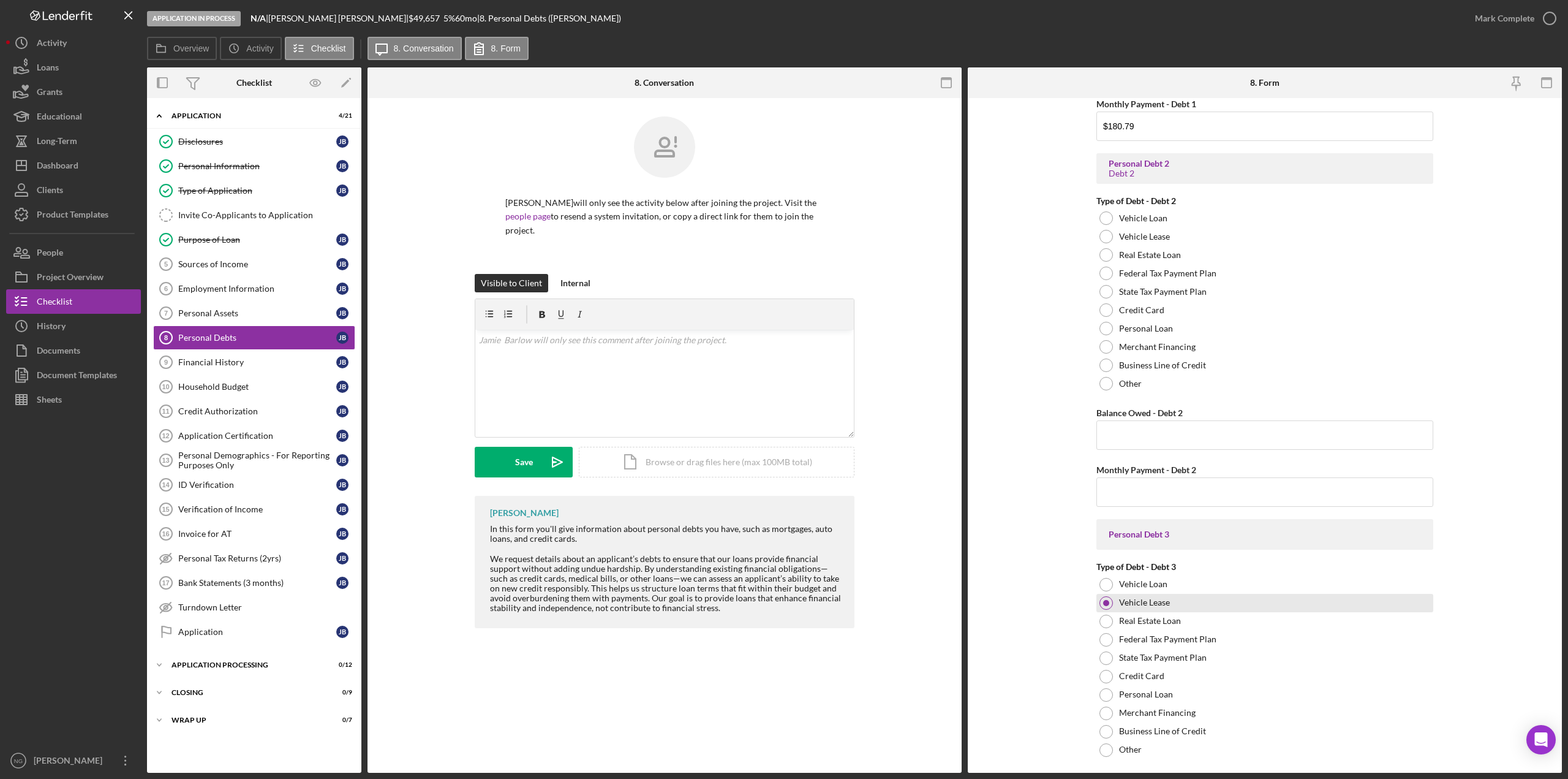
click at [1100, 602] on div at bounding box center [1106, 602] width 13 height 13
click at [1282, 616] on div "Real Estate Loan" at bounding box center [1265, 621] width 337 height 18
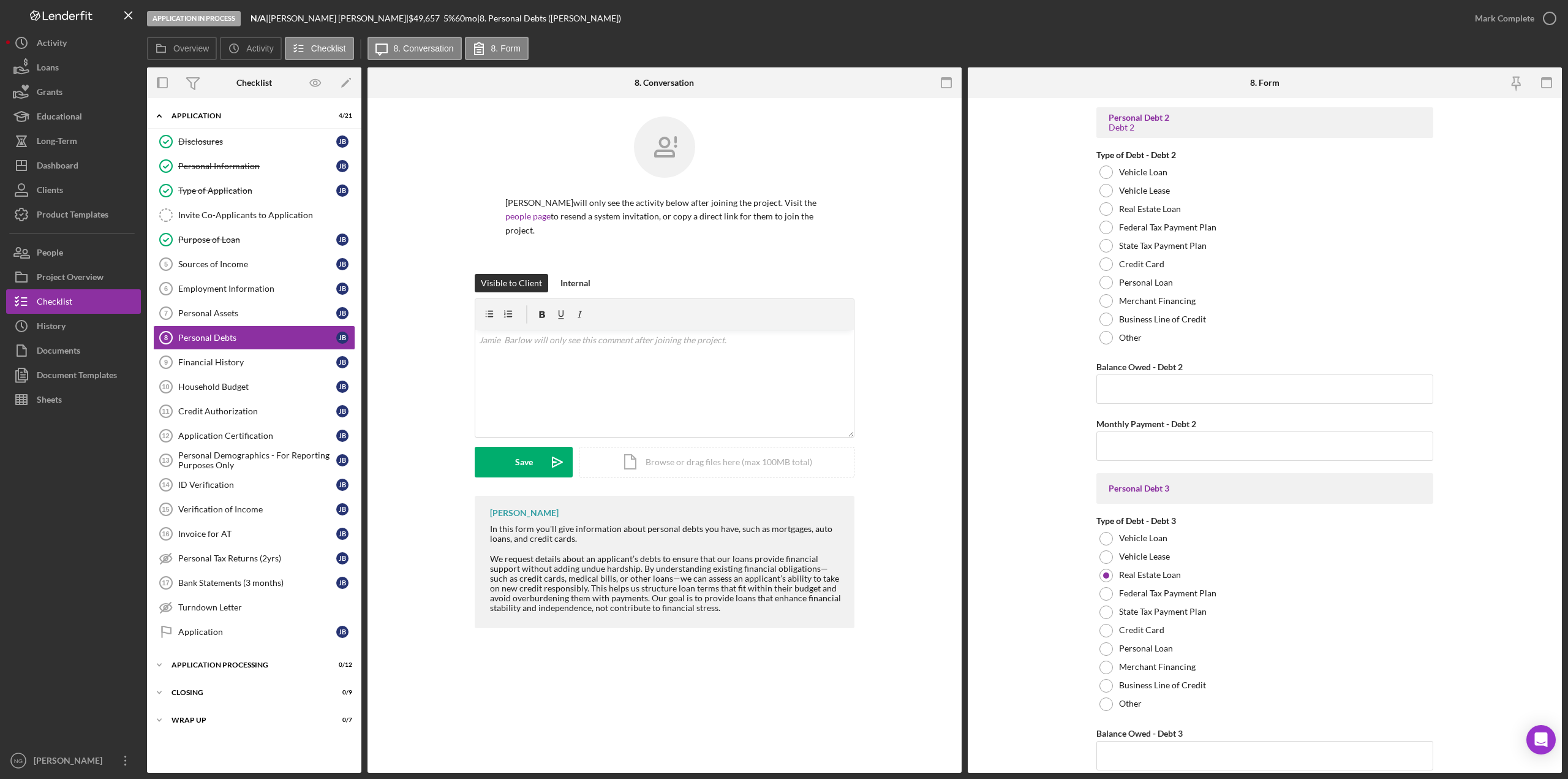
scroll to position [1037, 0]
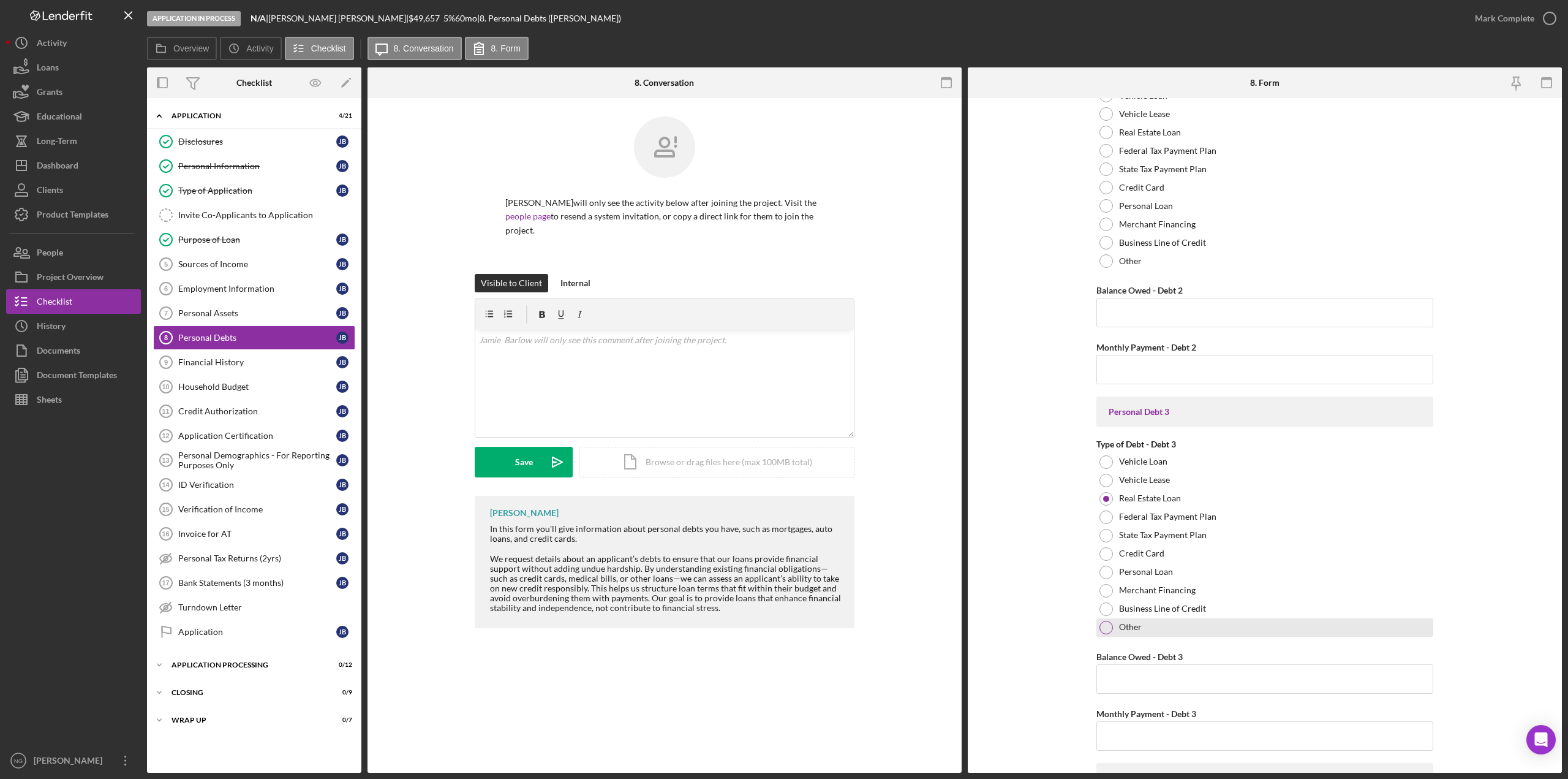
click at [1109, 634] on div "Other" at bounding box center [1265, 627] width 337 height 18
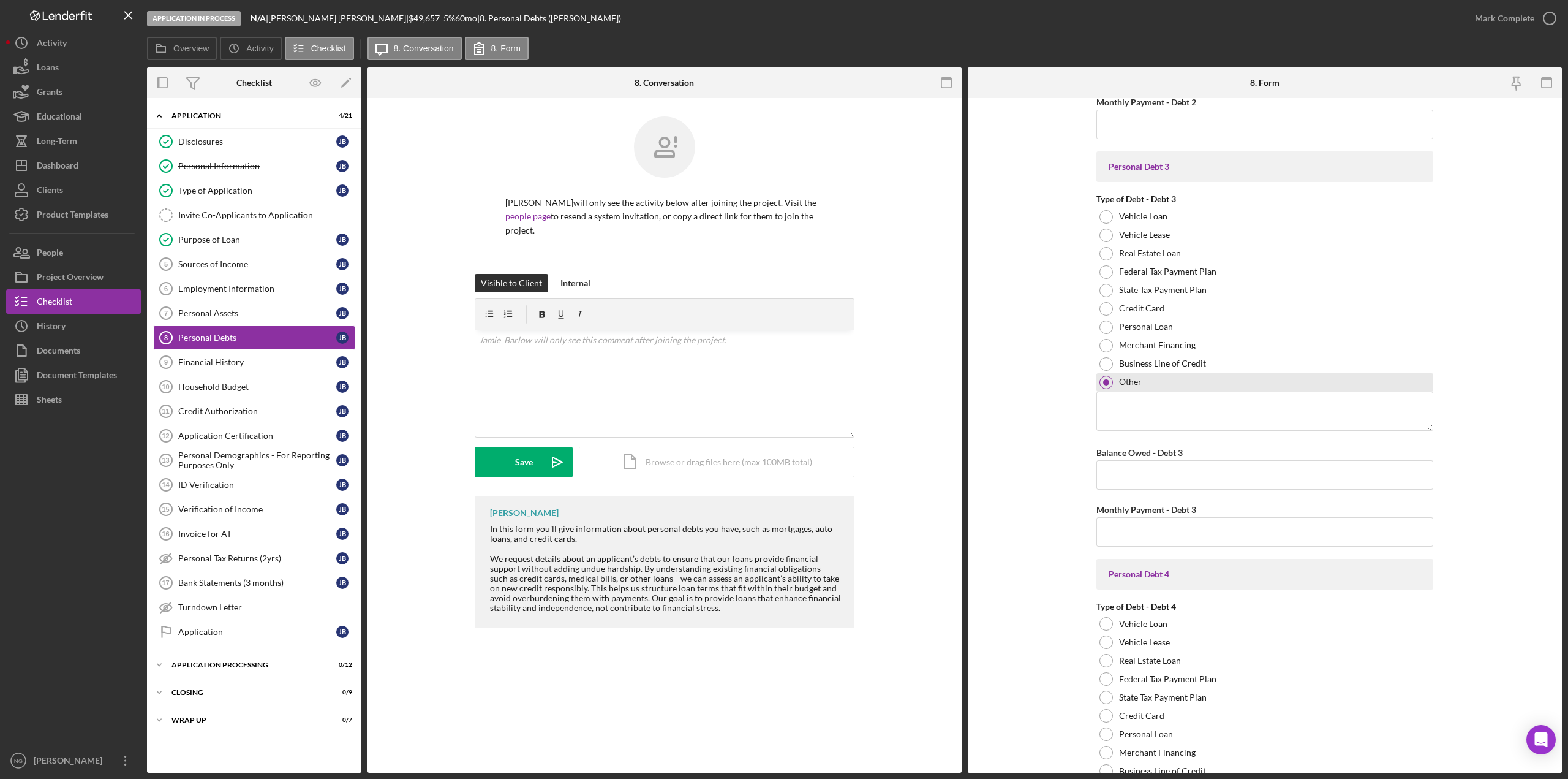
click at [1108, 378] on div at bounding box center [1106, 382] width 13 height 13
click at [1105, 385] on div at bounding box center [1107, 382] width 6 height 6
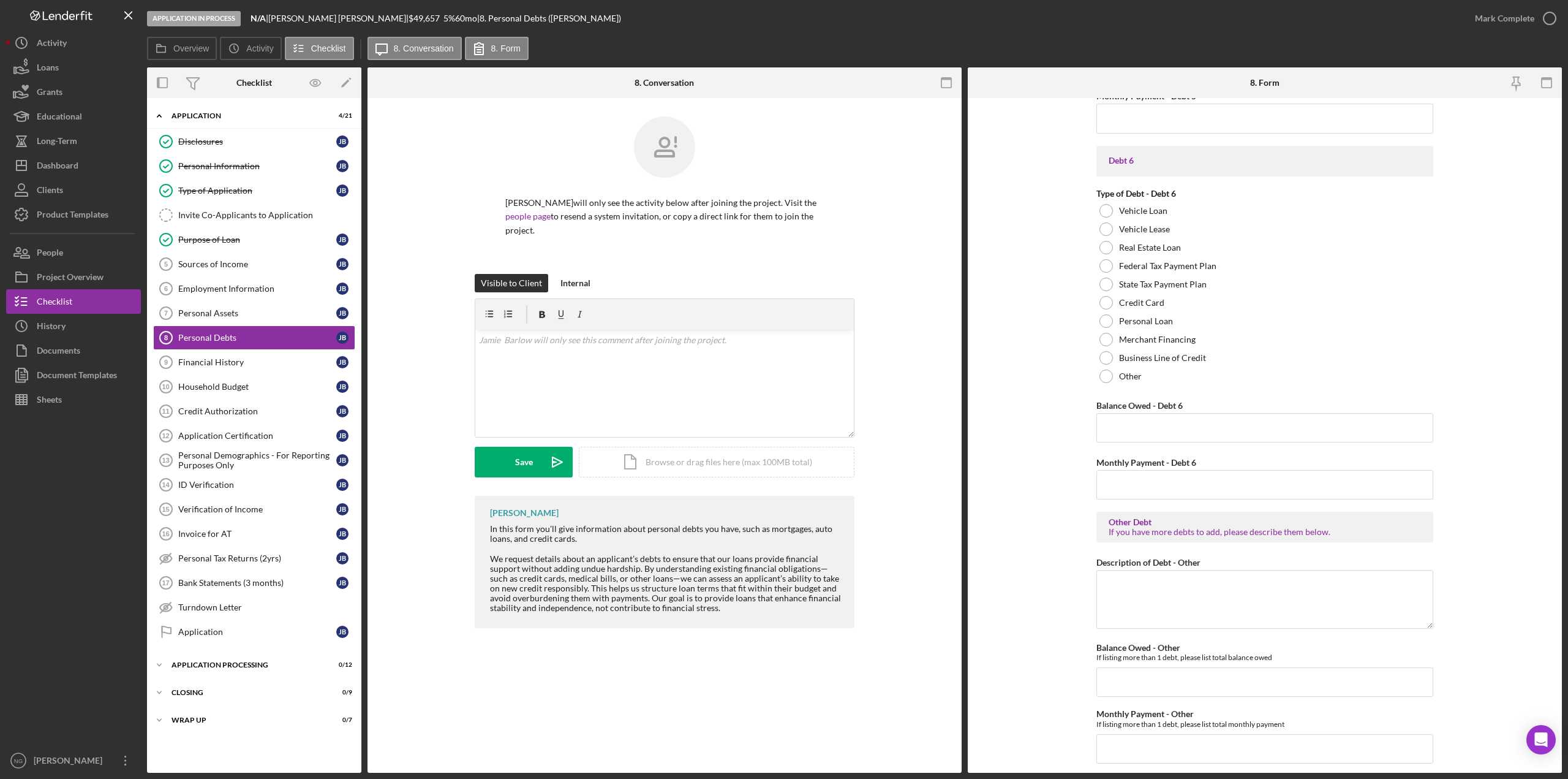
scroll to position [2463, 0]
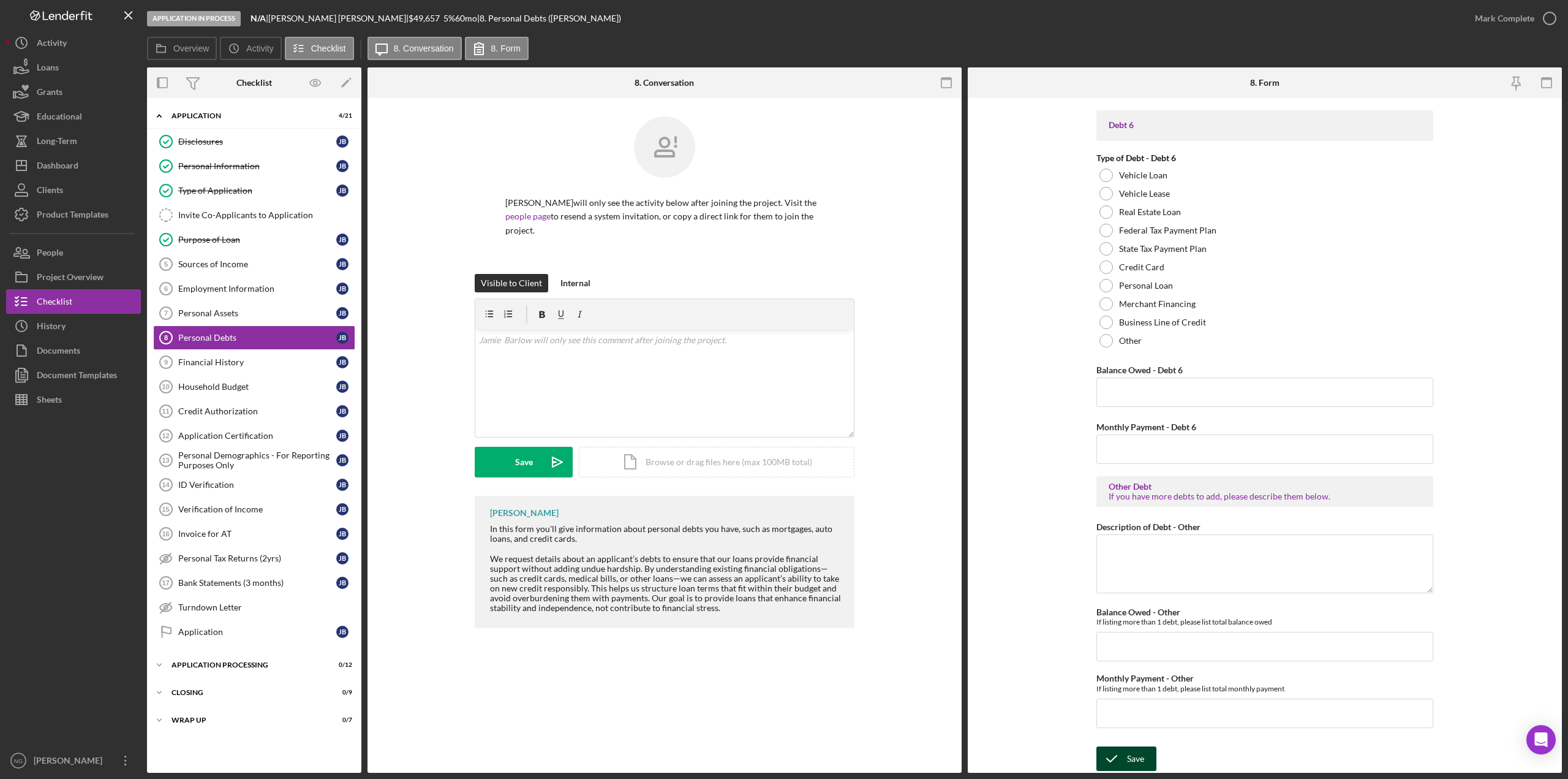
click at [1135, 754] on div "Save" at bounding box center [1135, 759] width 17 height 24
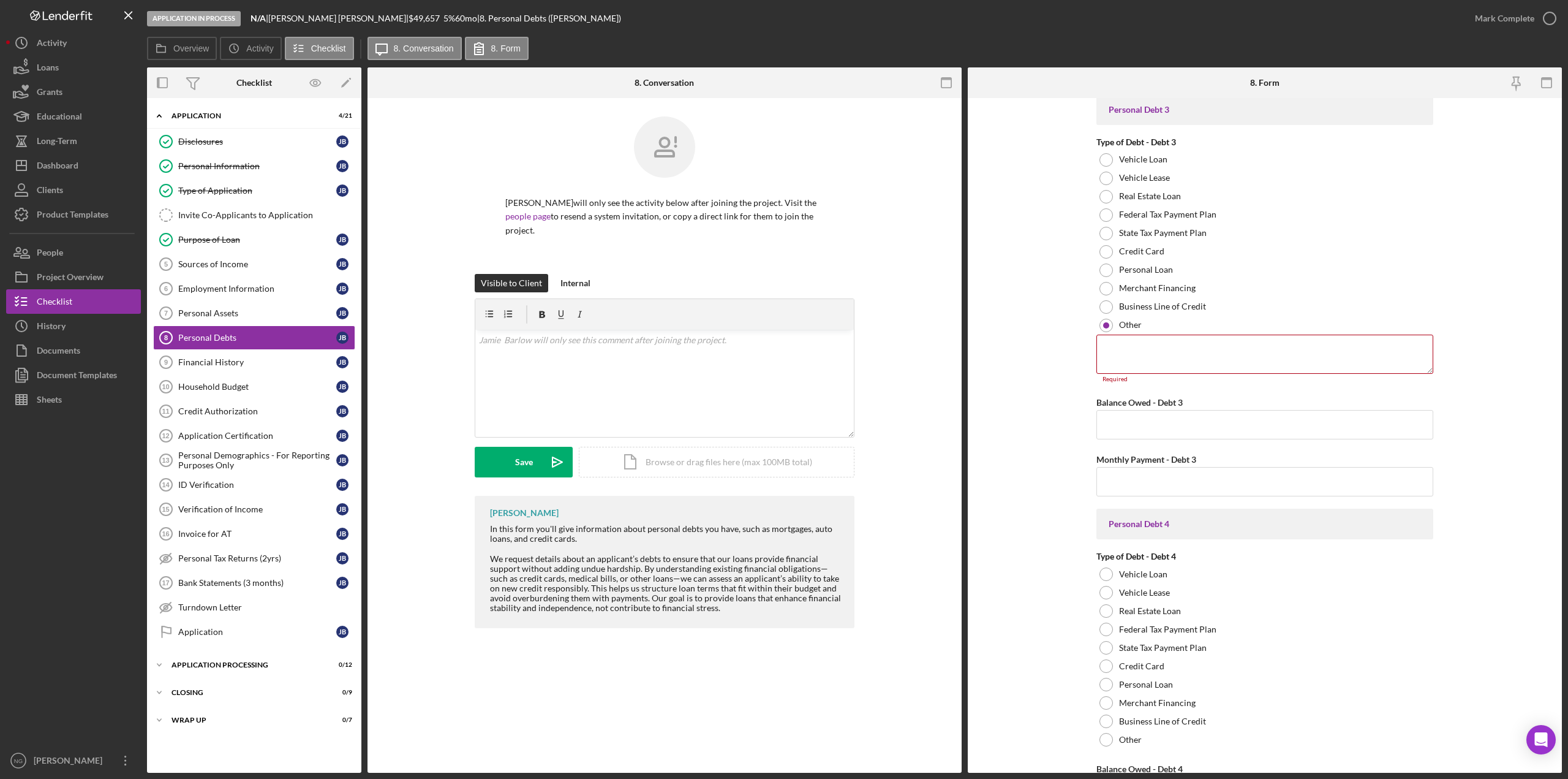
scroll to position [1330, 0]
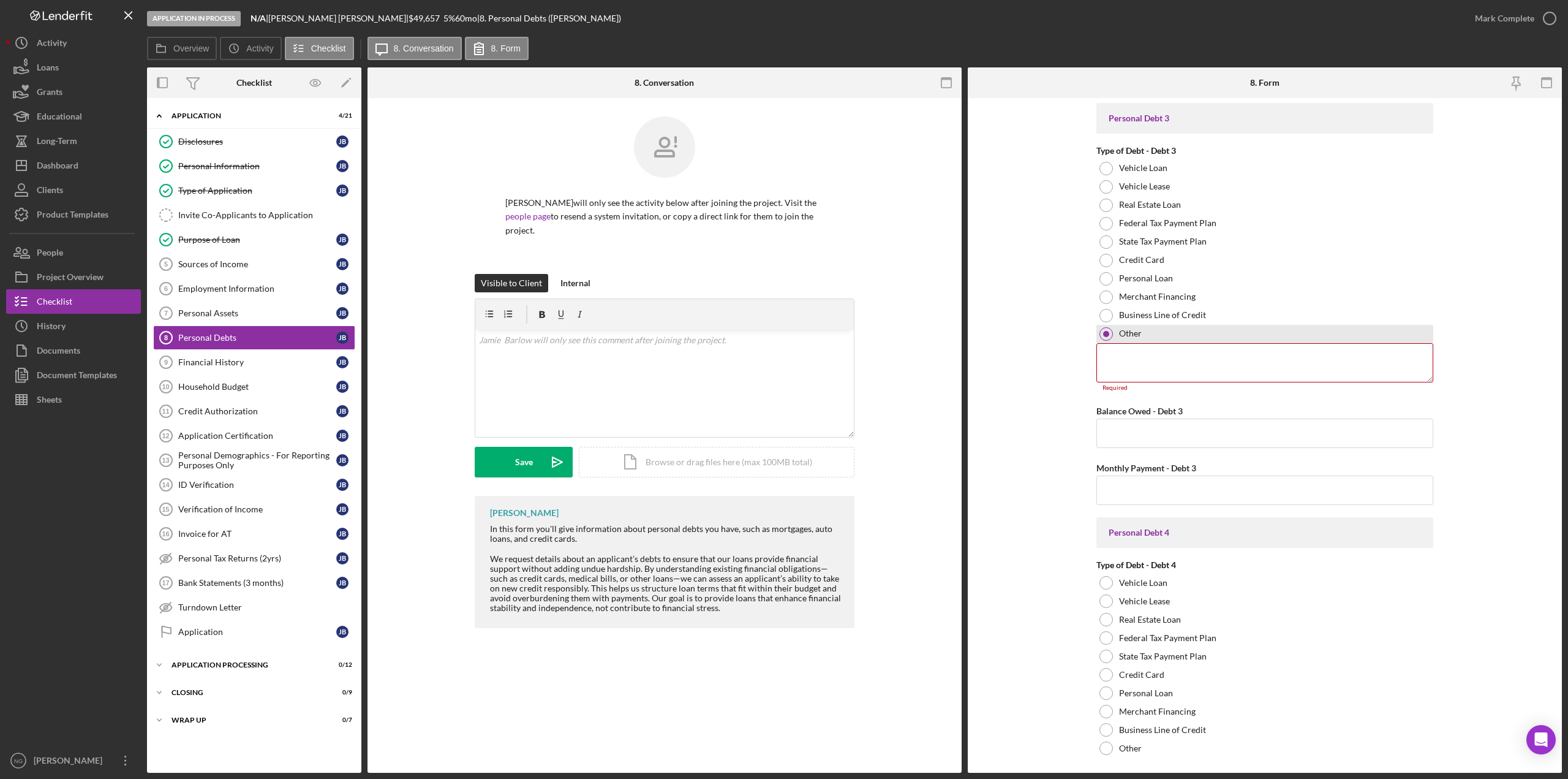
click at [1103, 337] on div at bounding box center [1107, 334] width 6 height 6
click at [1103, 336] on div at bounding box center [1107, 334] width 6 height 6
drag, startPoint x: 1103, startPoint y: 336, endPoint x: 1091, endPoint y: 337, distance: 12.0
click at [1083, 339] on form "Real Estate Primary Residence Balance Owed - Primary Residence $61,377.00 Month…" at bounding box center [1265, 435] width 594 height 674
click at [1103, 335] on div at bounding box center [1107, 334] width 6 height 6
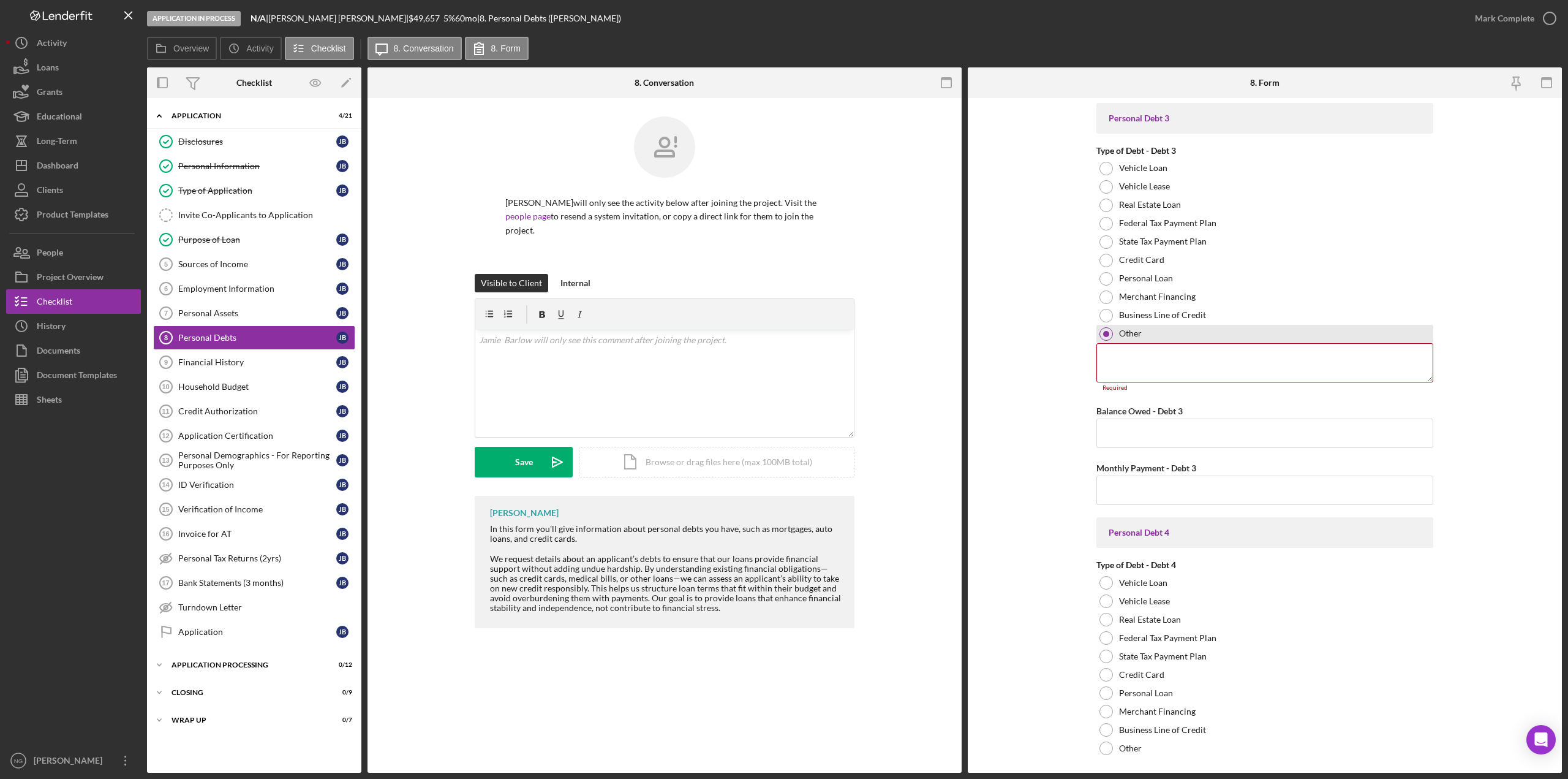
click at [1103, 335] on div at bounding box center [1107, 334] width 6 height 6
click at [1121, 360] on textarea at bounding box center [1265, 363] width 337 height 40
type textarea "N"
click at [1137, 426] on input "Balance Owed - Debt 3" at bounding box center [1265, 433] width 337 height 29
click at [1151, 485] on input "Monthly Payment - Debt 3" at bounding box center [1265, 490] width 337 height 29
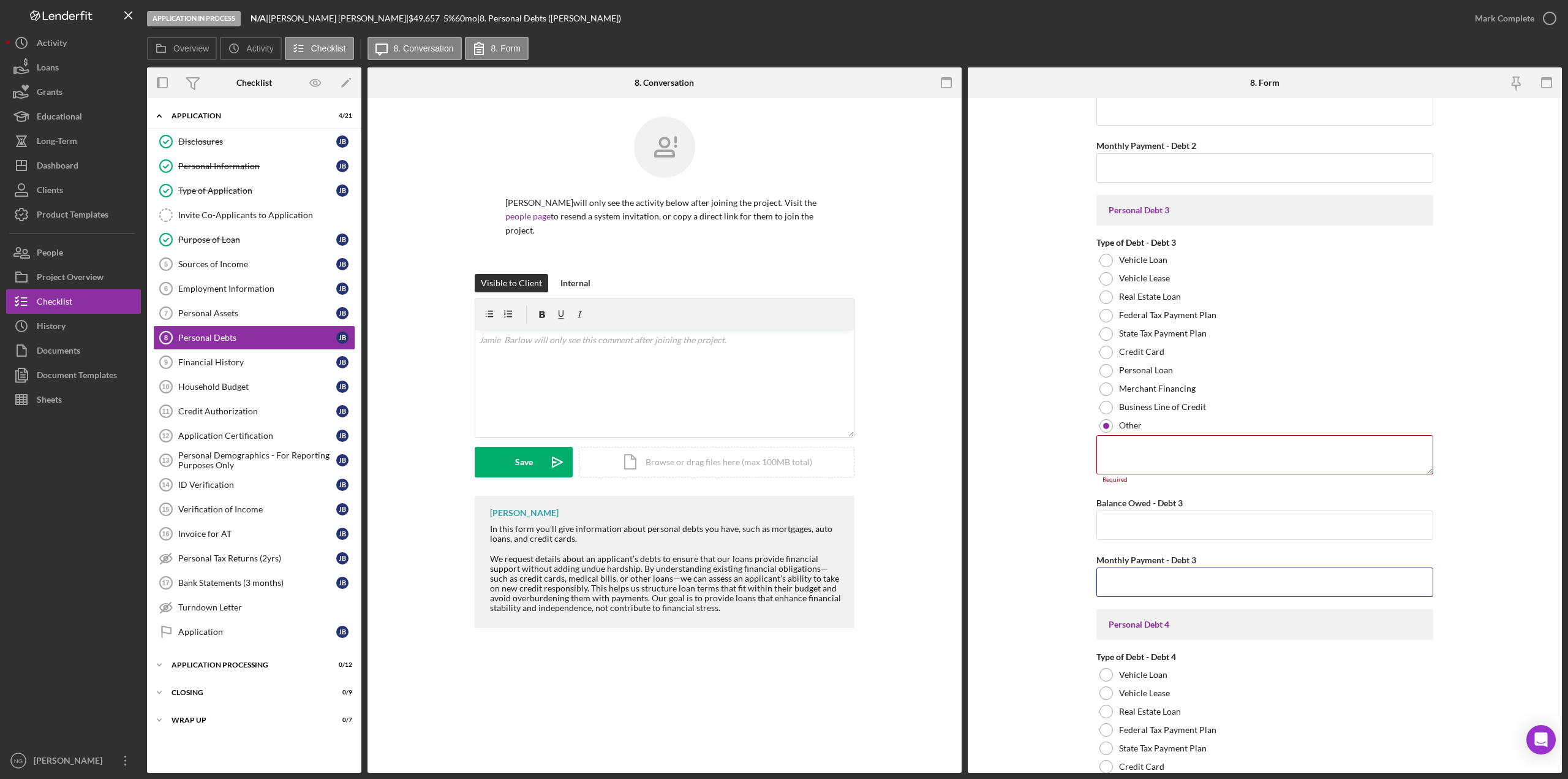
scroll to position [1147, 0]
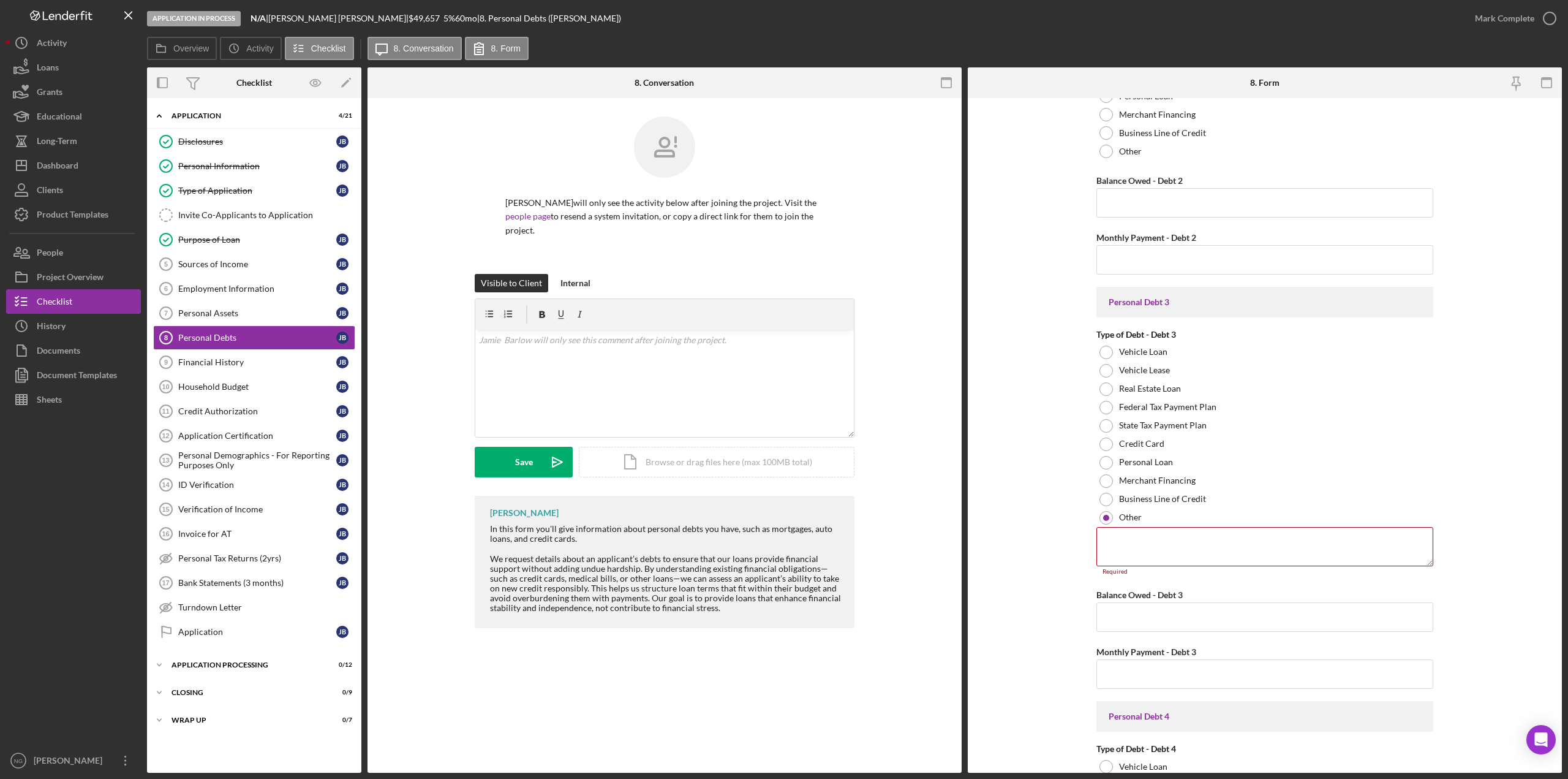
click at [1245, 297] on div "Personal Debt 3" at bounding box center [1265, 302] width 312 height 10
click at [1456, 293] on form "Real Estate Primary Residence Balance Owed - Primary Residence $61,377.00 Month…" at bounding box center [1265, 435] width 594 height 674
click at [1108, 523] on div at bounding box center [1106, 518] width 13 height 13
click at [1116, 538] on textarea at bounding box center [1265, 547] width 337 height 40
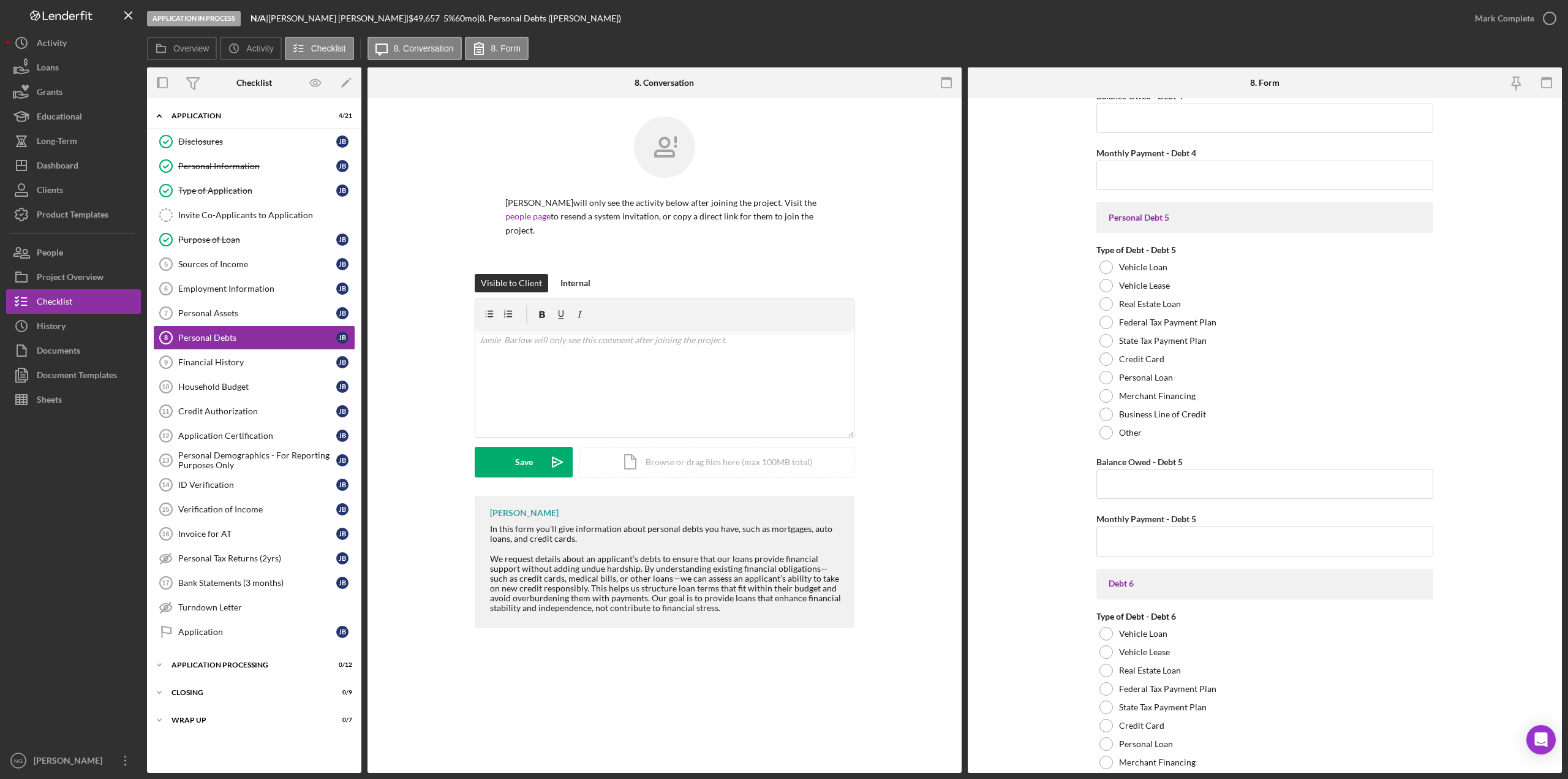
scroll to position [2463, 0]
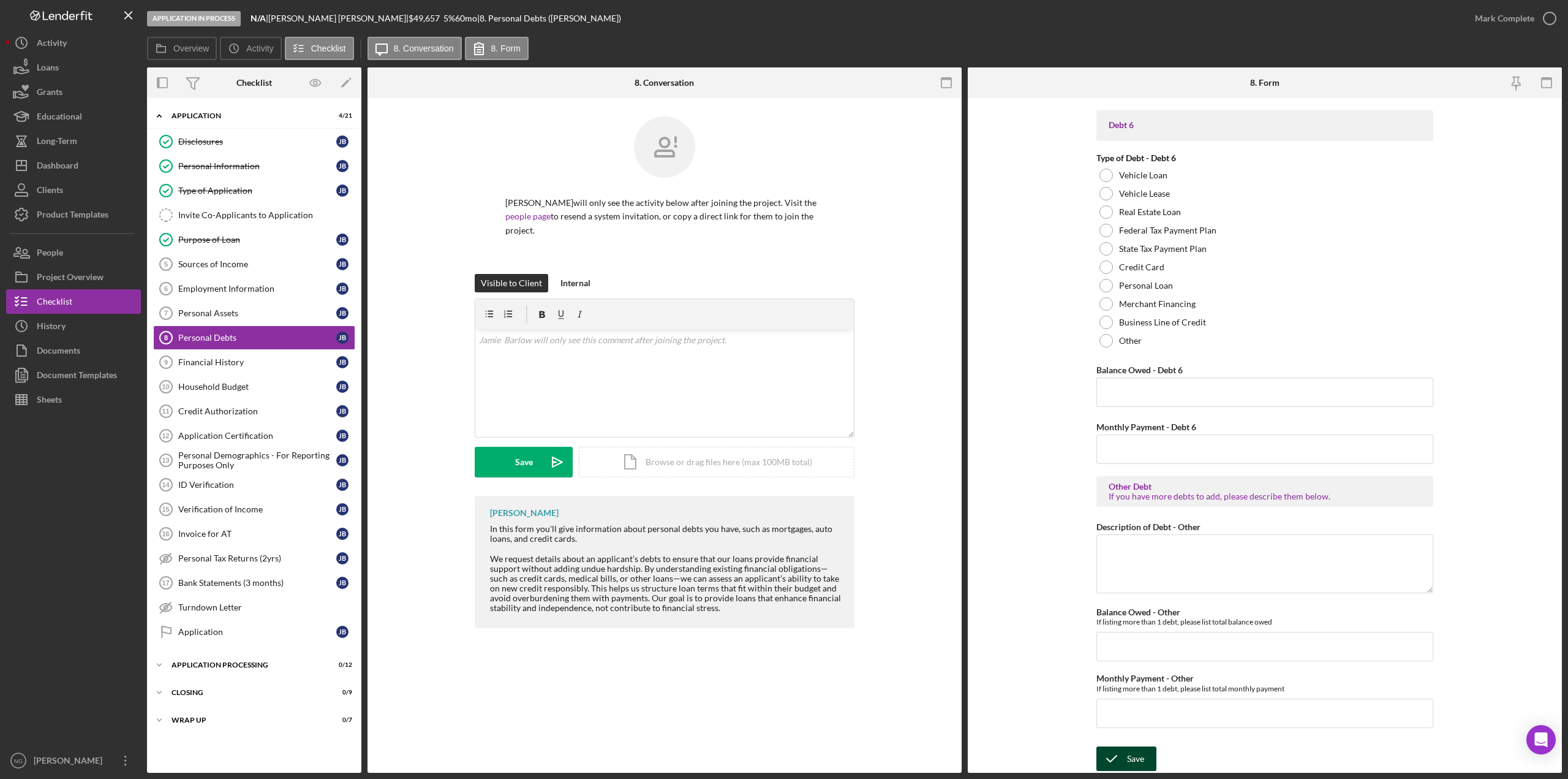
type textarea "N/A"
click at [1131, 760] on div "Save" at bounding box center [1135, 759] width 17 height 24
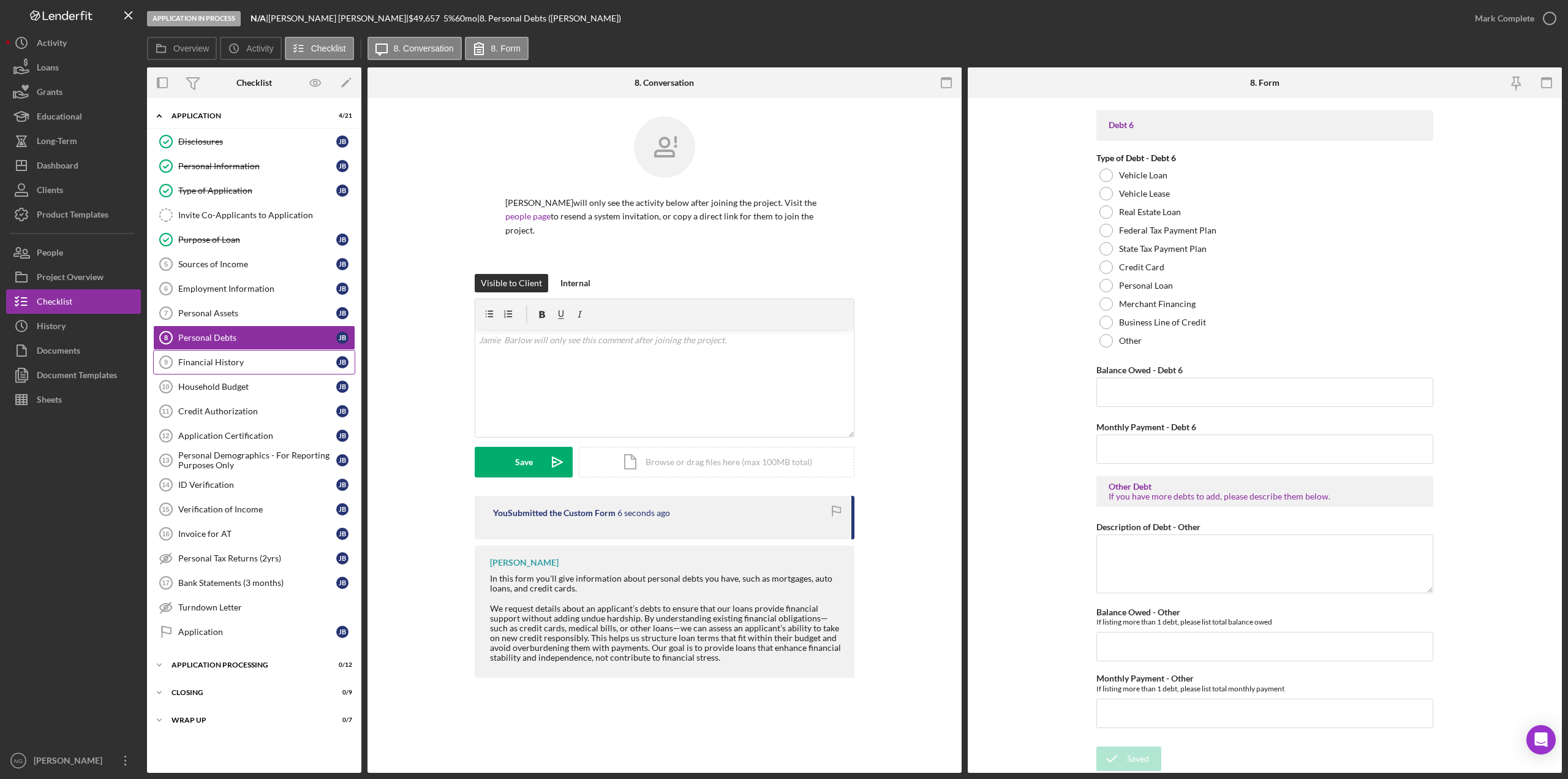
click at [247, 370] on link "Financial History 9 Financial History [PERSON_NAME]" at bounding box center [254, 362] width 202 height 24
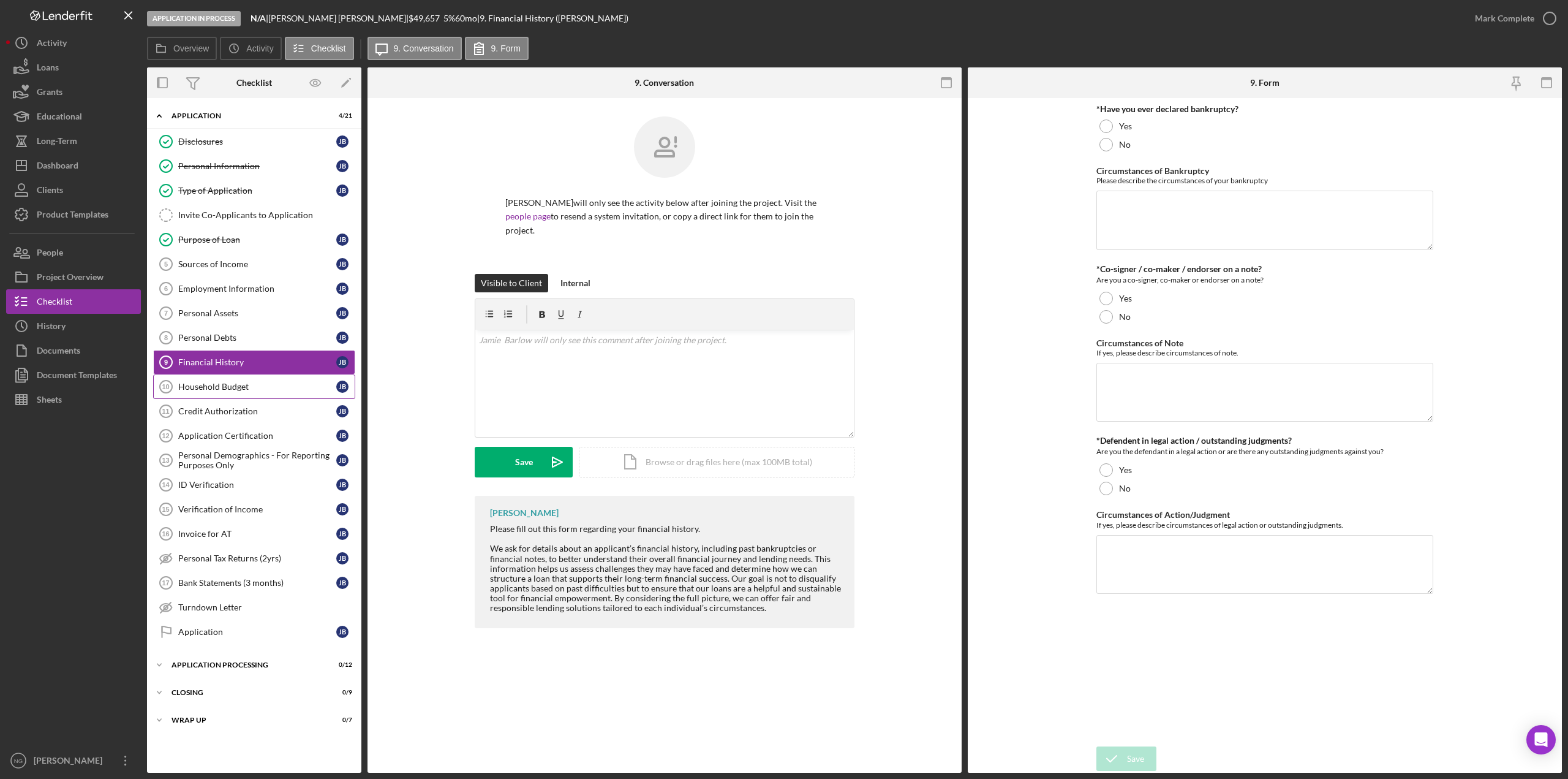
click at [244, 389] on div "Household Budget" at bounding box center [258, 386] width 158 height 10
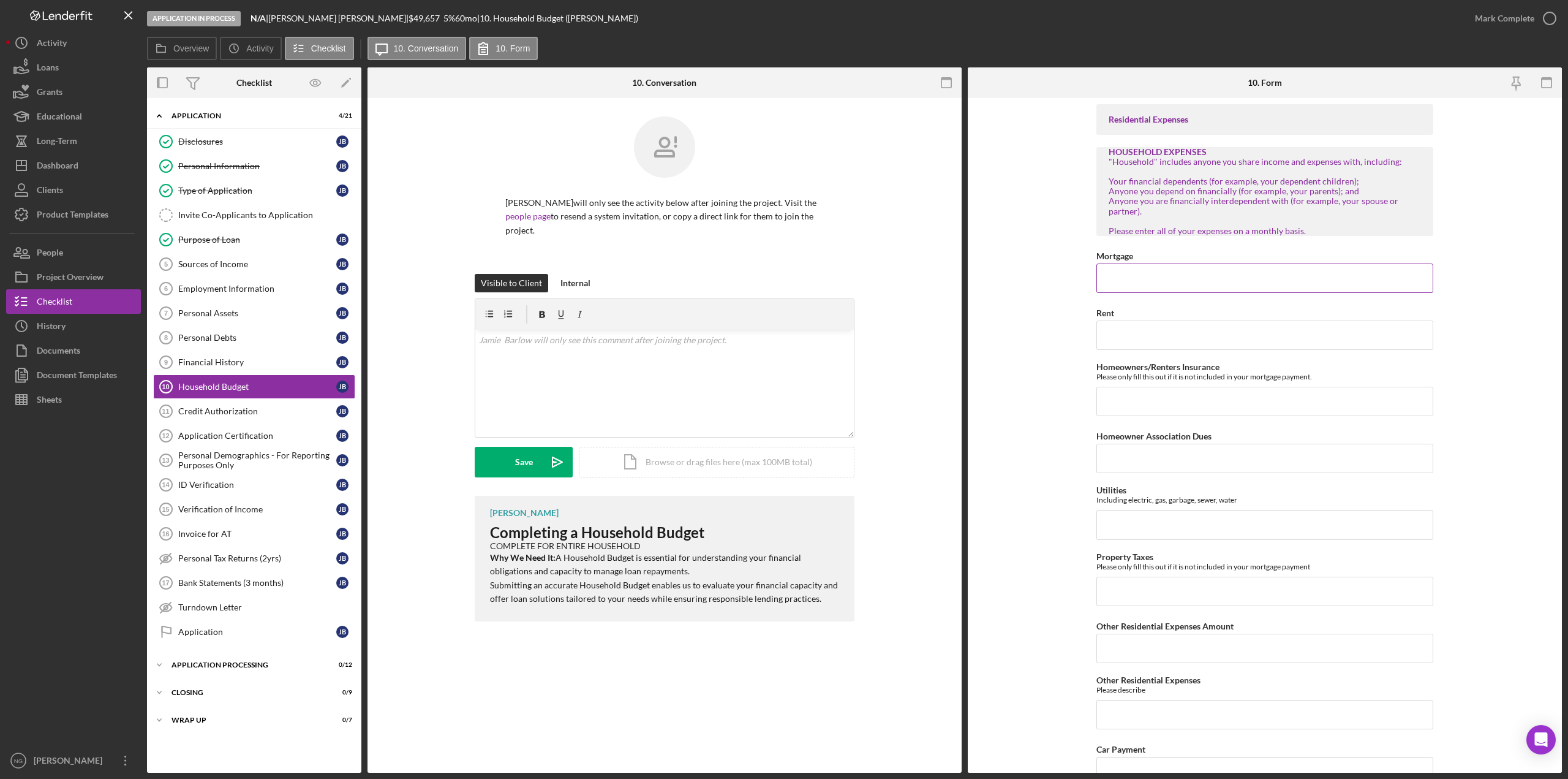
click at [1126, 282] on input "Mortgage" at bounding box center [1265, 278] width 337 height 29
type input "$1,030.0"
click at [1202, 344] on input "Rent" at bounding box center [1265, 335] width 337 height 29
type input "$80.00"
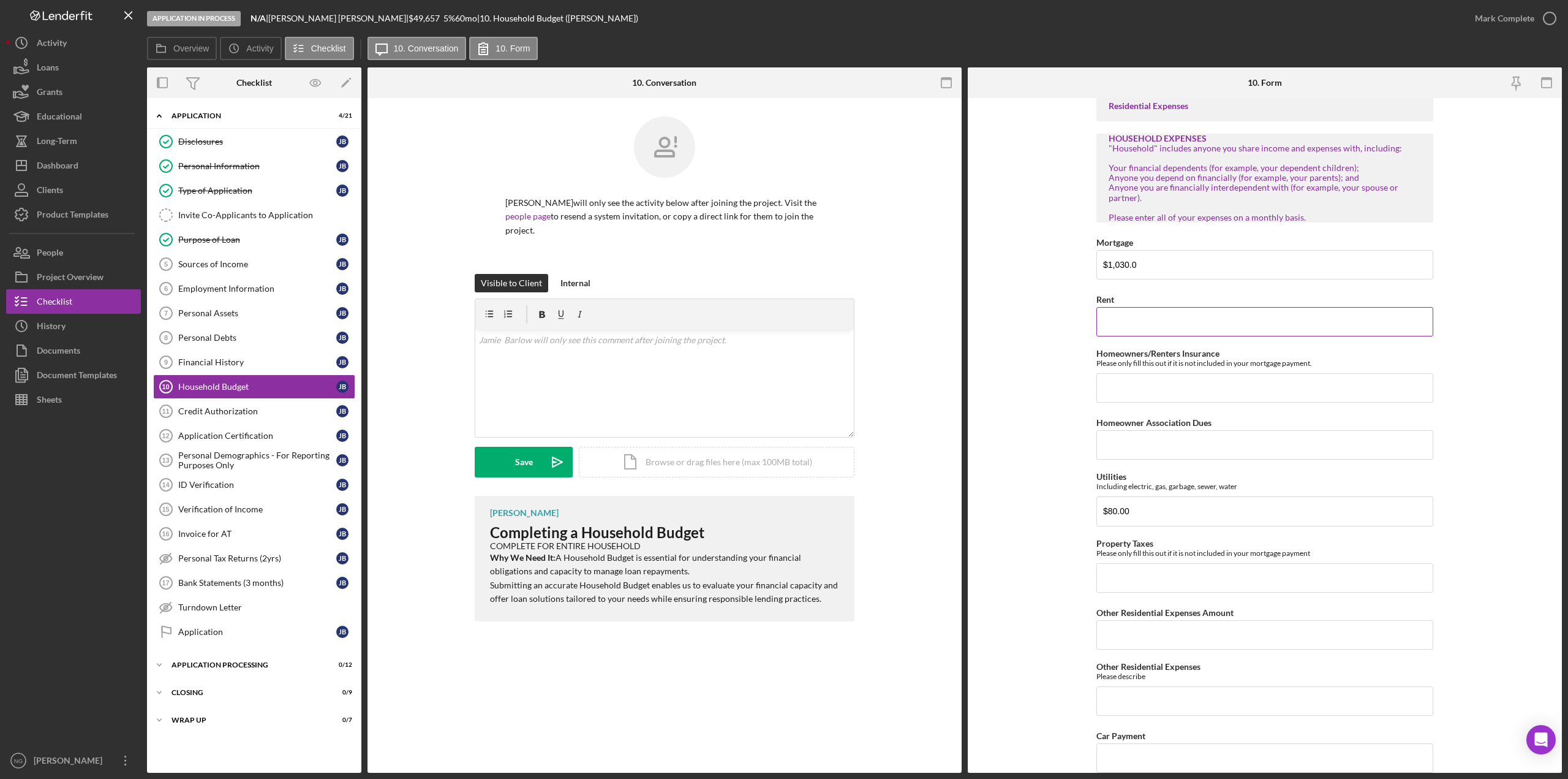
scroll to position [436, 0]
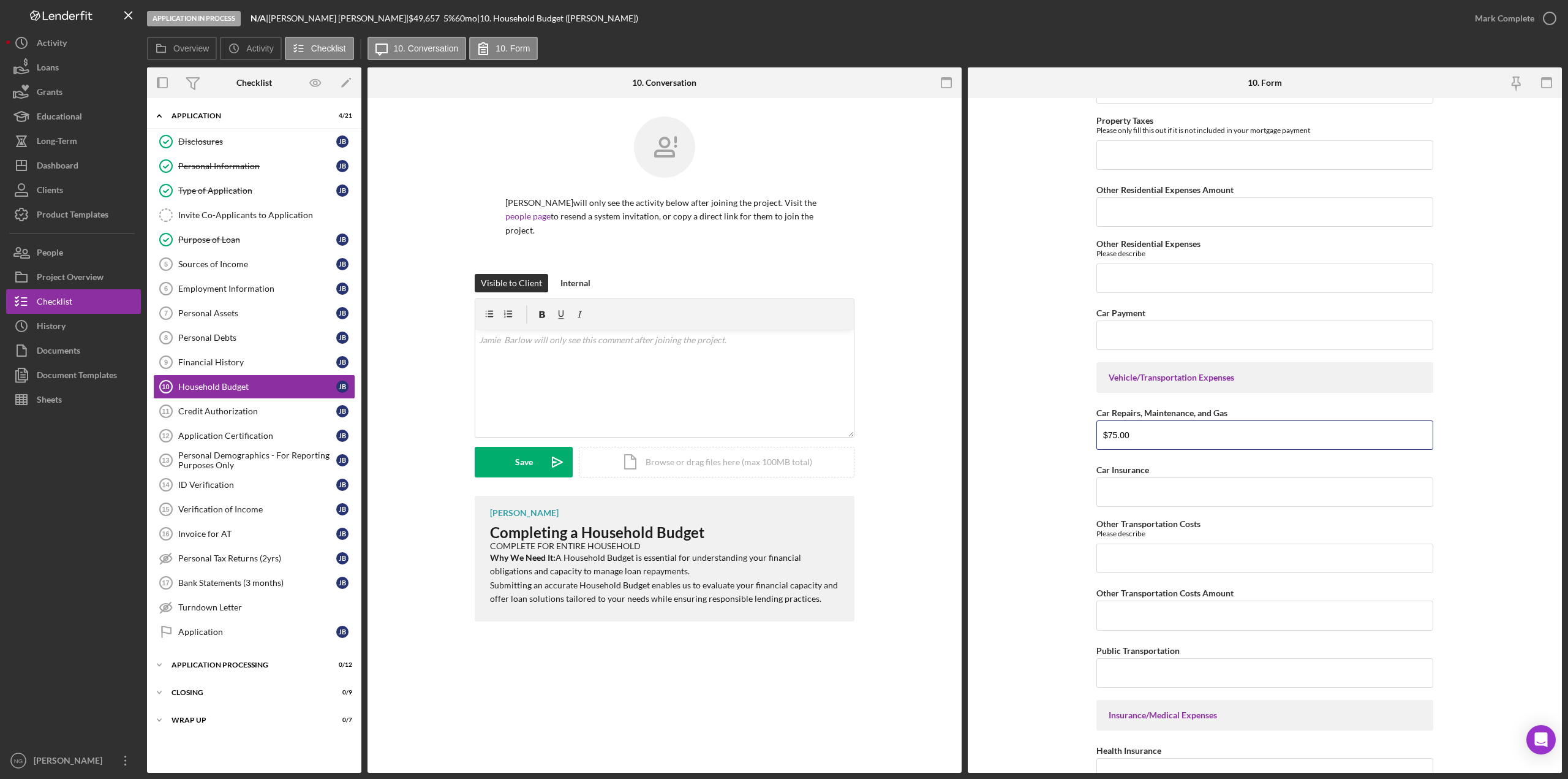
type input "$75.00"
type input "$60.0"
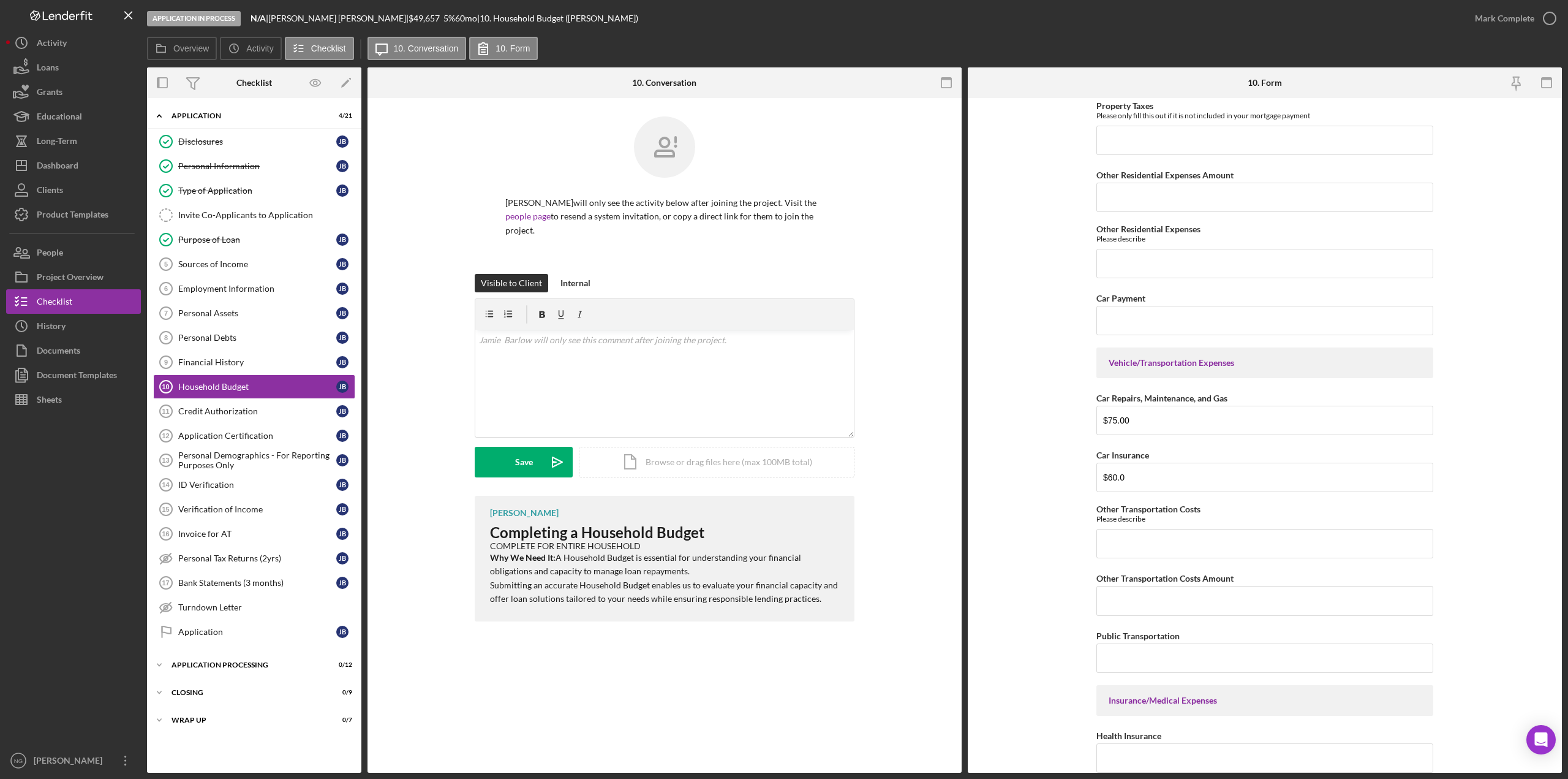
scroll to position [830, 0]
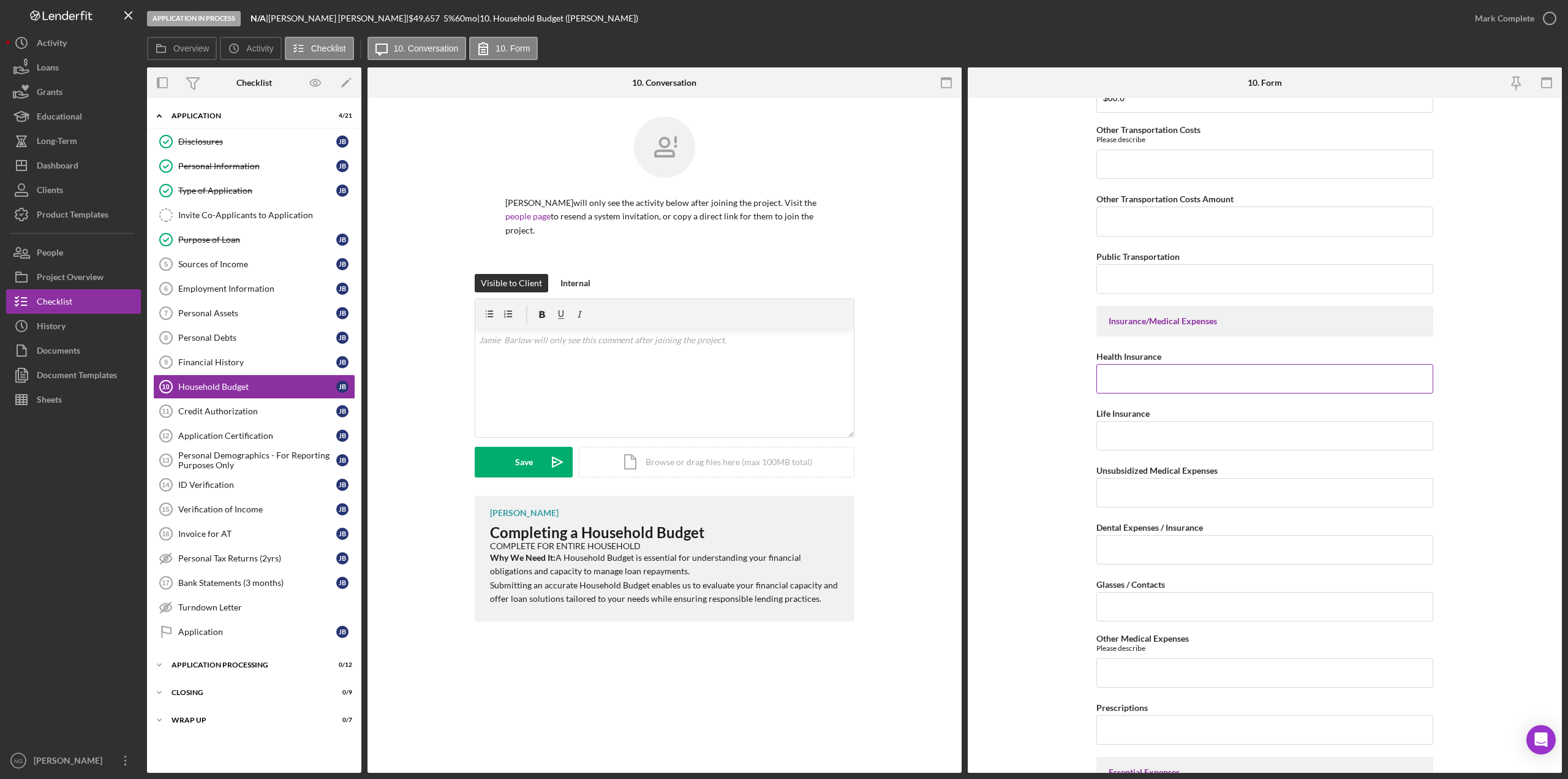
click at [1207, 382] on input "Health Insurance" at bounding box center [1265, 379] width 337 height 29
type input "$160.00"
type input "$370.00"
type input "$10.0"
type input "85.69"
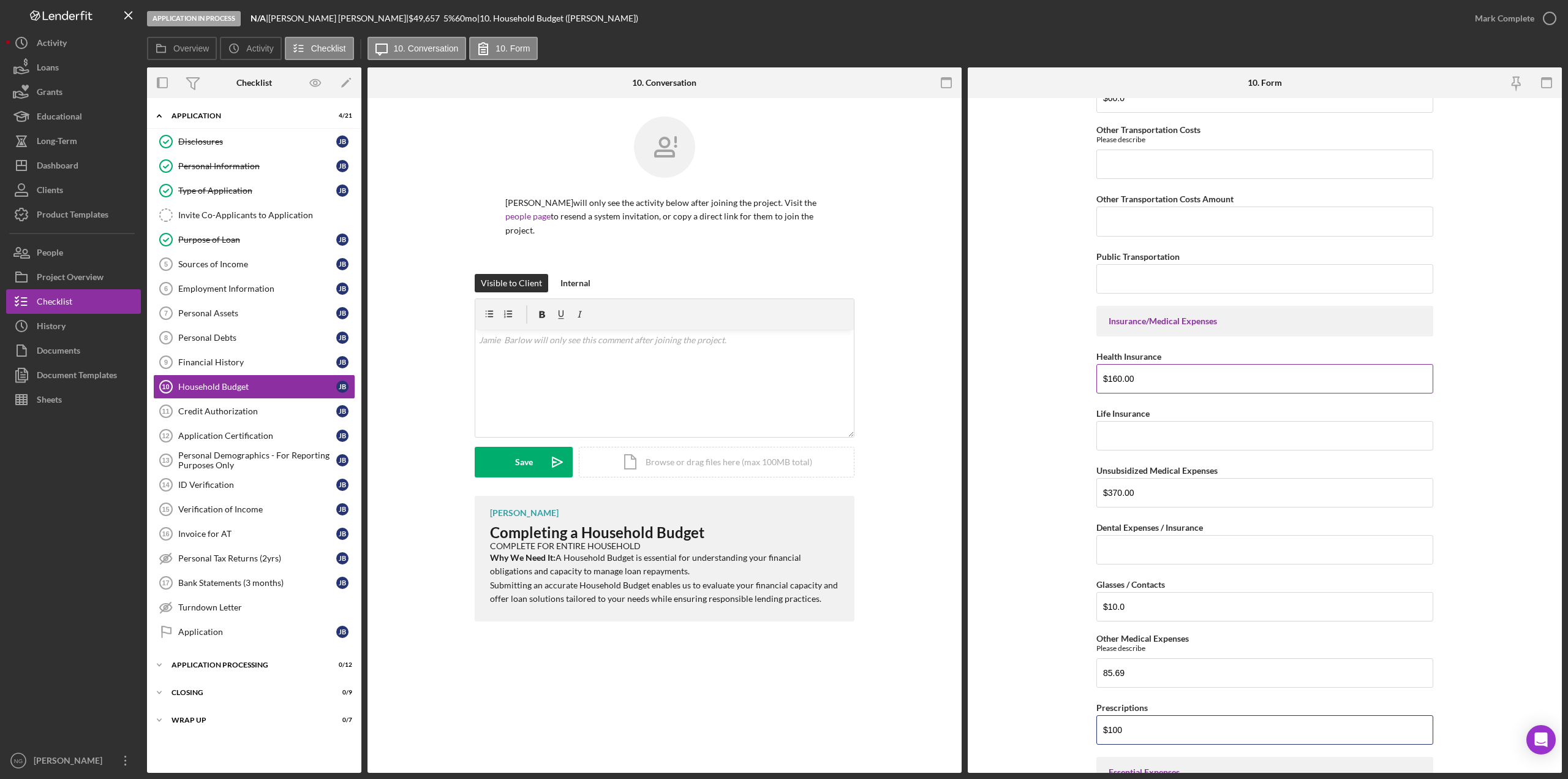
type input "$100"
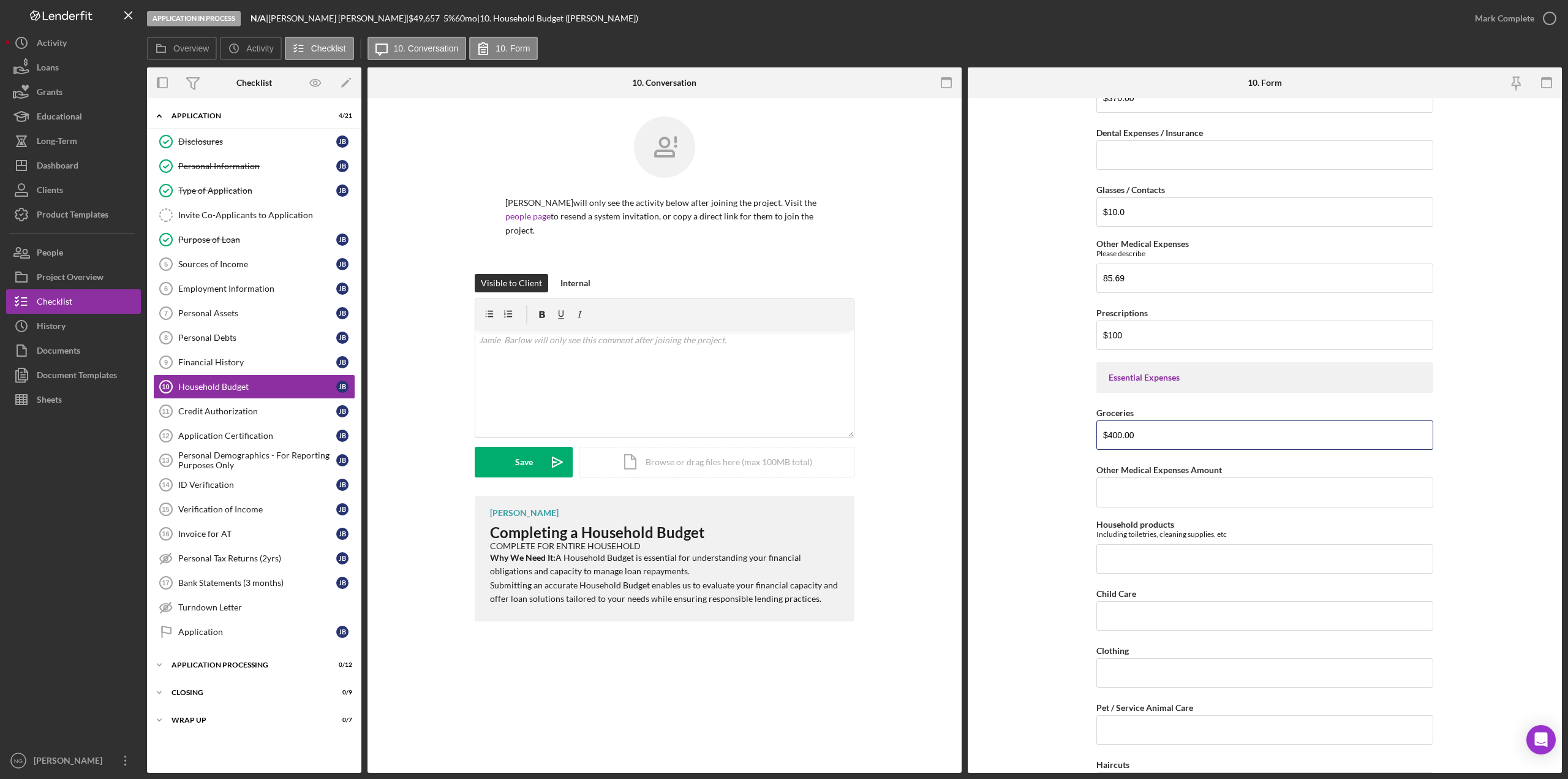
type input "$400.00"
type input "$10."
type input "$30."
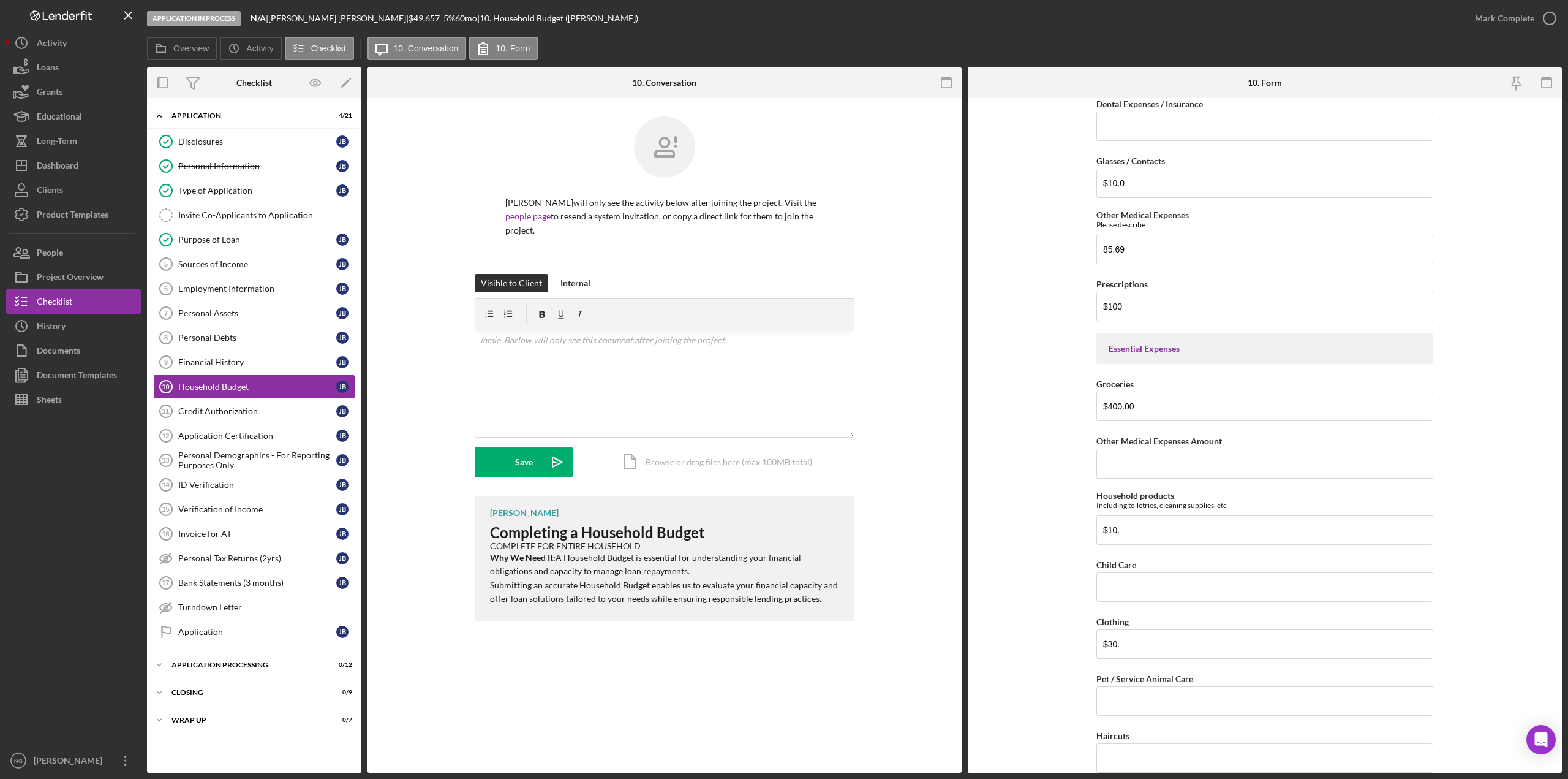
scroll to position [1677, 0]
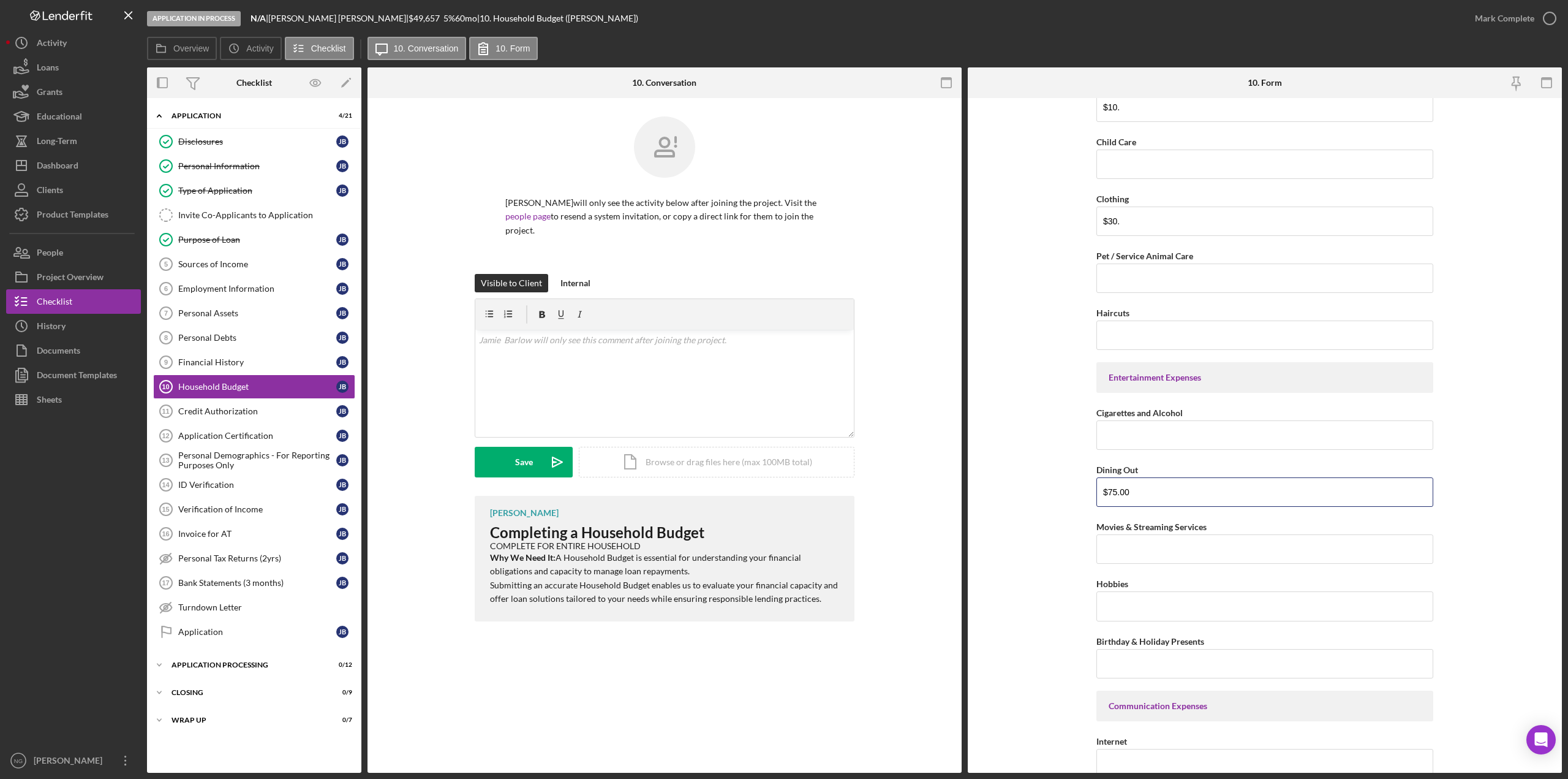
type input "$75.00"
type input "$100."
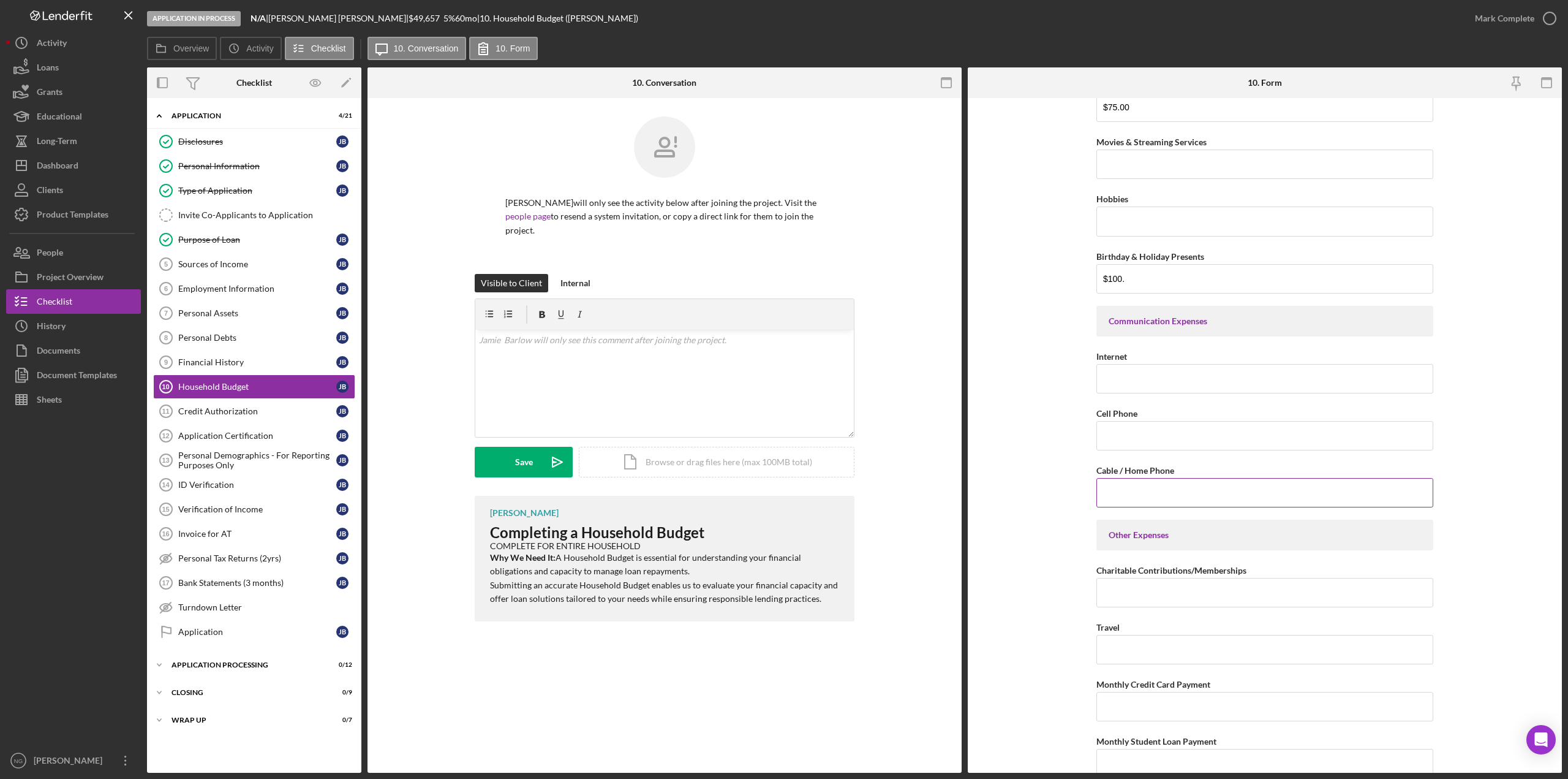
click at [1150, 486] on input "Cable / Home Phone" at bounding box center [1265, 493] width 337 height 29
click at [1154, 439] on input "Cell Phone" at bounding box center [1265, 435] width 337 height 29
type input "$30.0"
type input "$35.00"
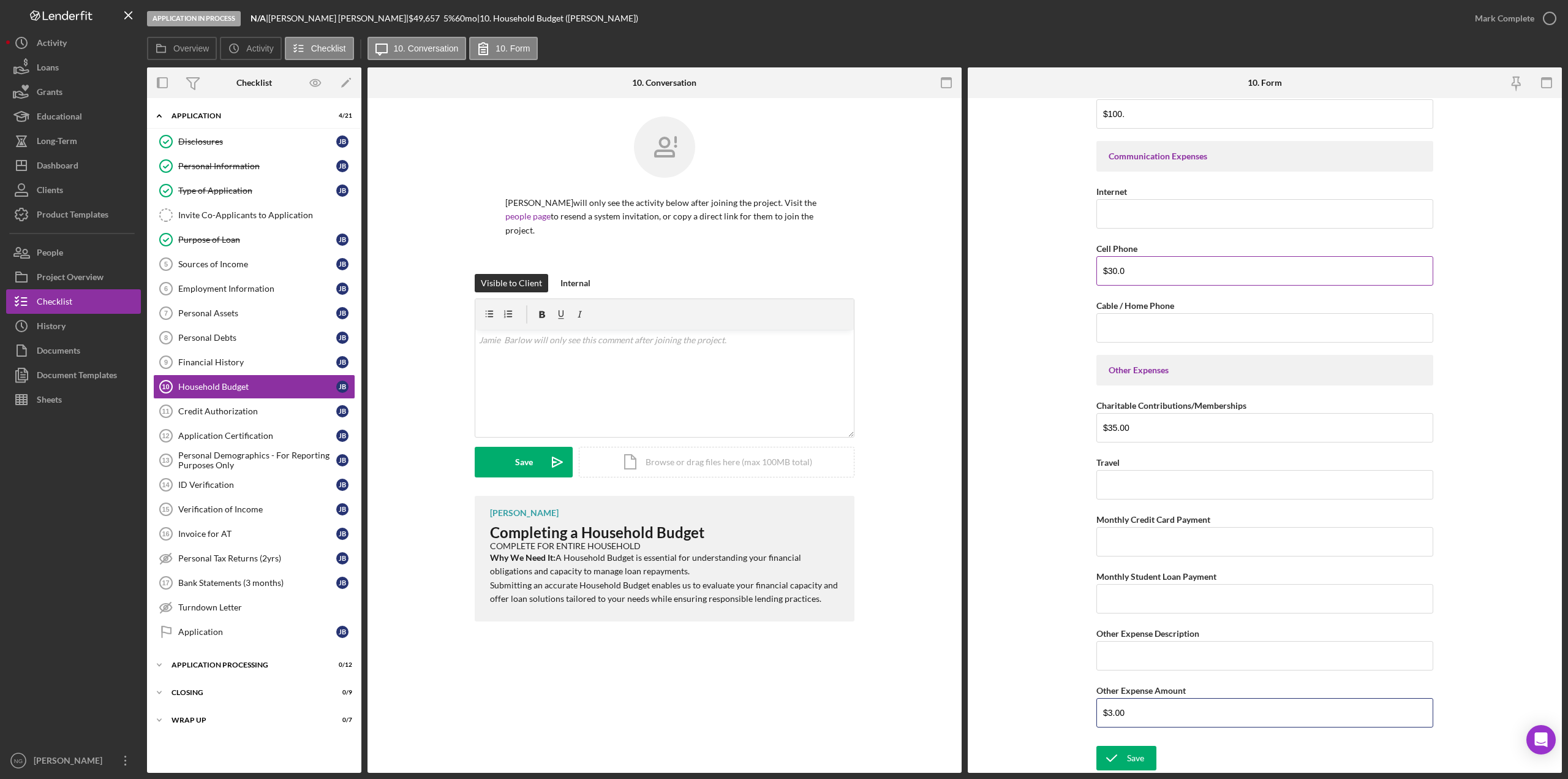
type input "$3.00"
click at [1142, 755] on div "Save" at bounding box center [1135, 758] width 17 height 24
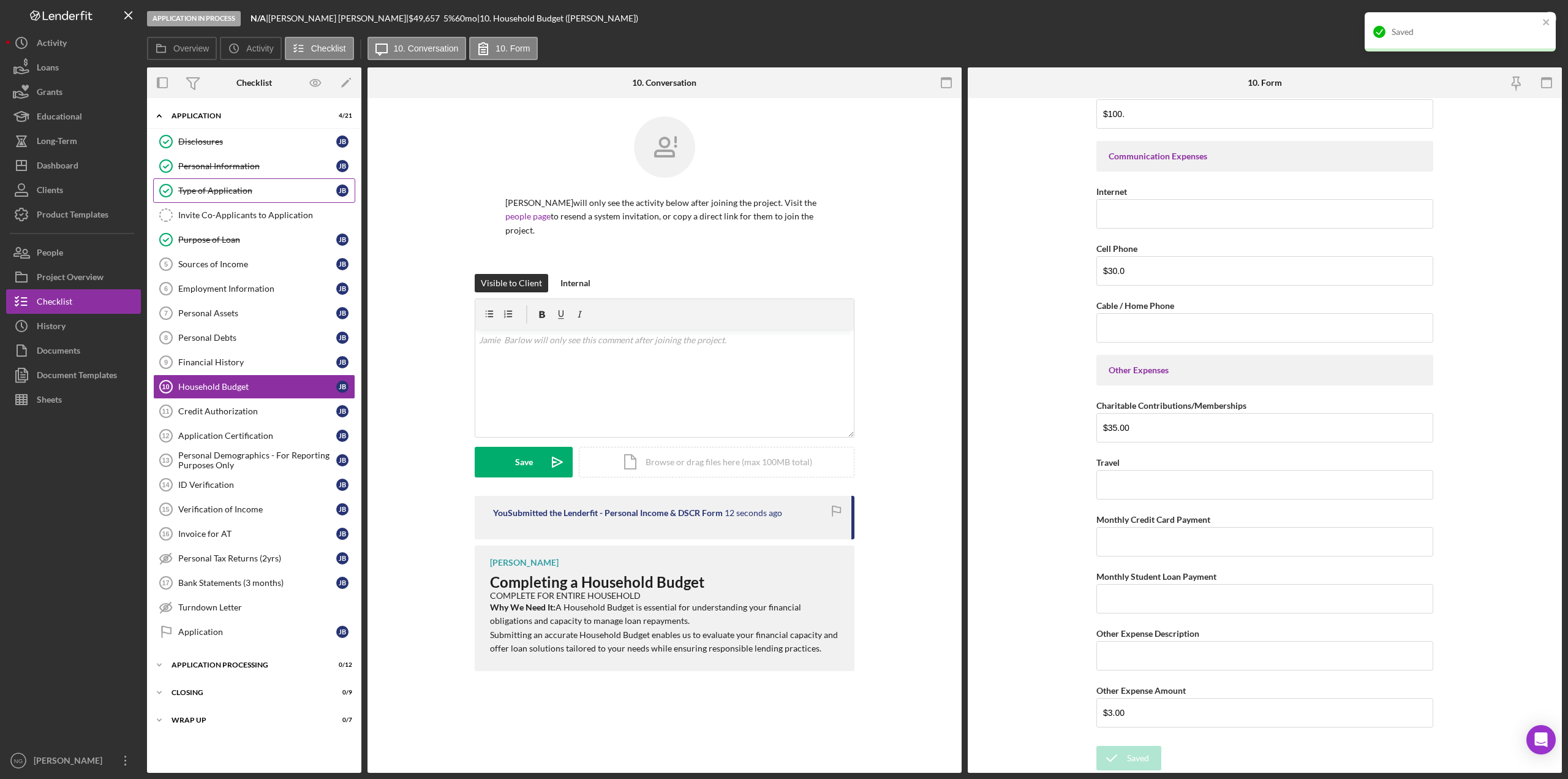
click at [290, 191] on div "Type of Application" at bounding box center [258, 190] width 158 height 10
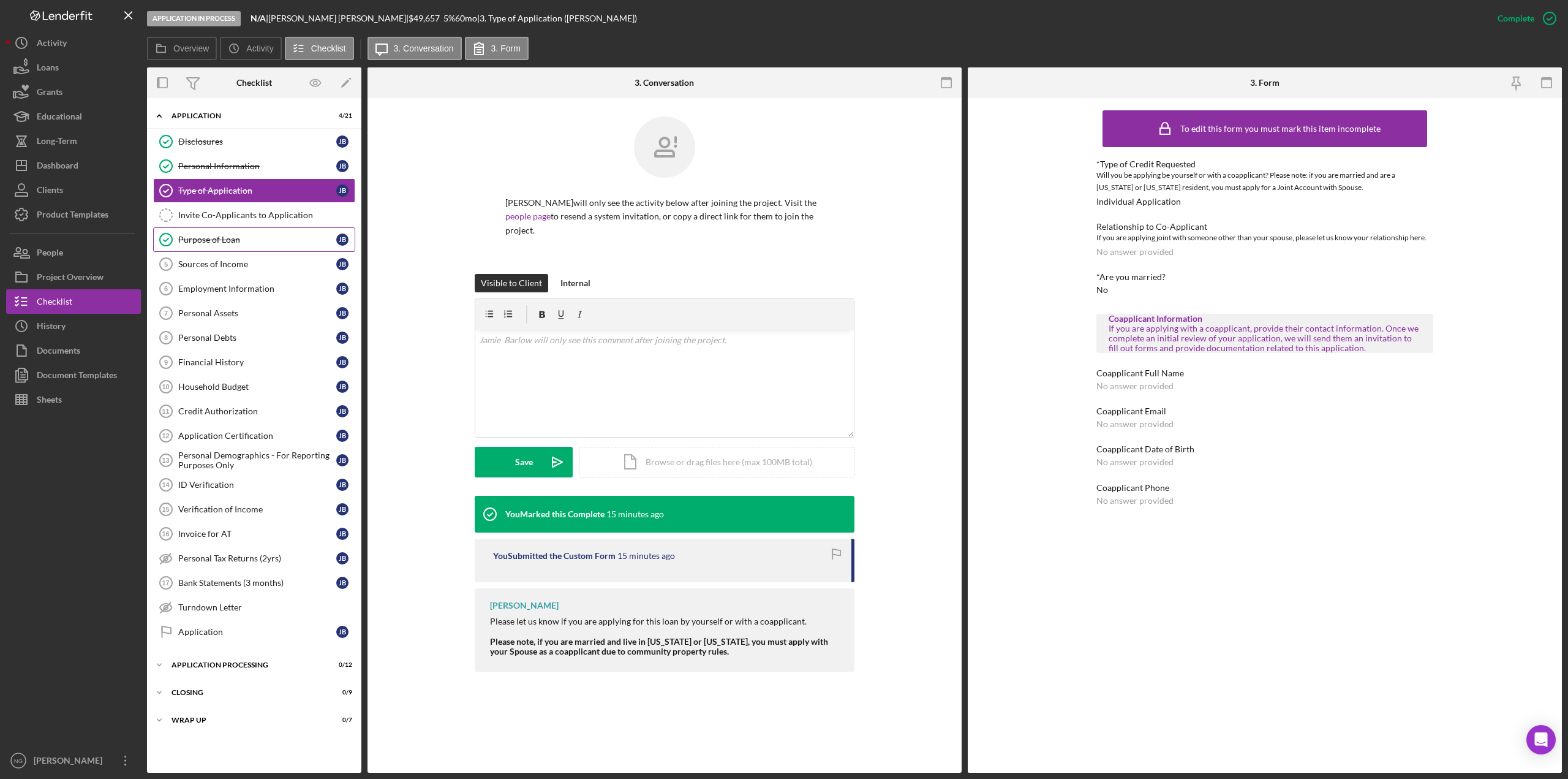
click at [274, 245] on link "Purpose of Loan Purpose of Loan [PERSON_NAME]" at bounding box center [254, 240] width 202 height 24
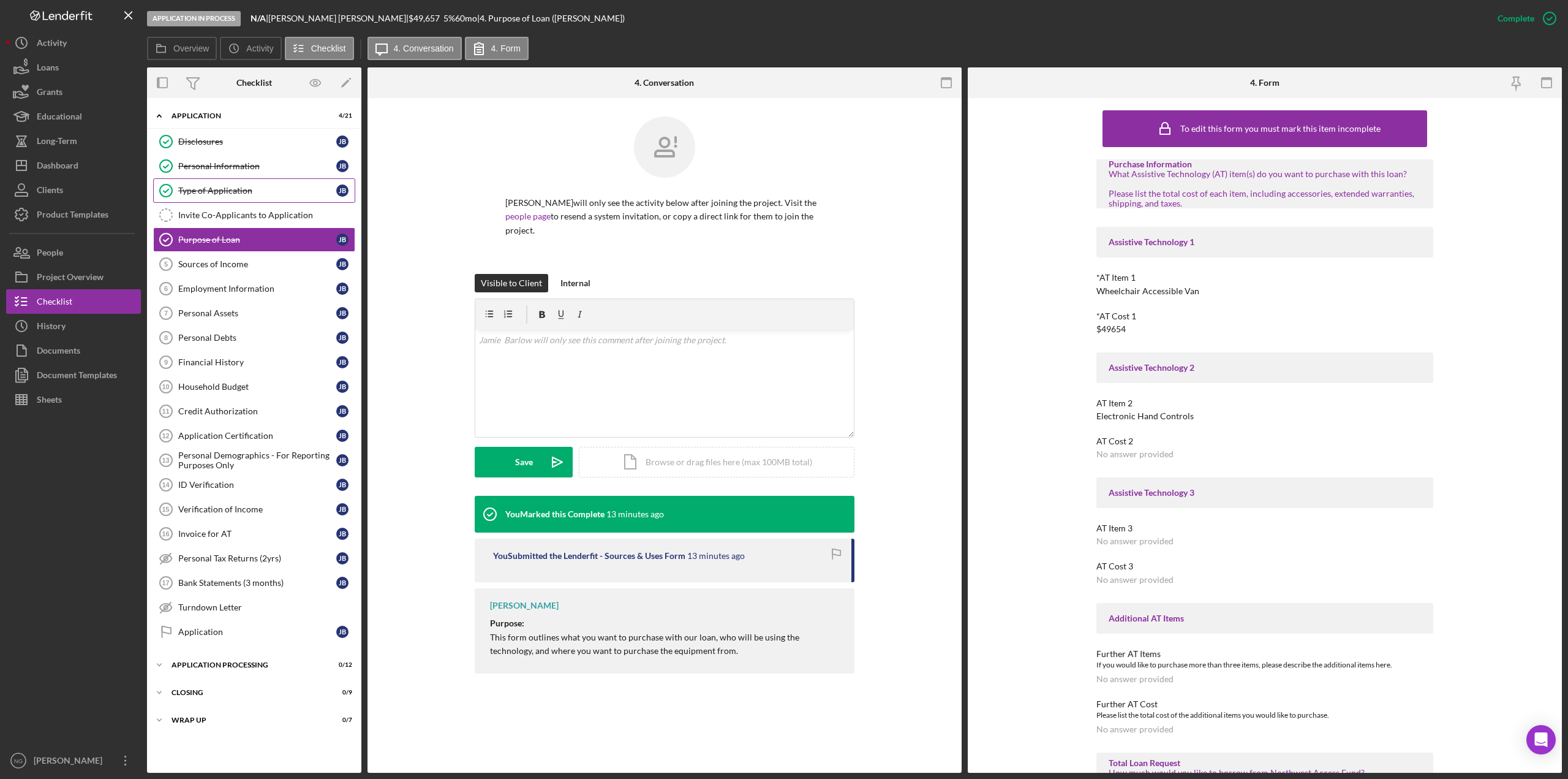
click at [279, 194] on div "Type of Application" at bounding box center [258, 190] width 158 height 10
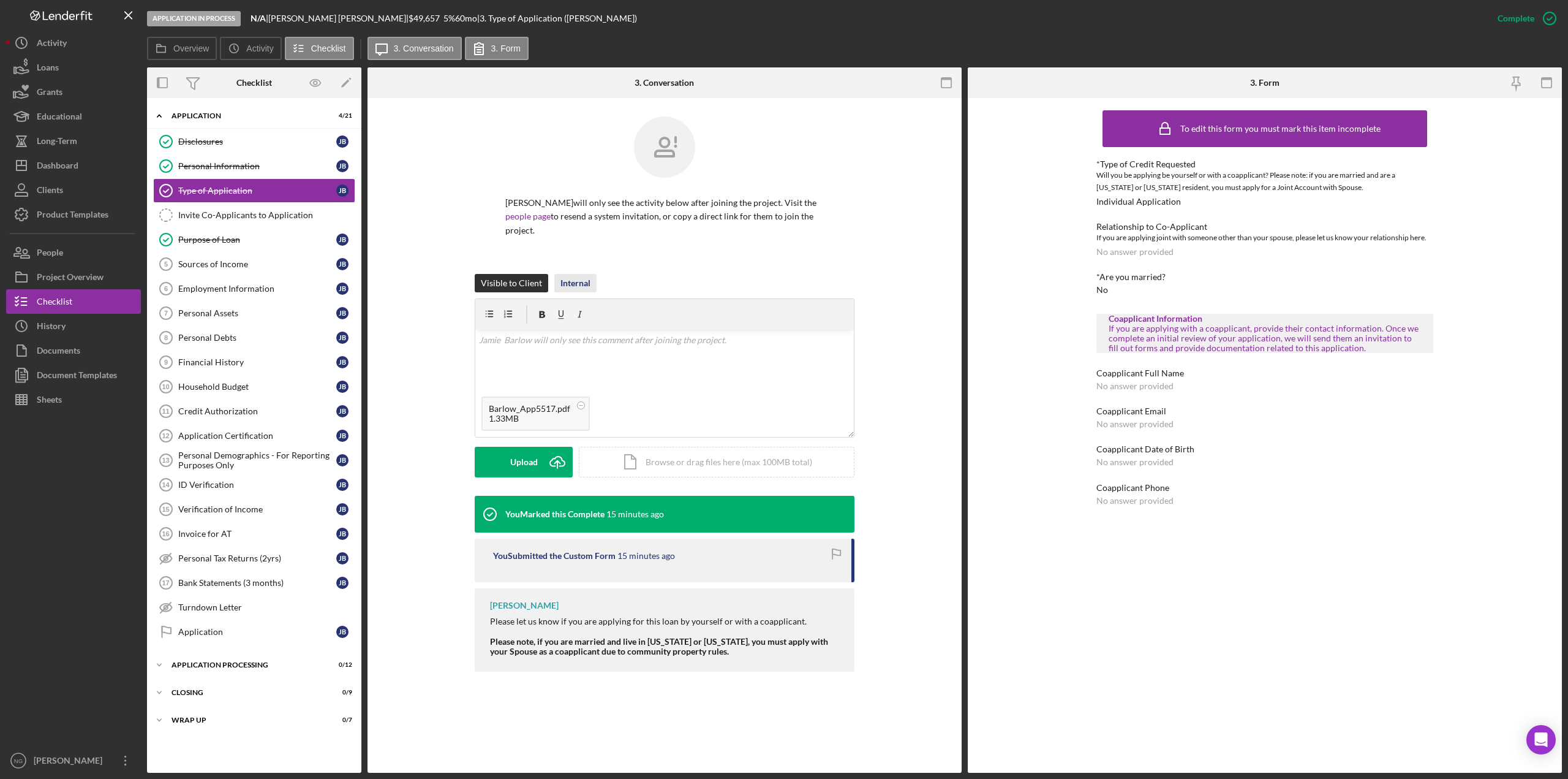
click at [573, 274] on div "Internal" at bounding box center [575, 283] width 30 height 18
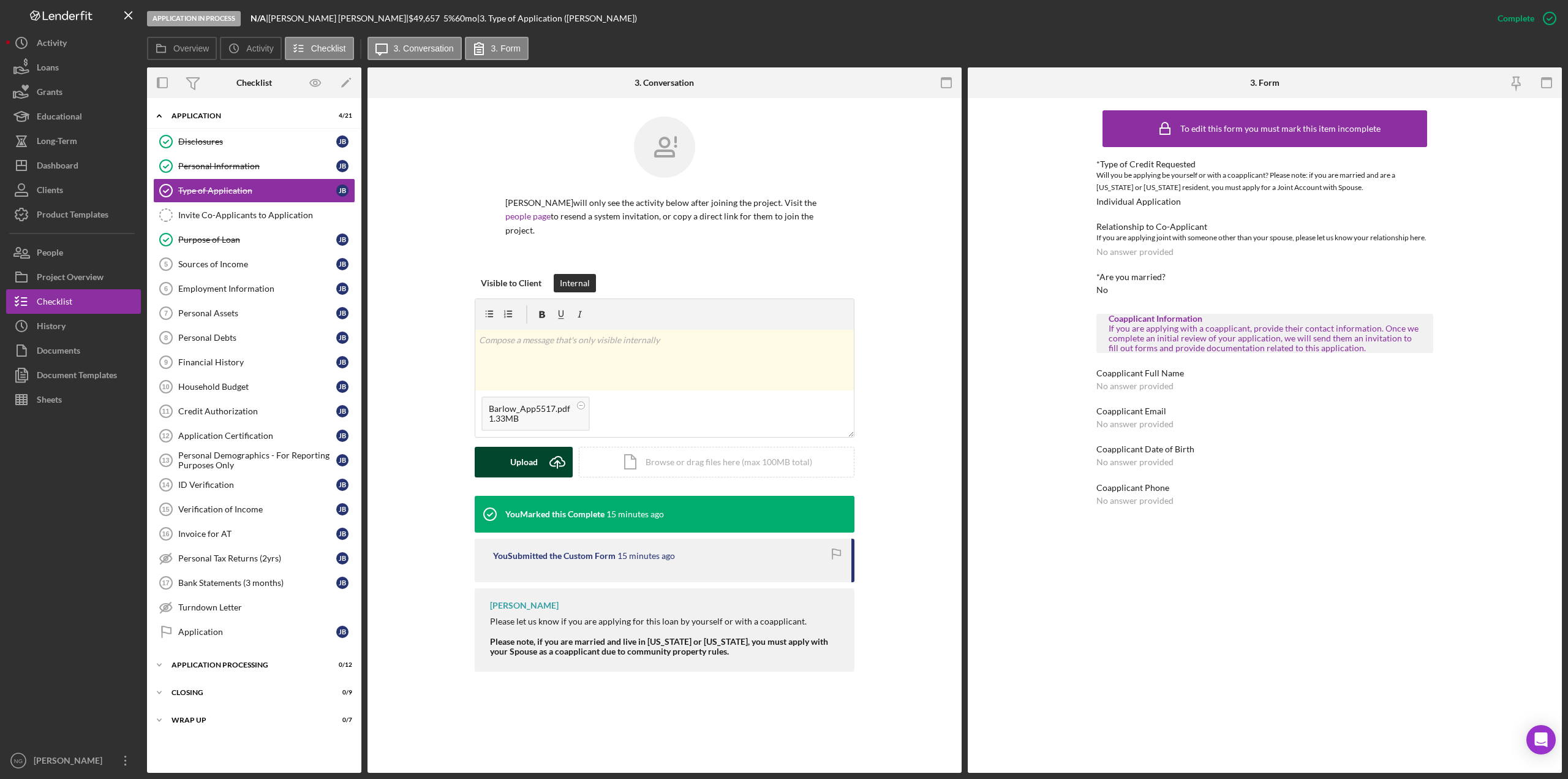
click at [548, 449] on icon "Icon/Upload" at bounding box center [558, 462] width 31 height 31
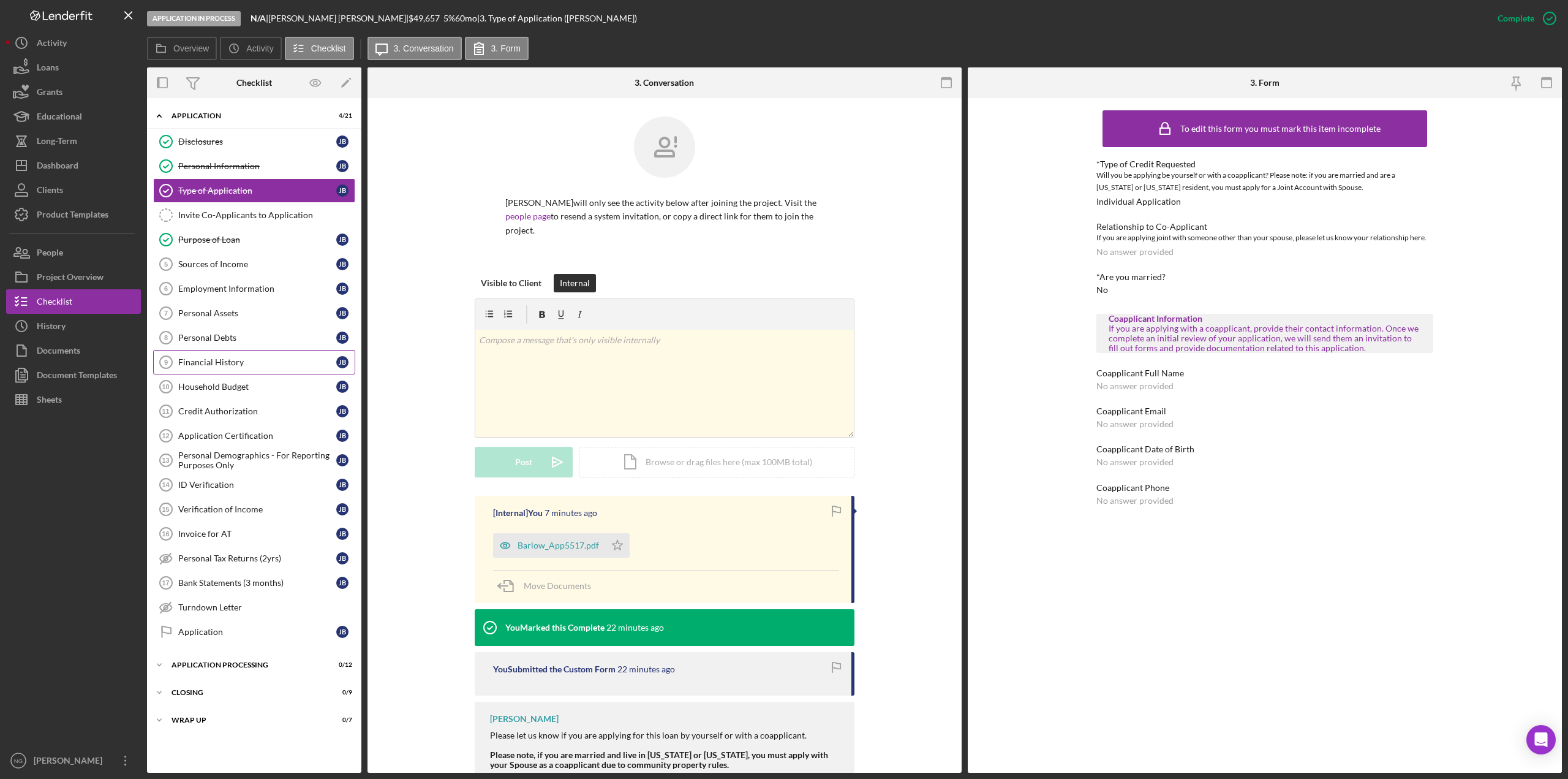
click at [233, 368] on link "Financial History 9 Financial History [PERSON_NAME]" at bounding box center [254, 362] width 202 height 24
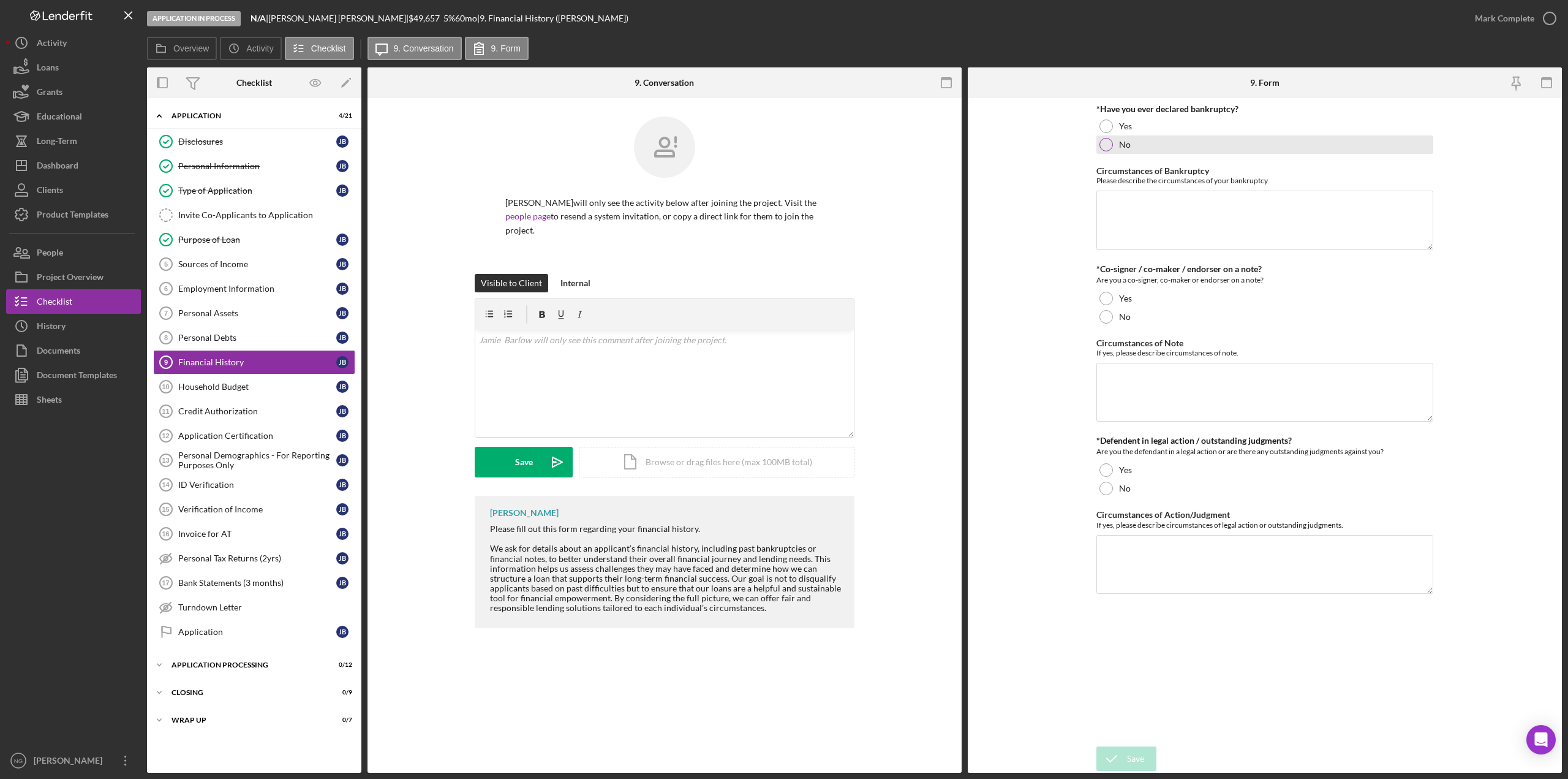
click at [1105, 144] on div at bounding box center [1106, 144] width 13 height 13
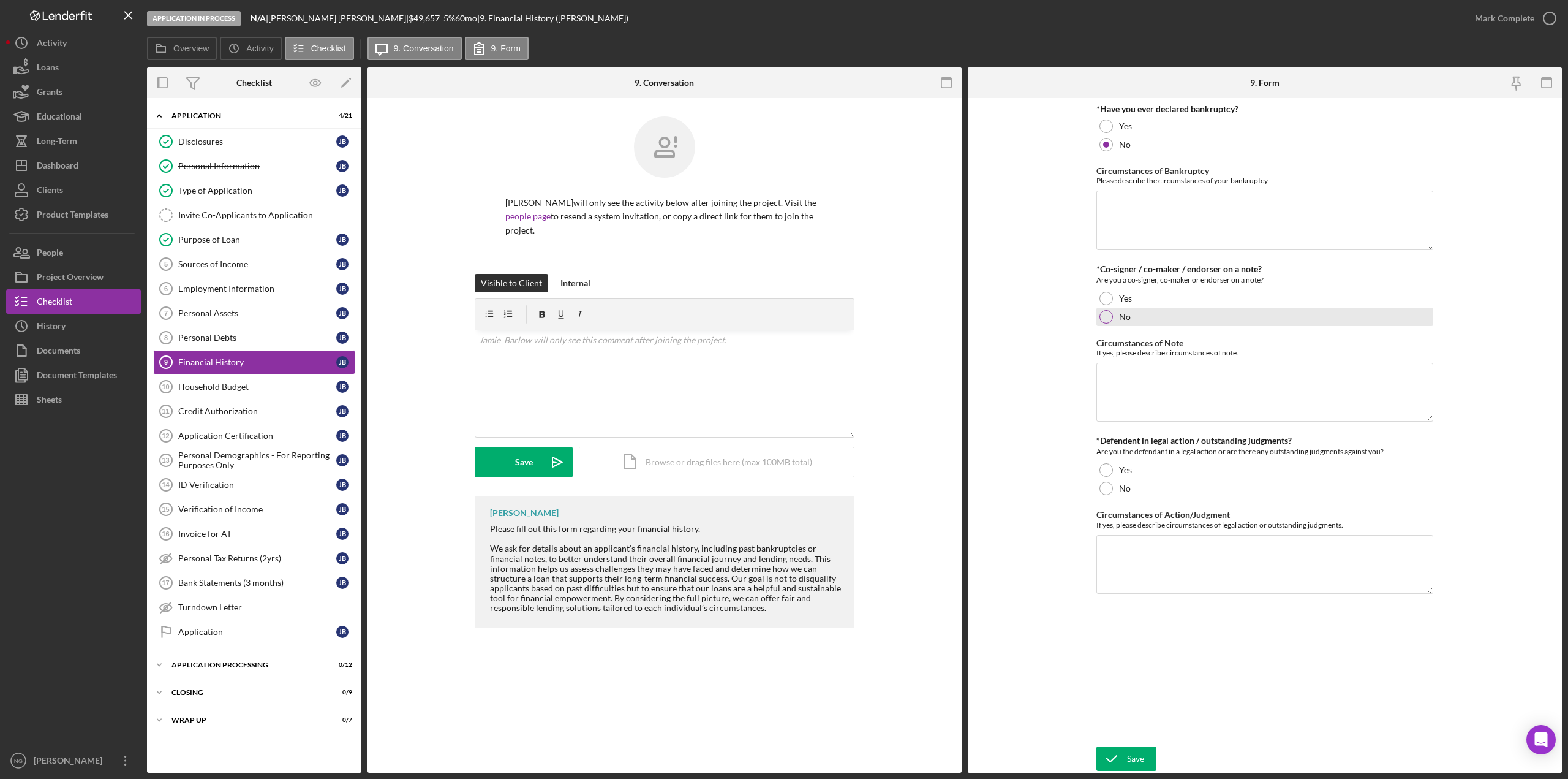
click at [1108, 319] on div at bounding box center [1106, 316] width 13 height 13
click at [1111, 493] on div "No" at bounding box center [1265, 488] width 337 height 18
click at [1122, 762] on icon "submit" at bounding box center [1112, 759] width 31 height 31
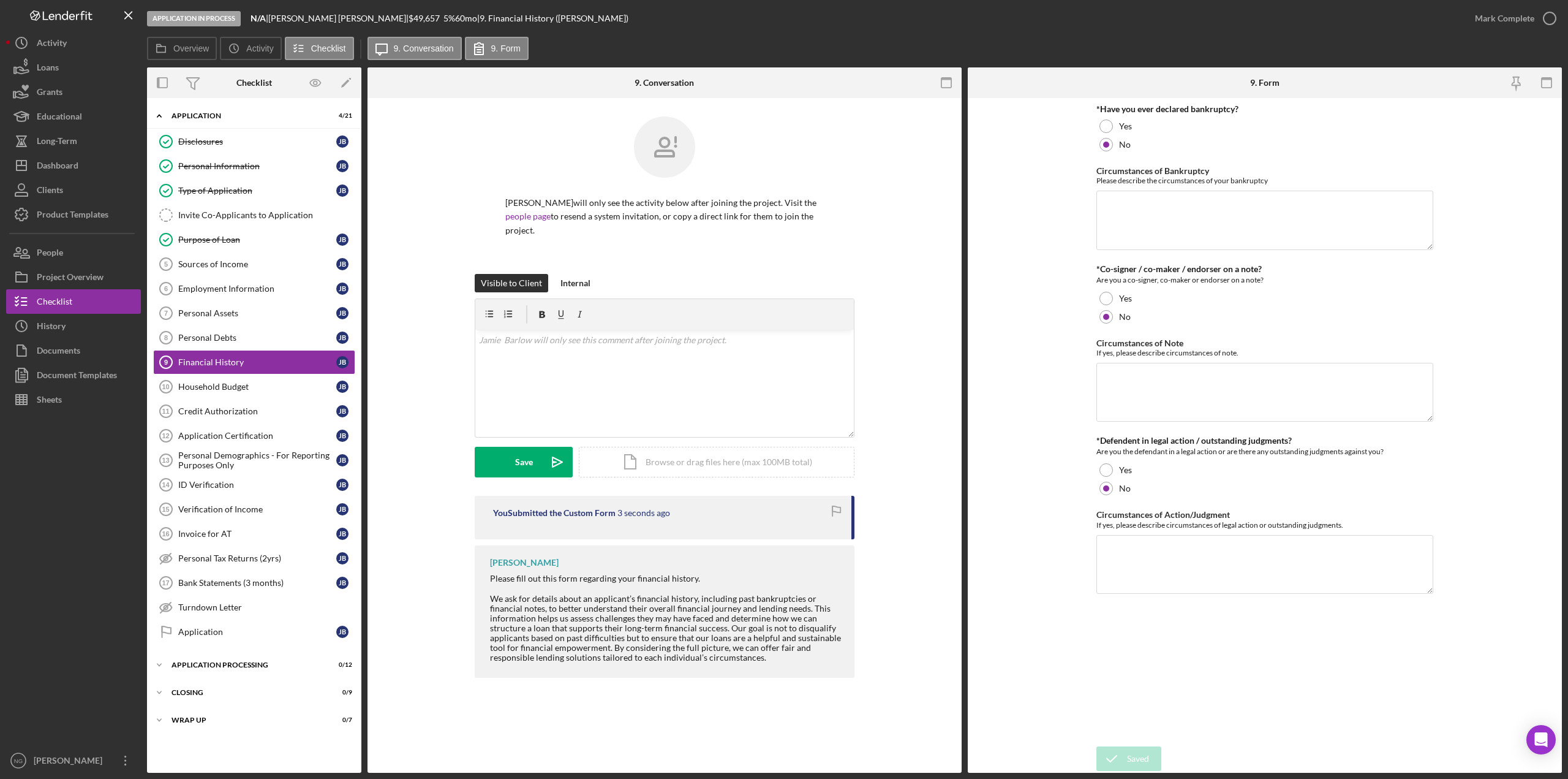
click at [0, 0] on icon "button" at bounding box center [0, 0] width 0 height 0
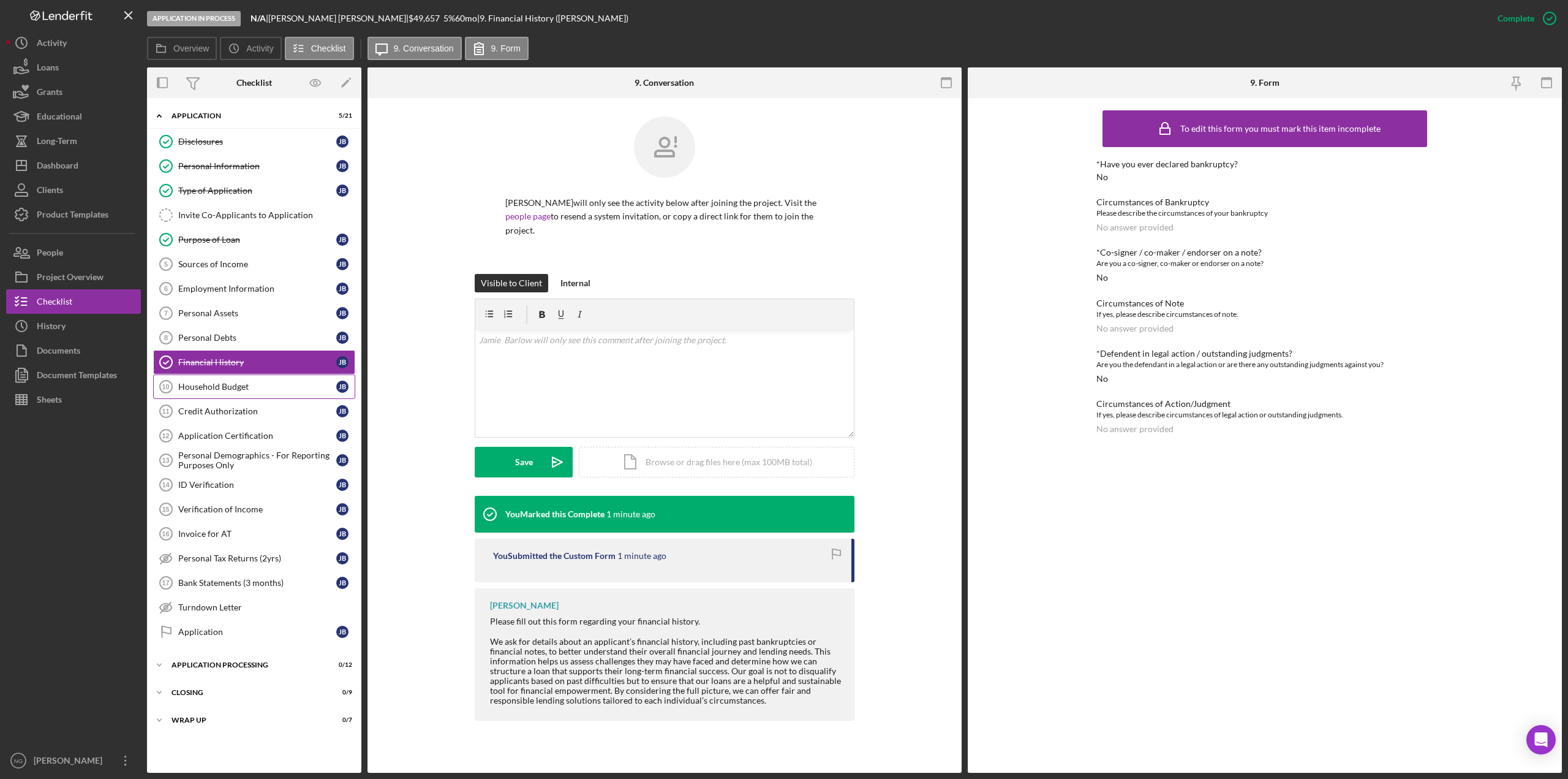
click at [228, 391] on div "Household Budget" at bounding box center [258, 386] width 158 height 10
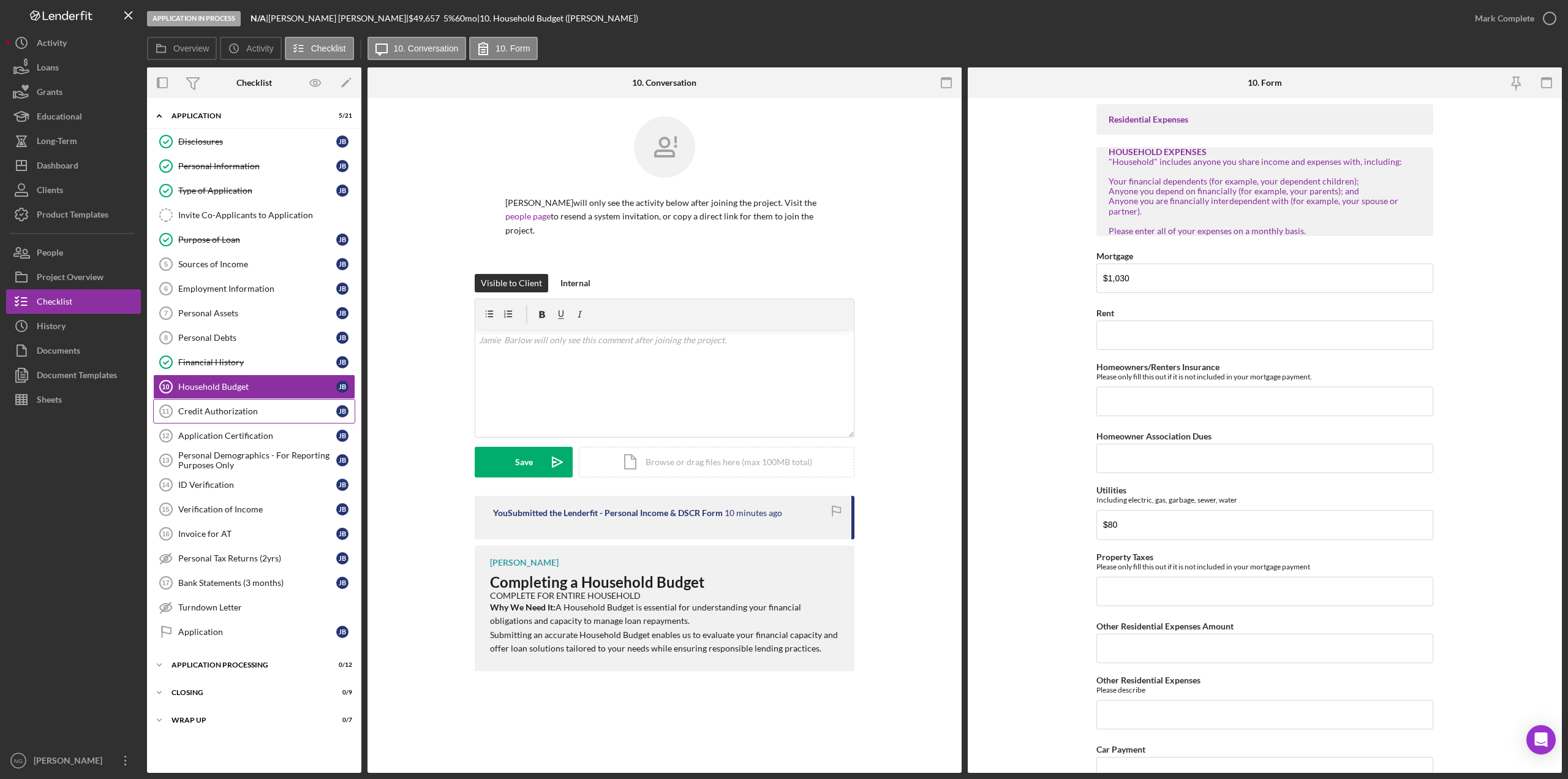
click at [223, 416] on div "Credit Authorization" at bounding box center [258, 411] width 158 height 10
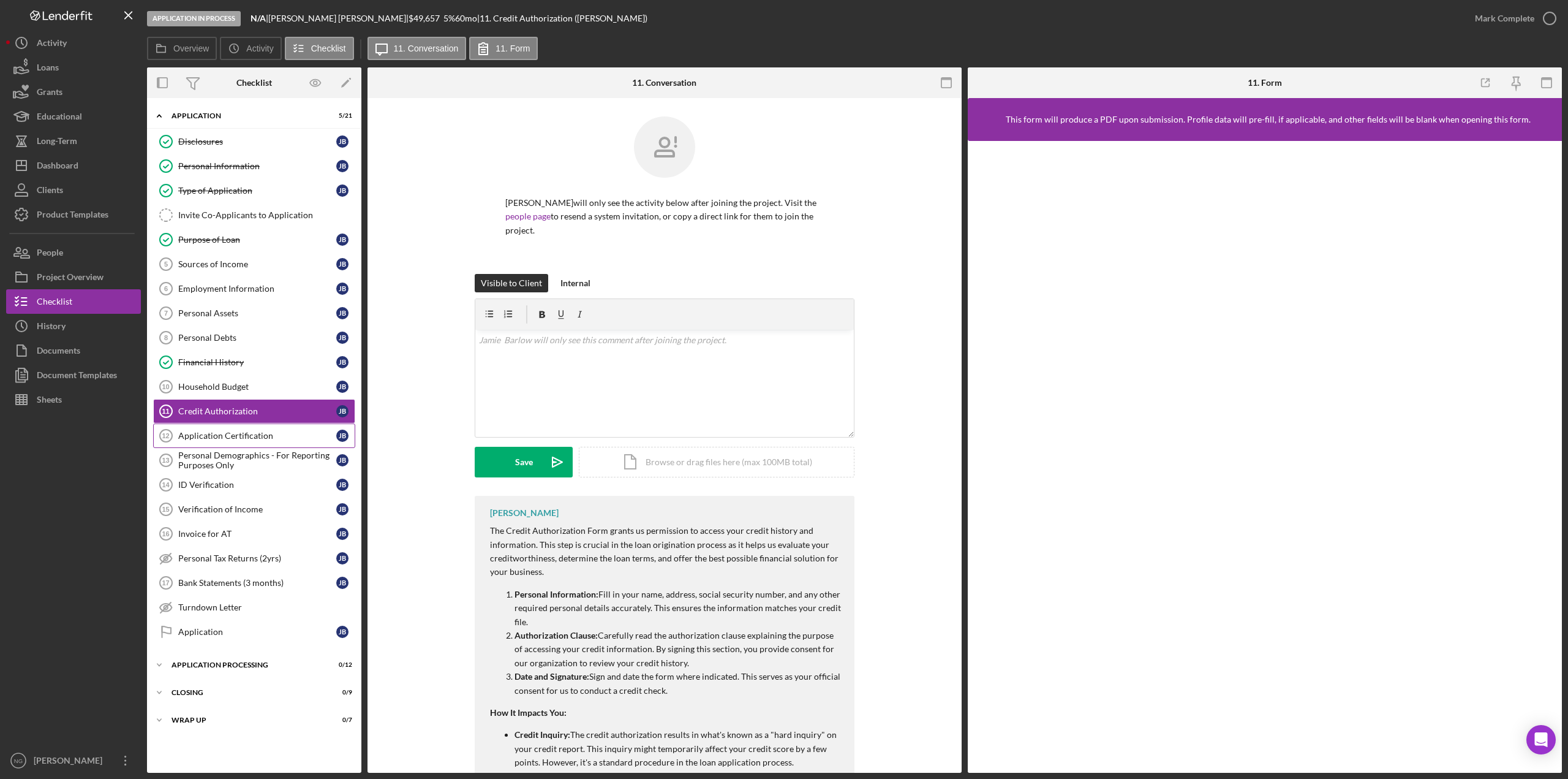
drag, startPoint x: 254, startPoint y: 439, endPoint x: 238, endPoint y: 447, distance: 17.9
click at [254, 439] on div "Application Certification" at bounding box center [258, 435] width 158 height 10
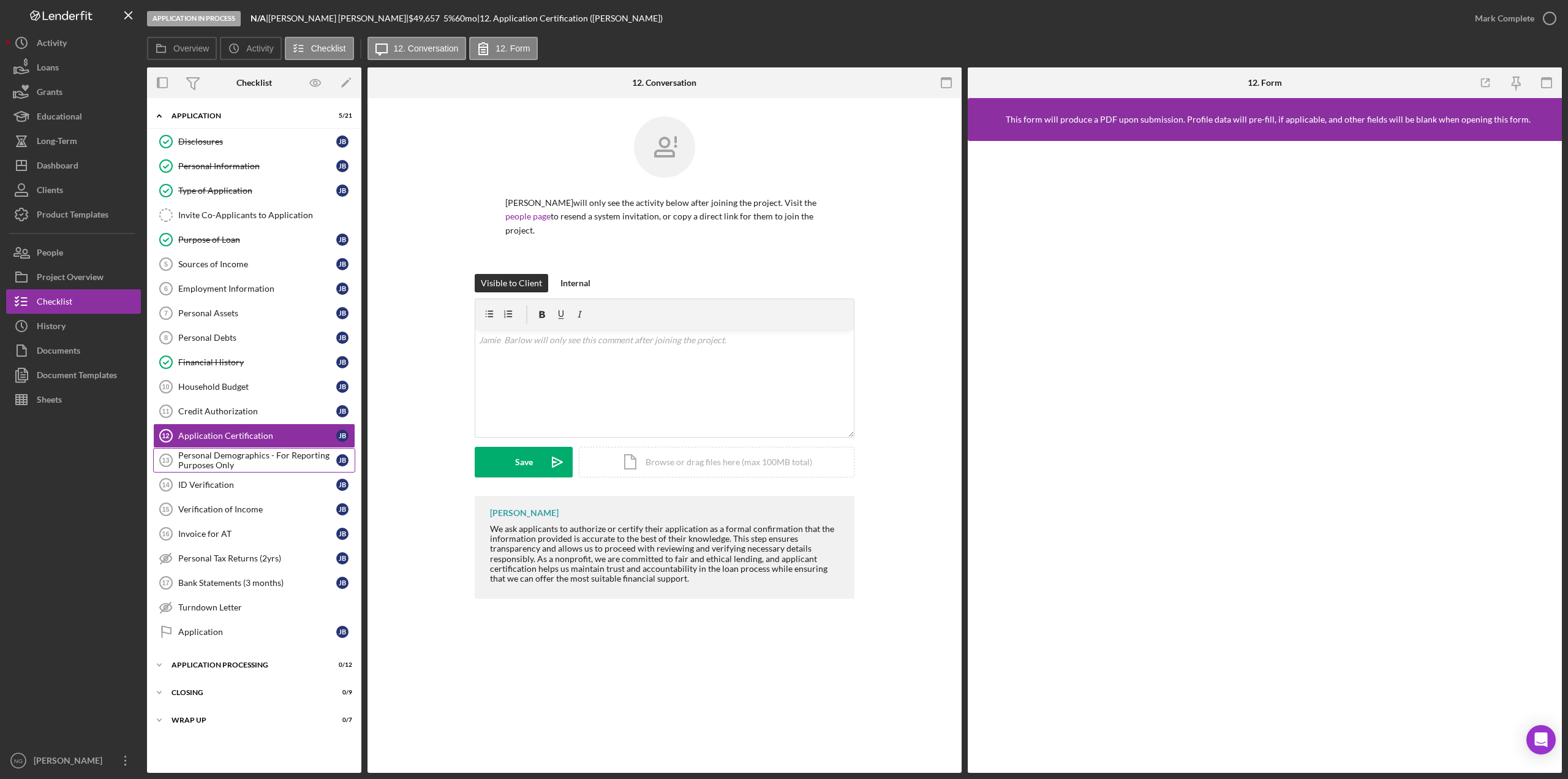
click at [228, 458] on div "Personal Demographics - For Reporting Purposes Only" at bounding box center [258, 460] width 158 height 20
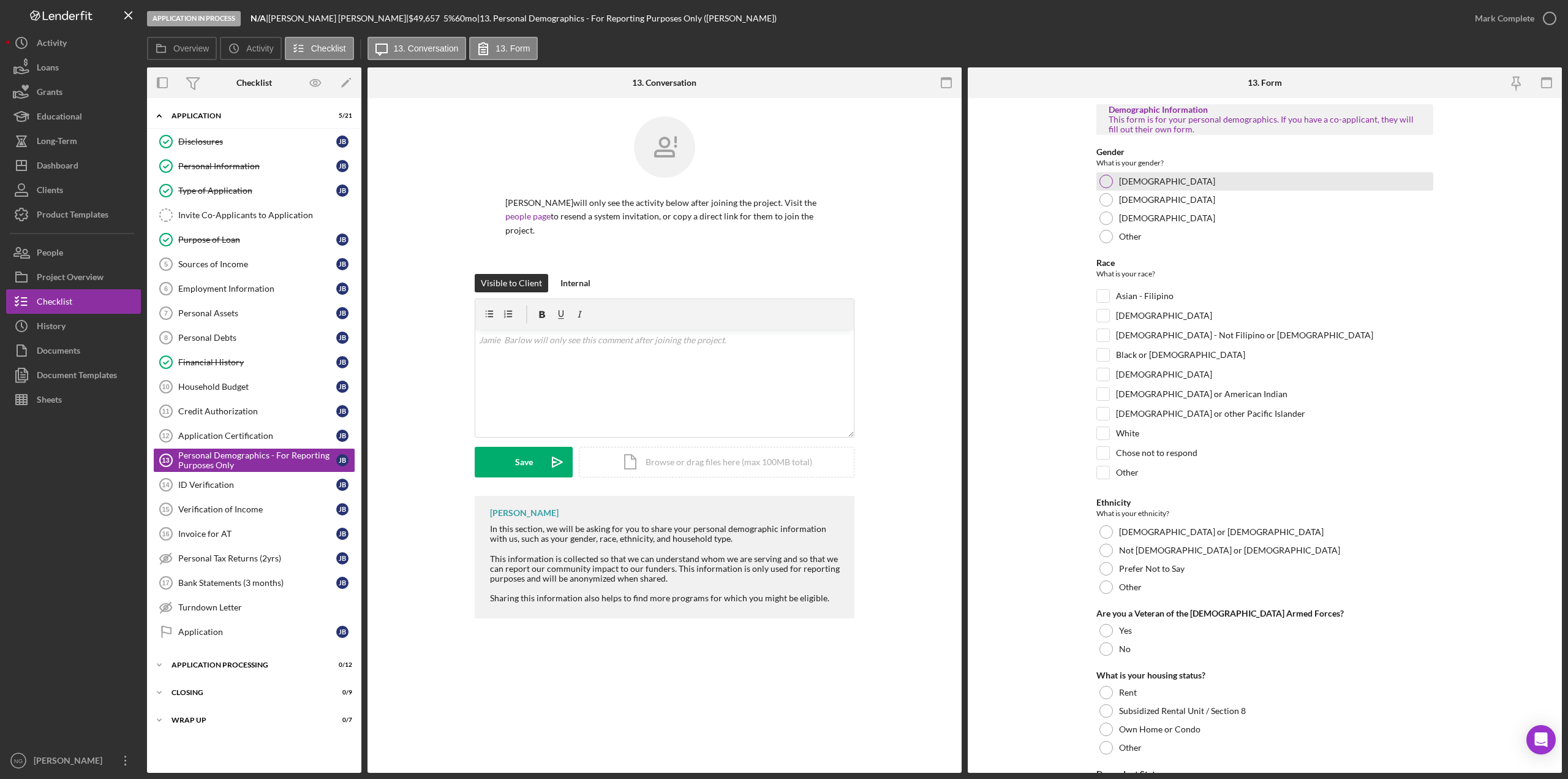
click at [1106, 180] on div at bounding box center [1106, 181] width 13 height 13
click at [1105, 435] on input "White" at bounding box center [1103, 433] width 12 height 12
checkbox input "true"
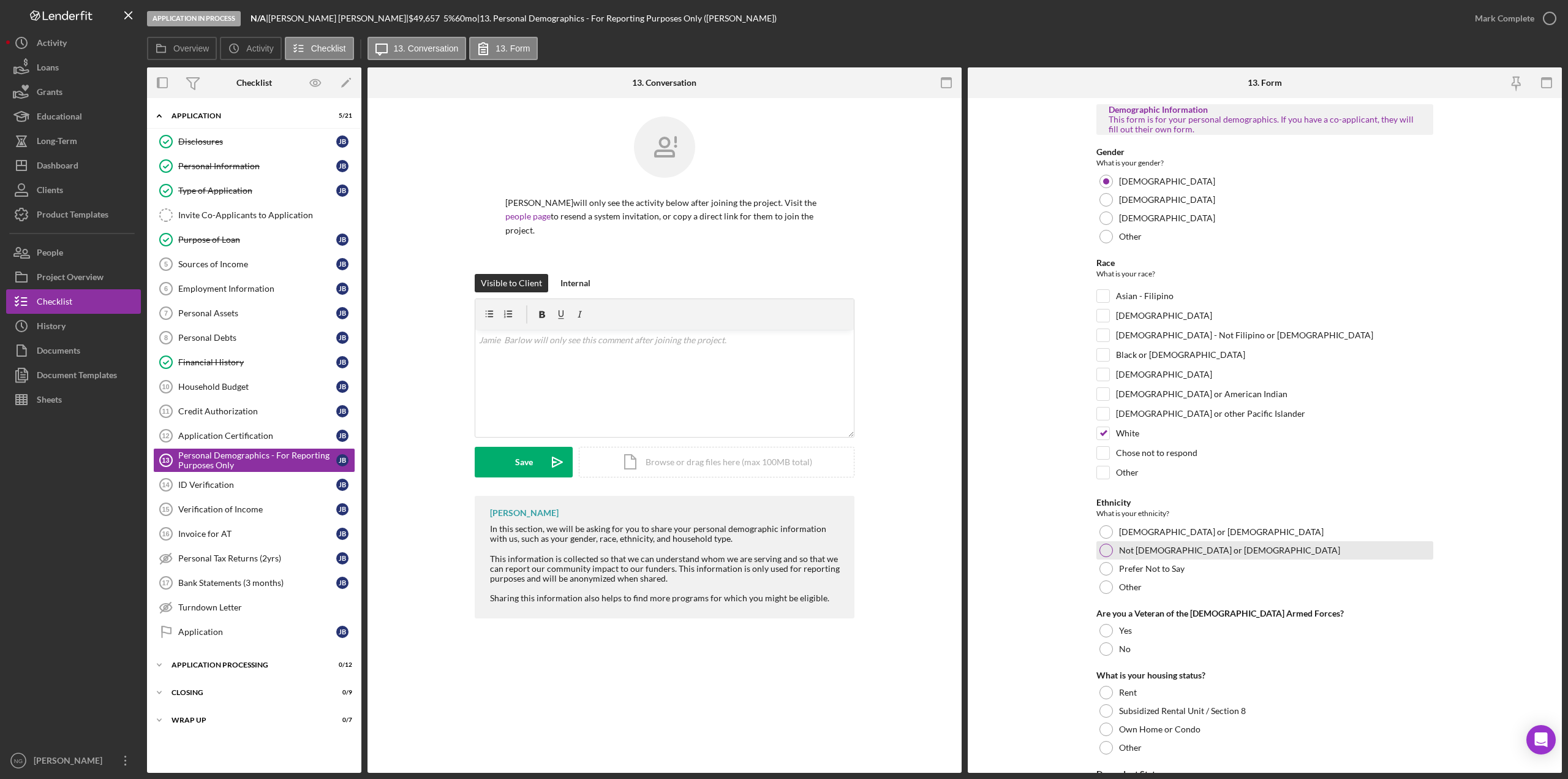
click at [1103, 553] on div at bounding box center [1106, 550] width 13 height 13
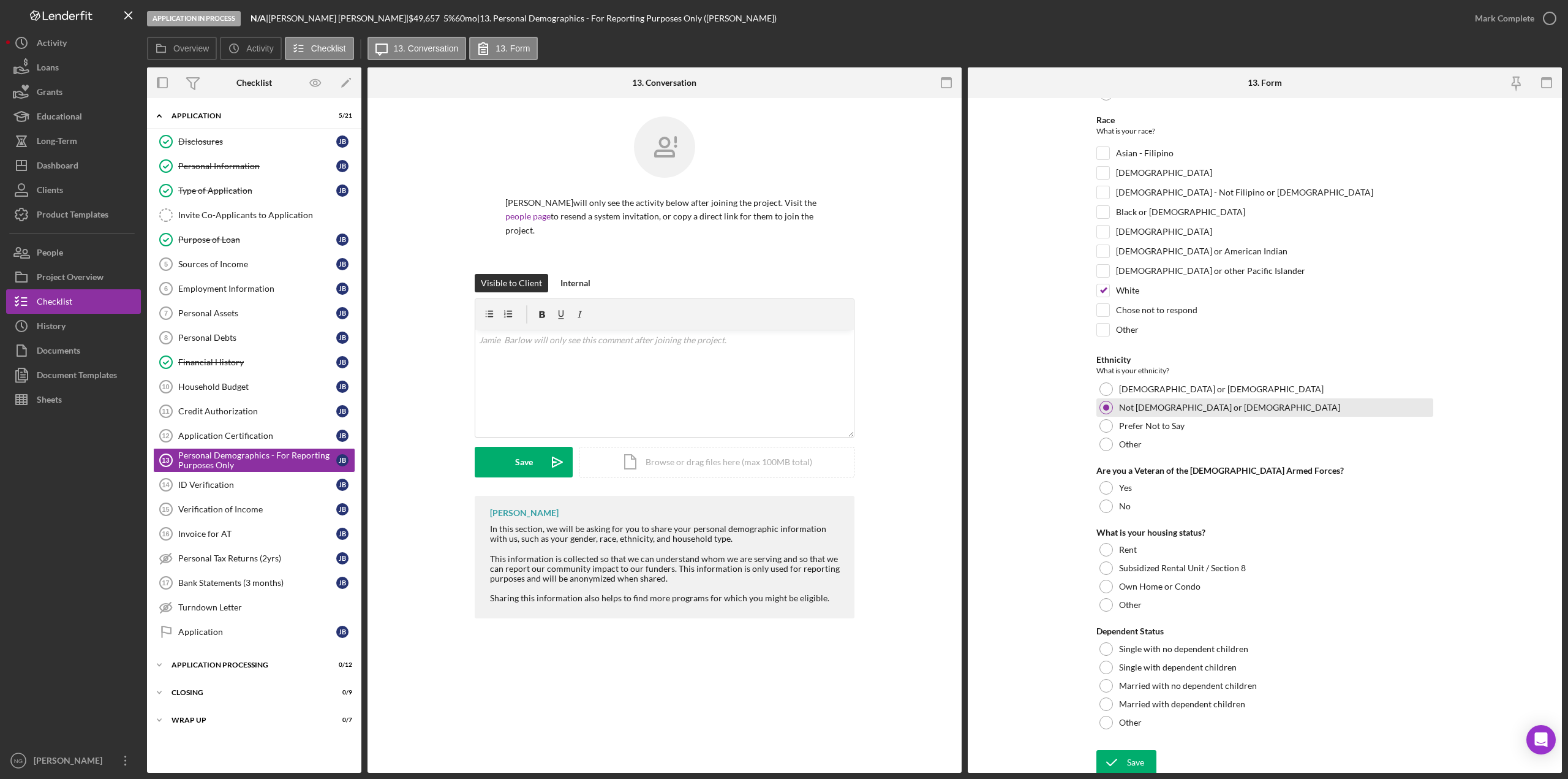
scroll to position [147, 0]
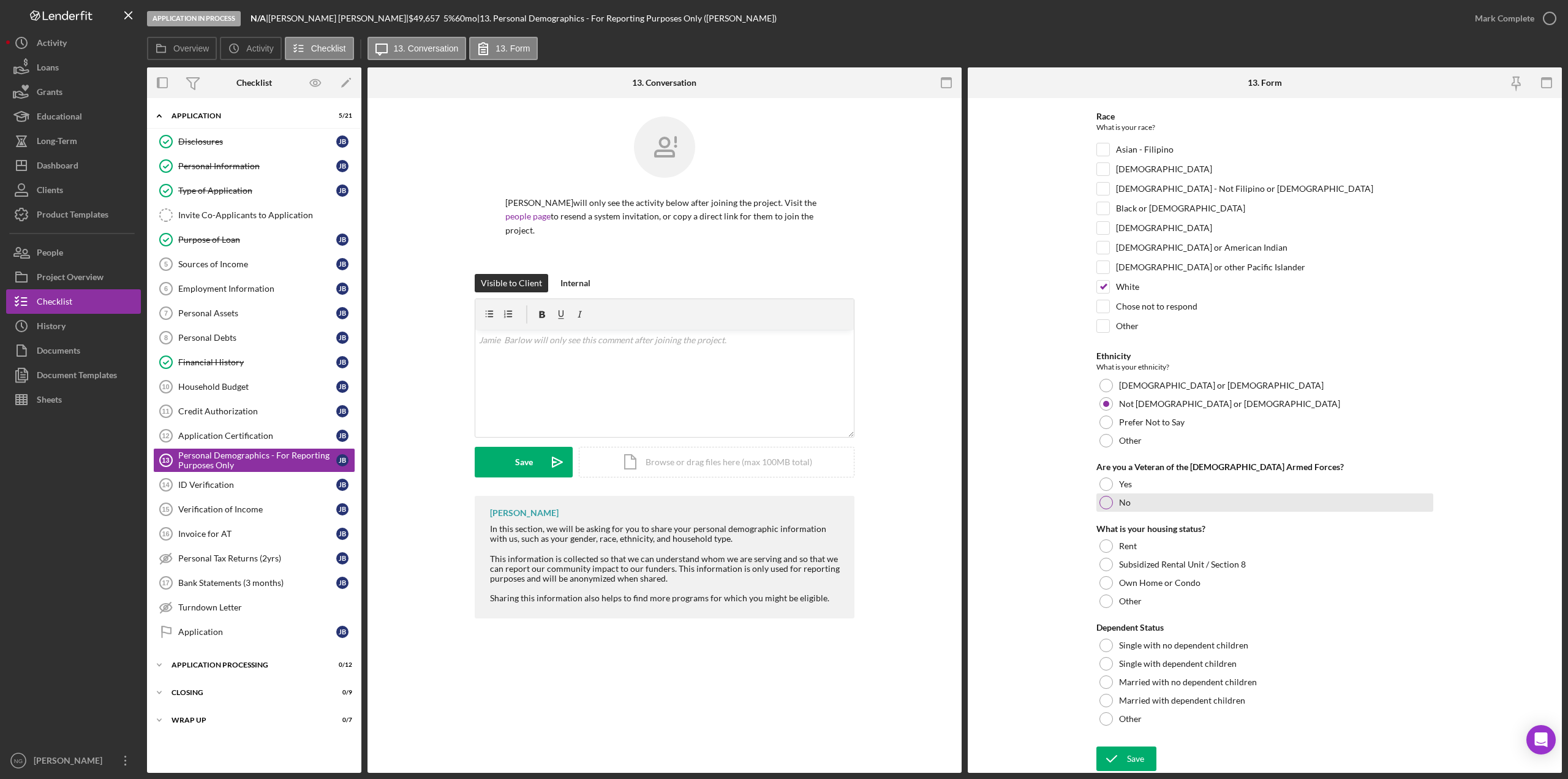
click at [1106, 502] on div at bounding box center [1106, 502] width 13 height 13
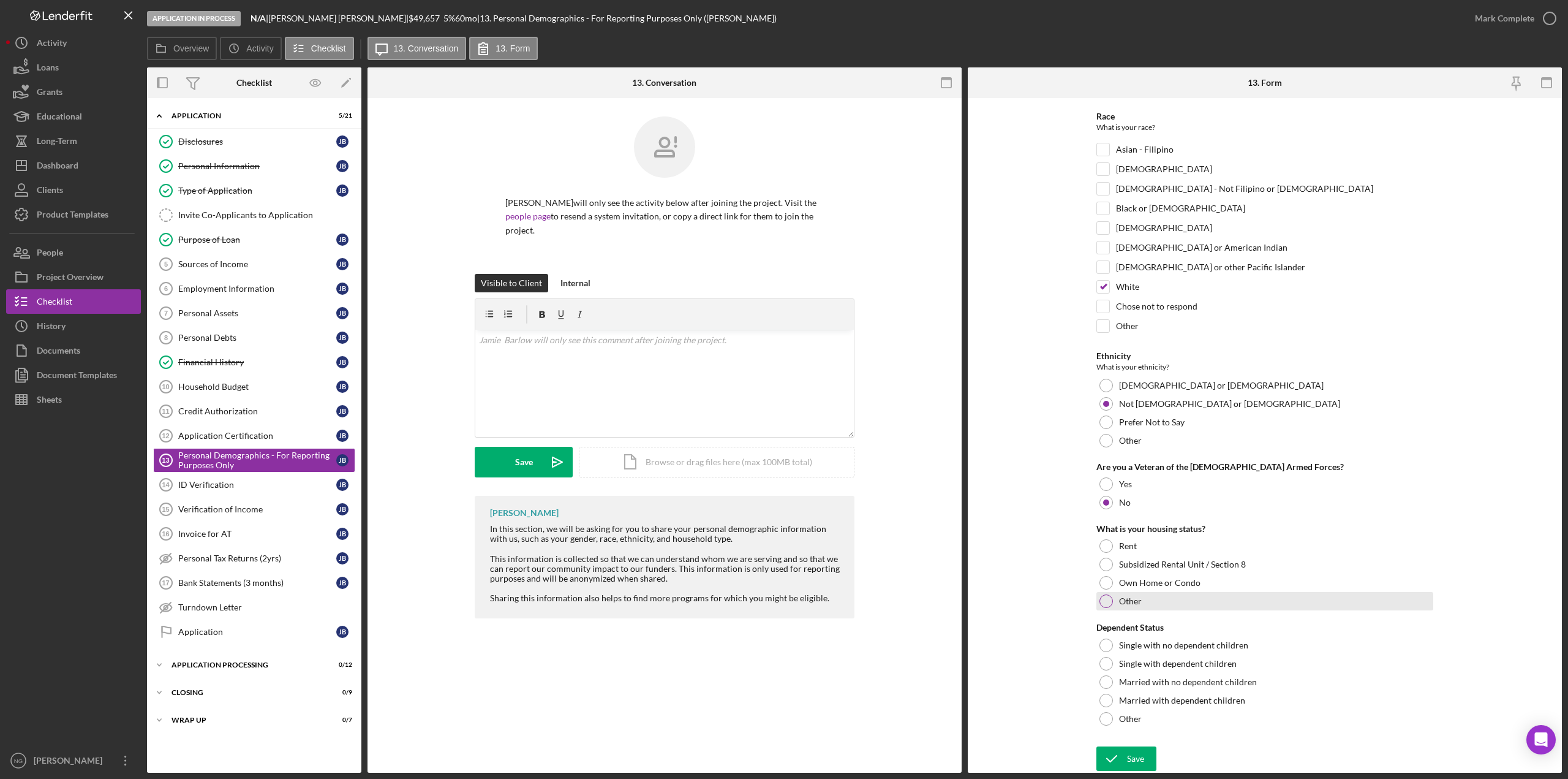
click at [1100, 605] on div at bounding box center [1106, 601] width 13 height 13
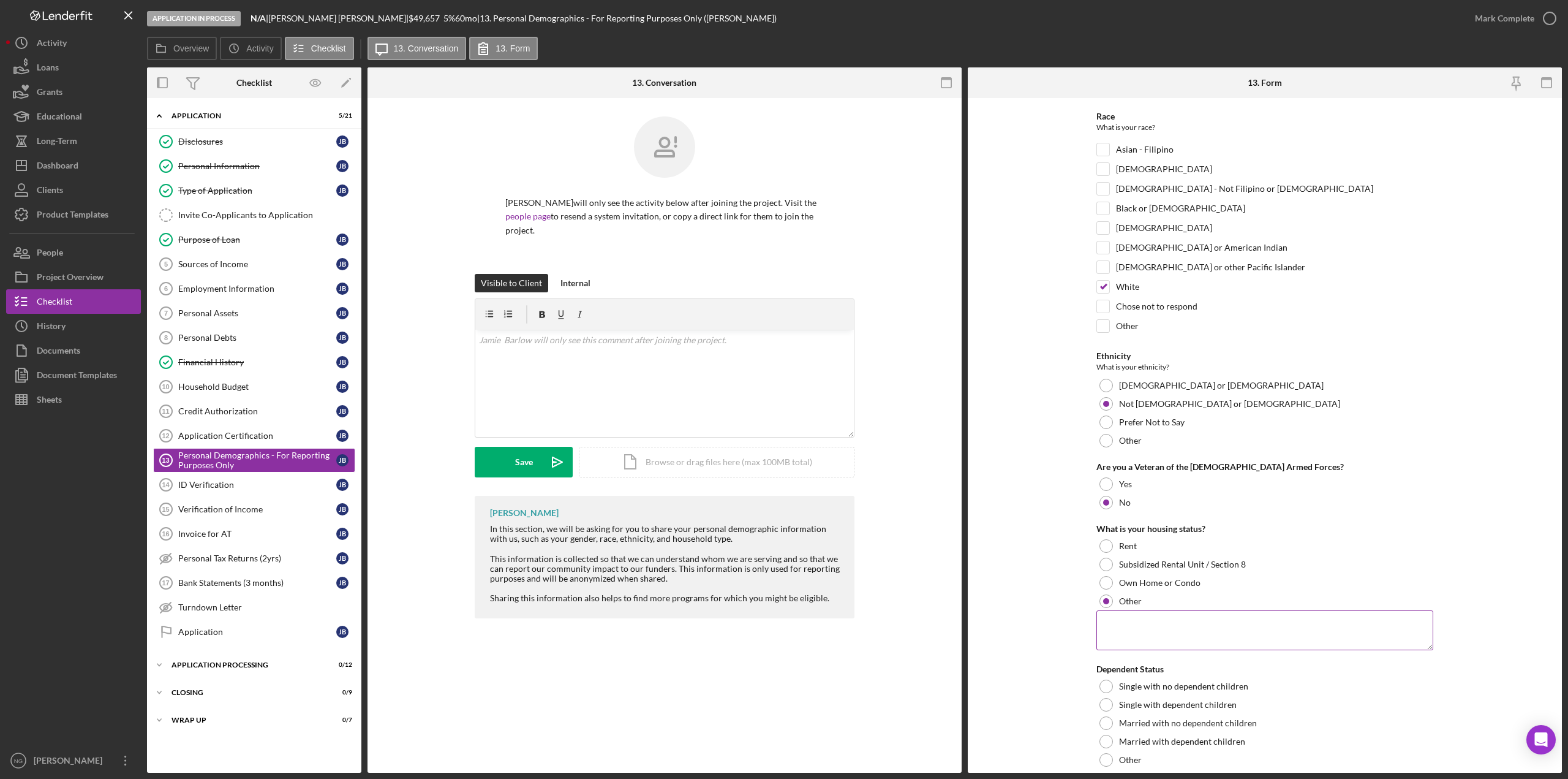
scroll to position [187, 0]
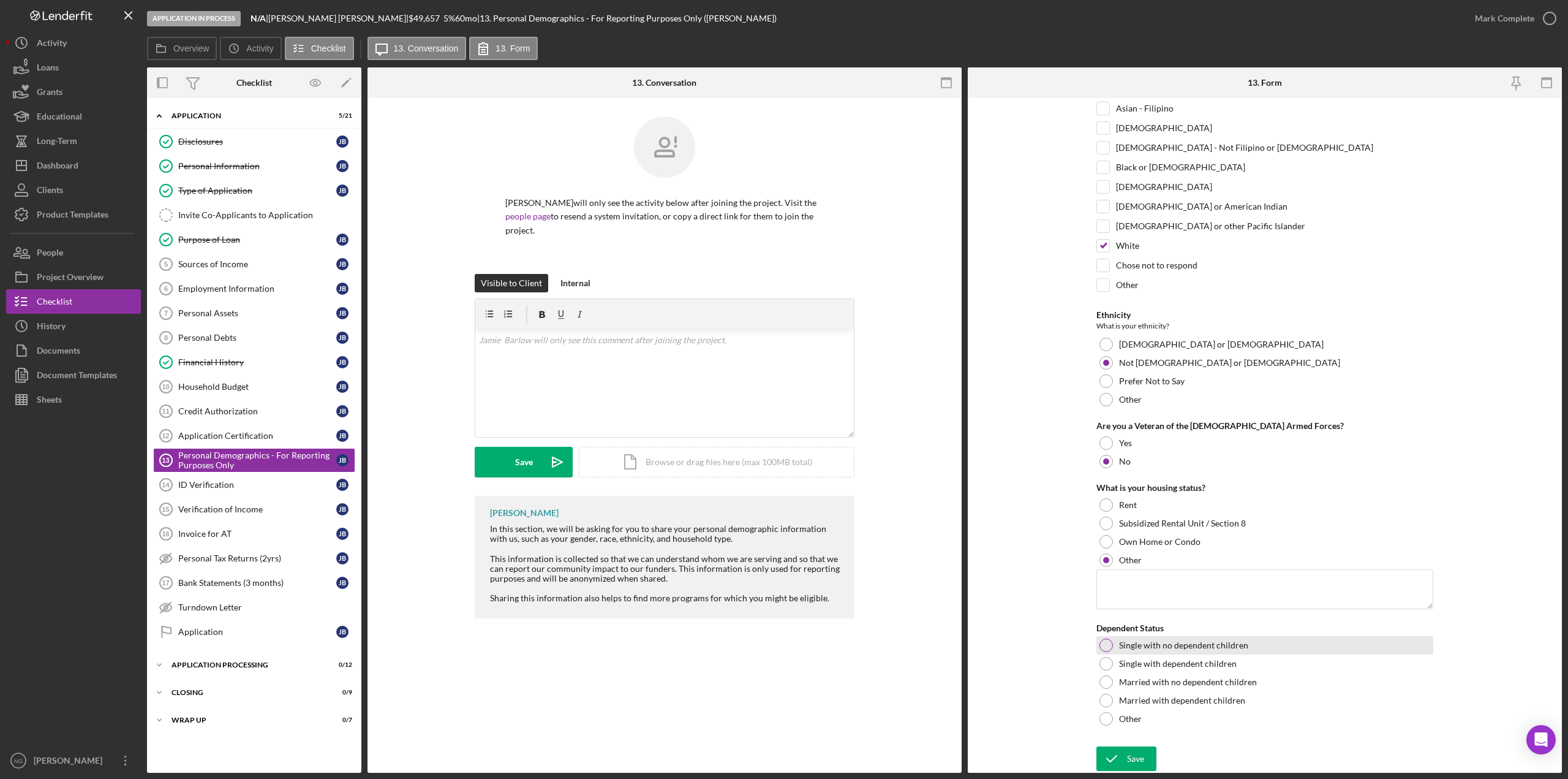
click at [1107, 646] on div at bounding box center [1106, 644] width 13 height 13
click at [1116, 754] on icon "submit" at bounding box center [1112, 759] width 31 height 31
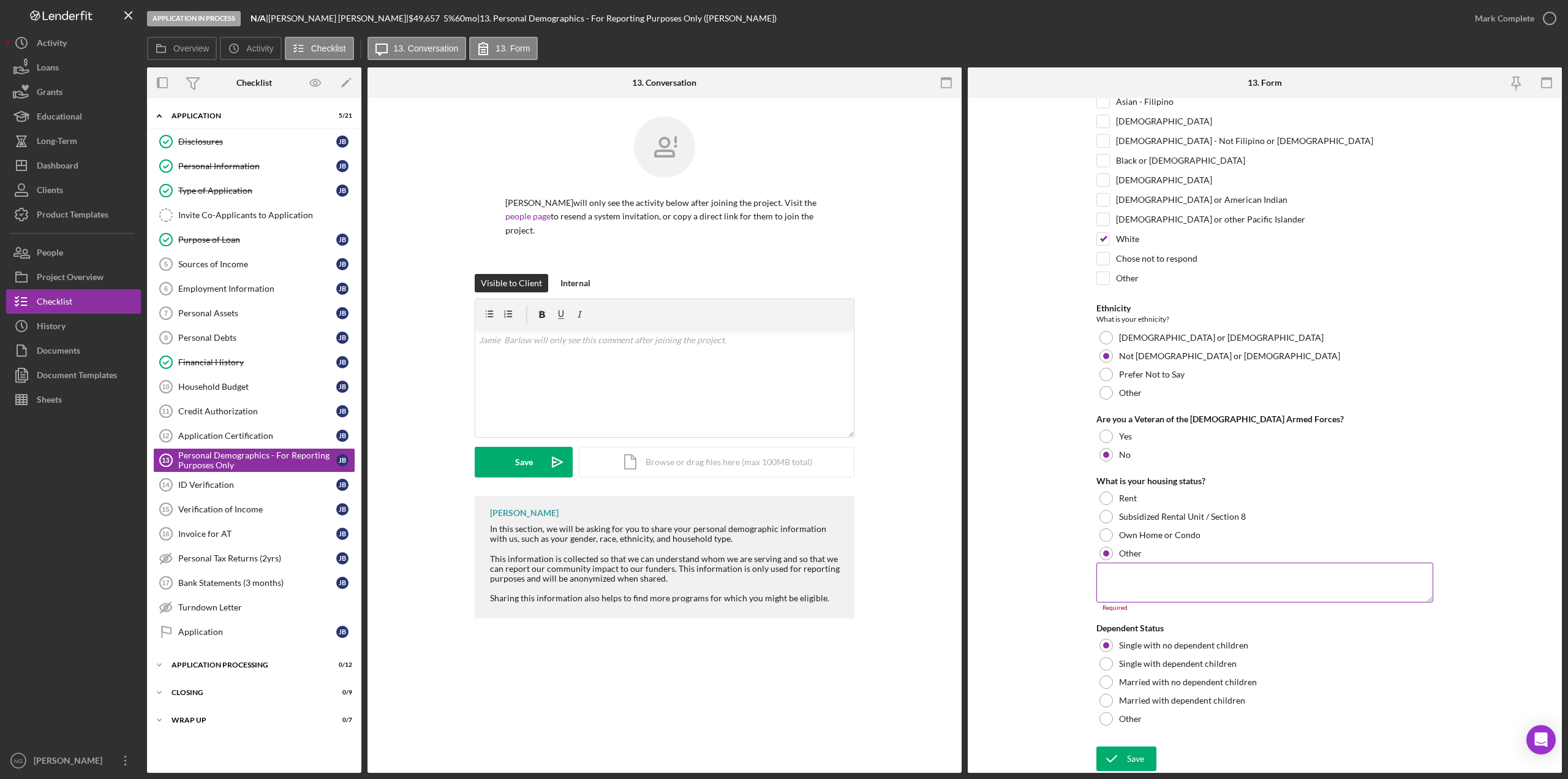
click at [1155, 587] on textarea at bounding box center [1265, 582] width 337 height 40
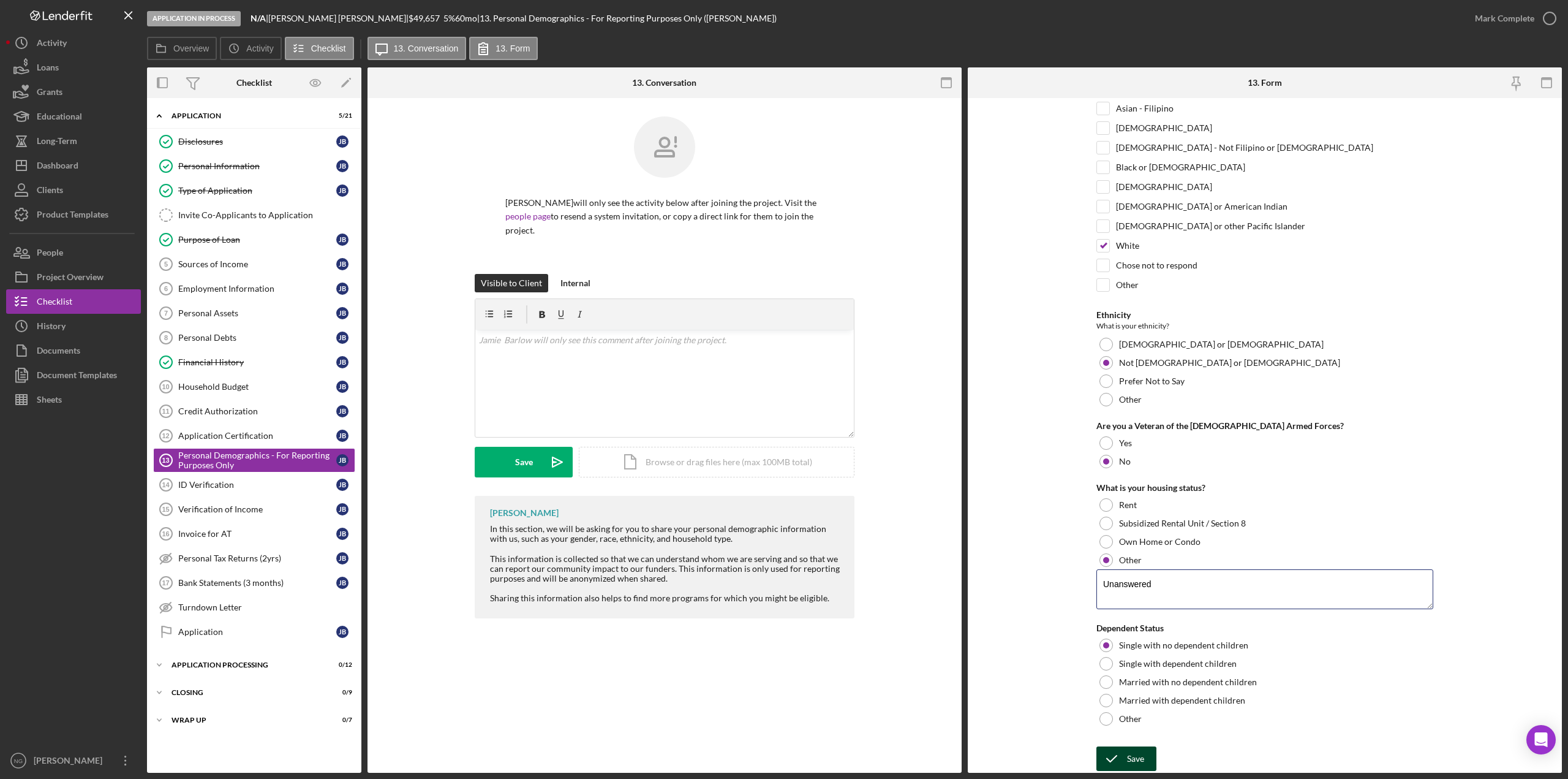
type textarea "Unanswered"
click at [1122, 761] on icon "submit" at bounding box center [1112, 759] width 31 height 31
